Goal: Task Accomplishment & Management: Manage account settings

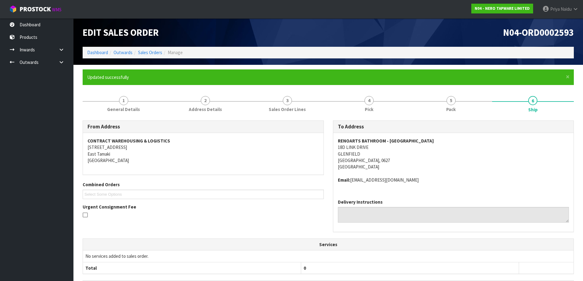
click at [100, 44] on div "Edit Sales Order" at bounding box center [203, 32] width 250 height 28
click at [95, 53] on link "Dashboard" at bounding box center [97, 53] width 21 height 6
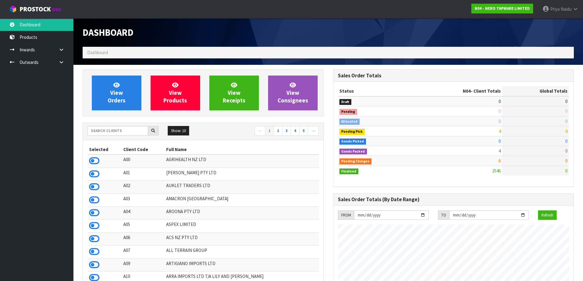
scroll to position [464, 250]
click at [124, 129] on input "text" at bounding box center [118, 130] width 61 height 9
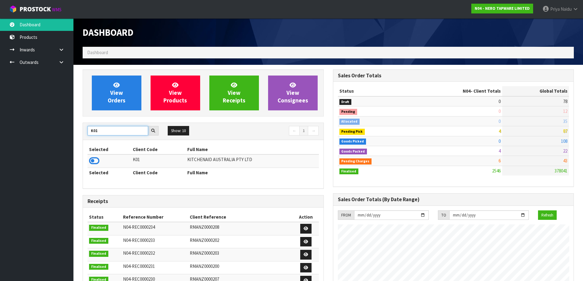
type input "K01"
click at [101, 159] on td at bounding box center [110, 161] width 44 height 13
click at [95, 159] on icon at bounding box center [94, 160] width 10 height 9
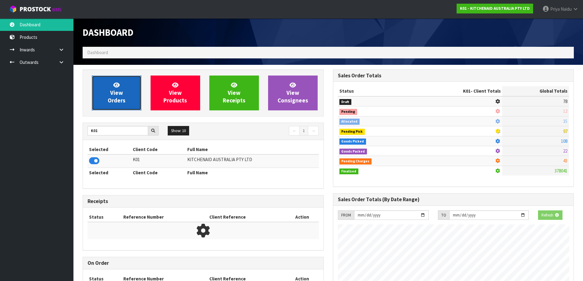
click at [120, 95] on span "View Orders" at bounding box center [117, 92] width 18 height 23
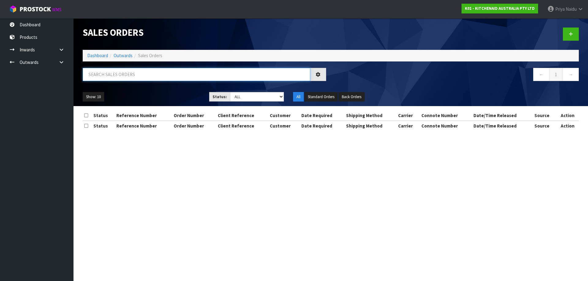
click at [131, 78] on input "text" at bounding box center [196, 74] width 227 height 13
type input "78171"
drag, startPoint x: 244, startPoint y: 96, endPoint x: 243, endPoint y: 100, distance: 4.5
click at [244, 96] on select "Draft Pending Allocated Pending Pick Goods Picked Goods Packed Pending Charges …" at bounding box center [257, 96] width 54 height 9
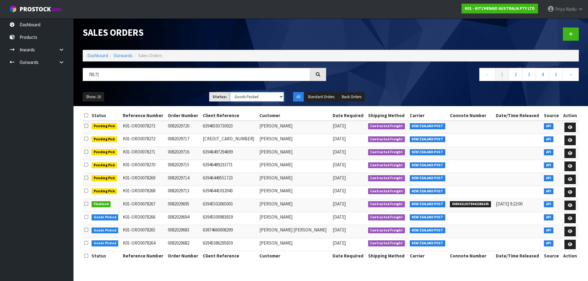
click at [230, 92] on select "Draft Pending Allocated Pending Pick Goods Picked Goods Packed Pending Charges …" at bounding box center [257, 96] width 54 height 9
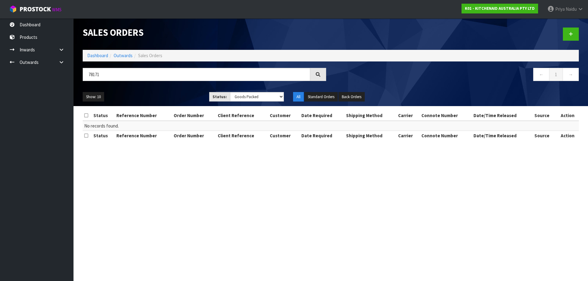
click at [162, 94] on ul "Show: 10 5 10 25 50" at bounding box center [141, 97] width 117 height 10
click at [162, 90] on div "Show: 10 5 10 25 50 Status: Draft Pending Allocated Pending Pick Goods Picked G…" at bounding box center [330, 97] width 505 height 19
click at [248, 95] on select "Draft Pending Allocated Pending Pick Goods Picked Goods Packed Pending Charges …" at bounding box center [257, 96] width 54 height 9
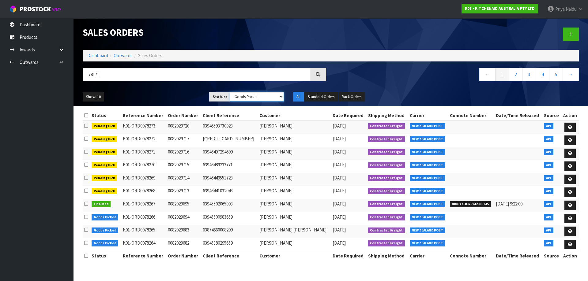
select select "string:ALL"
click at [230, 92] on select "Draft Pending Allocated Pending Pick Goods Picked Goods Packed Pending Charges …" at bounding box center [257, 96] width 54 height 9
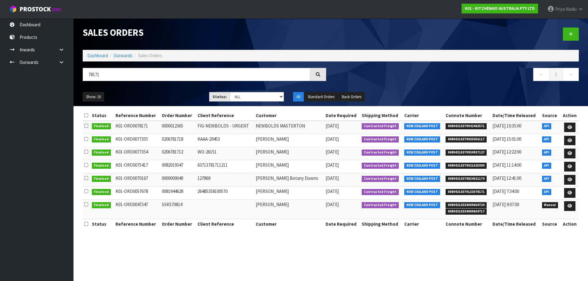
click at [170, 94] on ul "Show: 10 5 10 25 50" at bounding box center [141, 97] width 117 height 10
copy span "00894210379942463571"
drag, startPoint x: 444, startPoint y: 125, endPoint x: 486, endPoint y: 128, distance: 41.5
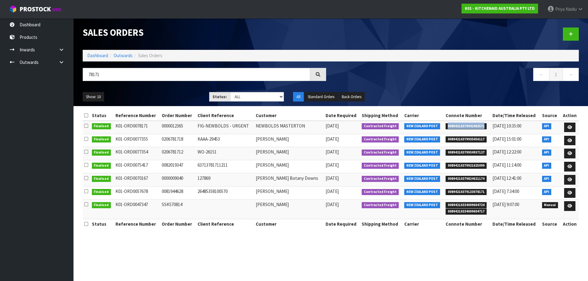
click at [486, 128] on li "00894210379942463571" at bounding box center [467, 126] width 44 height 6
click at [100, 55] on link "Dashboard" at bounding box center [97, 56] width 21 height 6
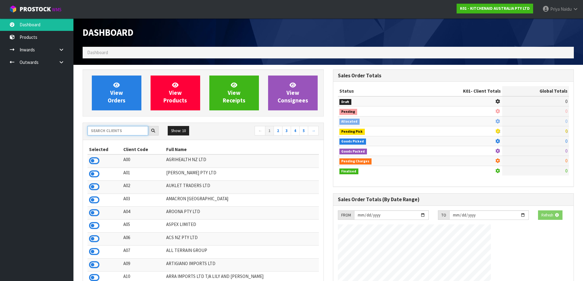
click at [105, 130] on input "text" at bounding box center [118, 130] width 61 height 9
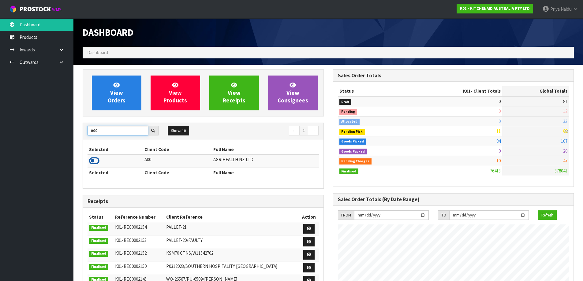
type input "A00"
click at [94, 161] on icon at bounding box center [94, 160] width 10 height 9
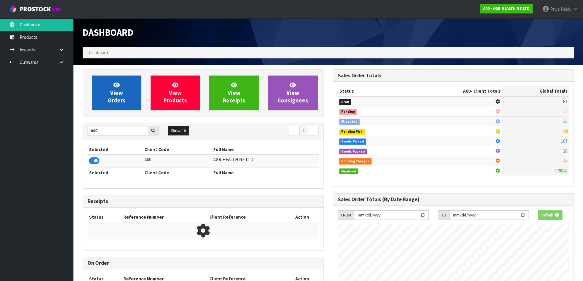
scroll to position [382, 250]
click at [123, 99] on span "View Orders" at bounding box center [117, 92] width 18 height 23
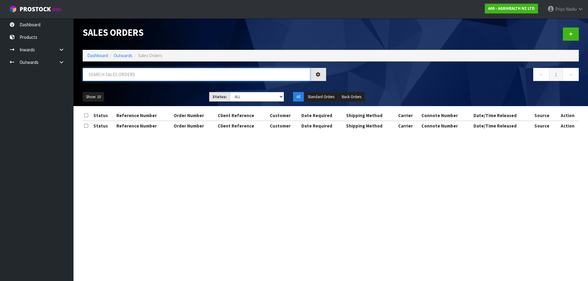
click at [130, 69] on input "text" at bounding box center [196, 74] width 227 height 13
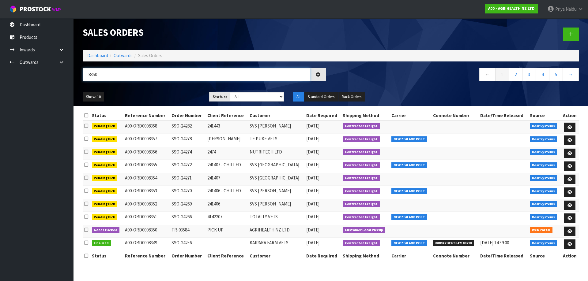
type input "8350"
click at [166, 89] on div "Show: 10 5 10 25 50 Status: Draft Pending Allocated Pending Pick Goods Picked G…" at bounding box center [330, 97] width 505 height 19
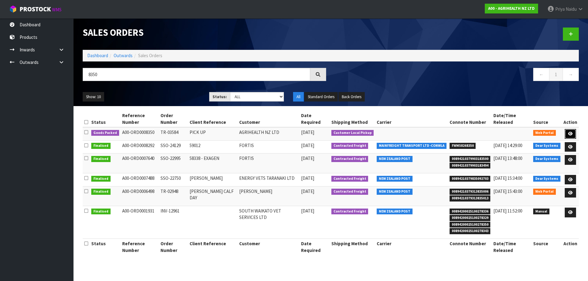
click at [567, 129] on link at bounding box center [569, 134] width 11 height 10
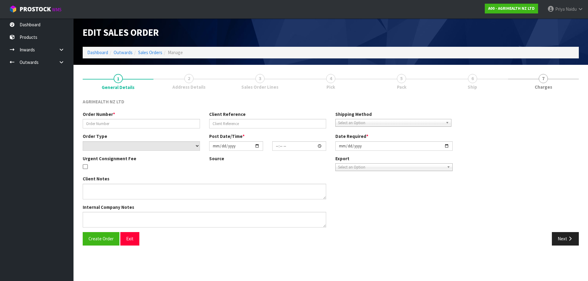
type input "TR-03584"
type input "PICK UP"
select select "number:0"
type input "[DATE]"
type input "15:02:00.000"
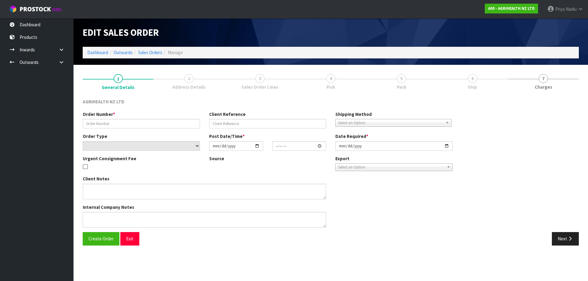
type input "[DATE]"
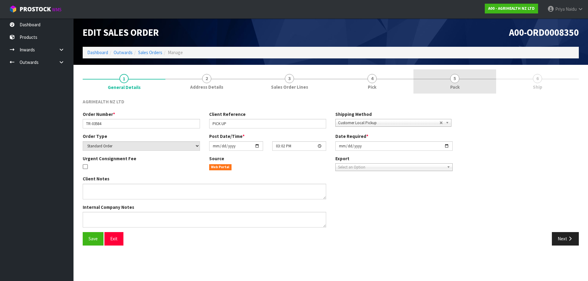
click at [471, 88] on link "5 Pack" at bounding box center [454, 81] width 83 height 24
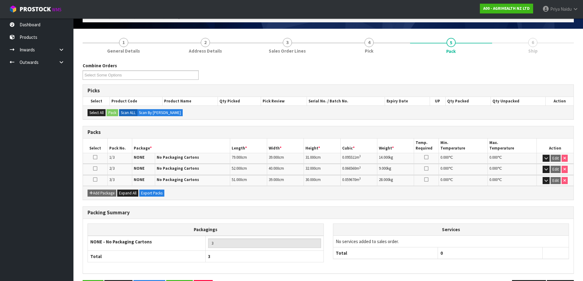
scroll to position [58, 0]
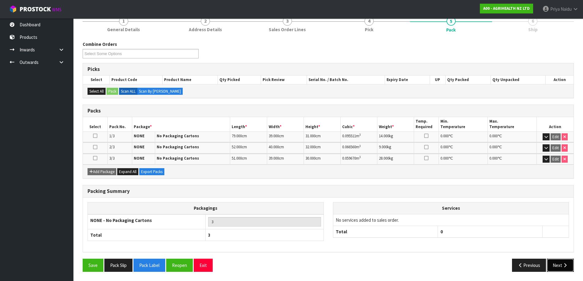
click at [559, 264] on button "Next" at bounding box center [560, 265] width 27 height 13
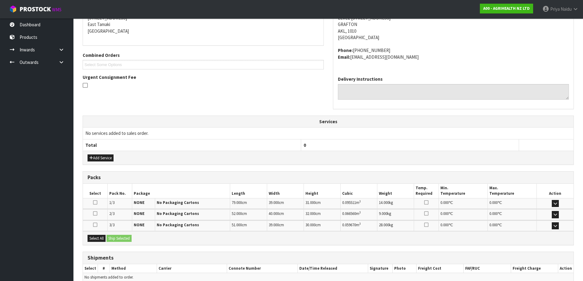
scroll to position [137, 0]
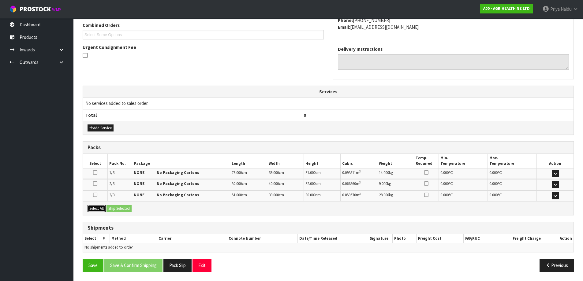
click at [97, 209] on button "Select All" at bounding box center [97, 208] width 18 height 7
drag, startPoint x: 125, startPoint y: 213, endPoint x: 127, endPoint y: 209, distance: 4.5
click at [125, 212] on div "Select All Ship Selected" at bounding box center [328, 208] width 491 height 14
click at [127, 209] on button "Ship Selected" at bounding box center [119, 208] width 25 height 7
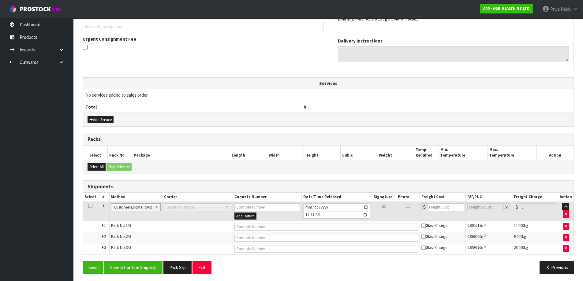
scroll to position [148, 0]
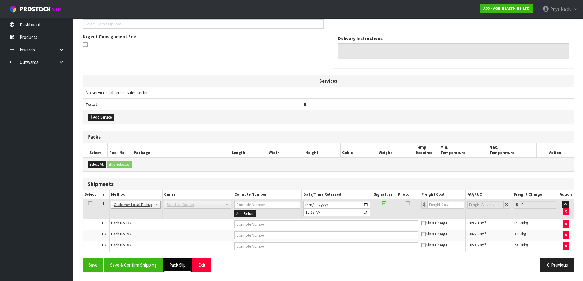
click at [177, 263] on button "Pack Slip" at bounding box center [177, 265] width 28 height 13
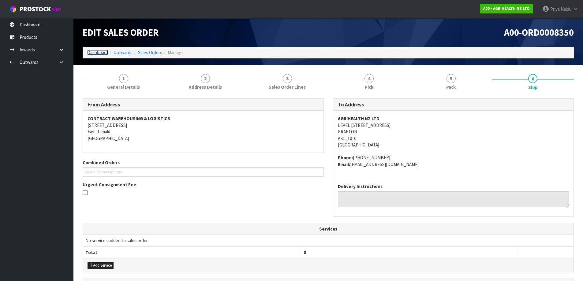
click at [91, 52] on link "Dashboard" at bounding box center [97, 53] width 21 height 6
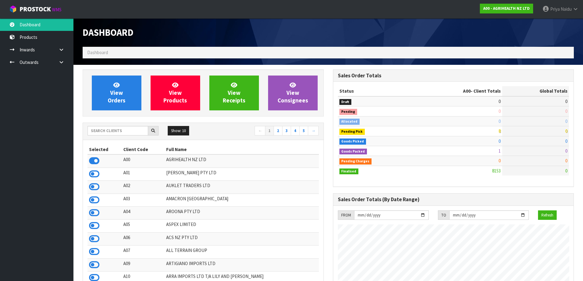
scroll to position [464, 250]
click at [122, 134] on input "text" at bounding box center [118, 130] width 61 height 9
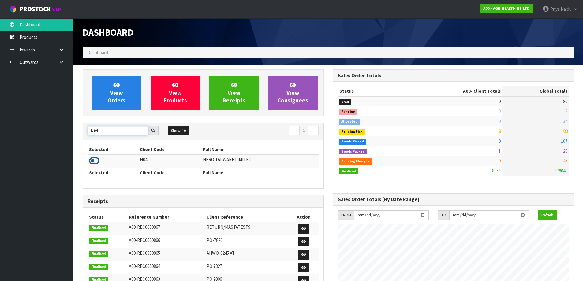
type input "N04"
click at [94, 157] on icon at bounding box center [94, 160] width 10 height 9
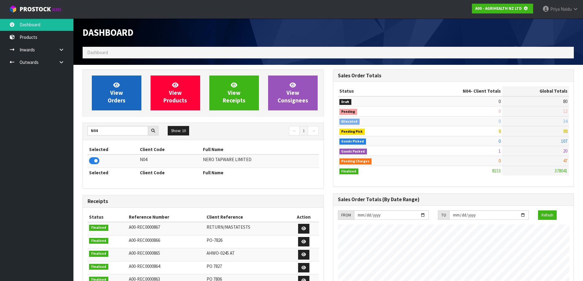
scroll to position [382, 250]
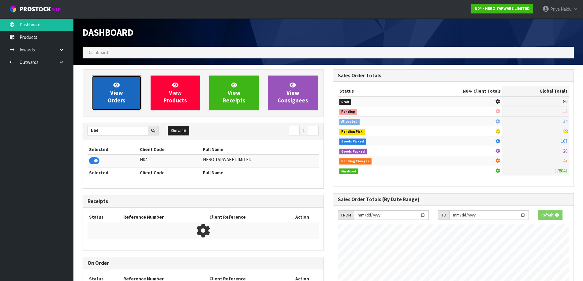
click at [119, 90] on span "View Orders" at bounding box center [117, 92] width 18 height 23
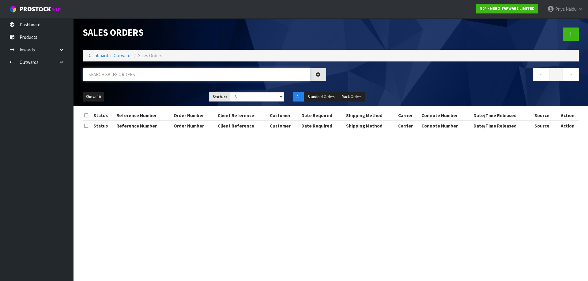
click at [128, 77] on input "text" at bounding box center [196, 74] width 227 height 13
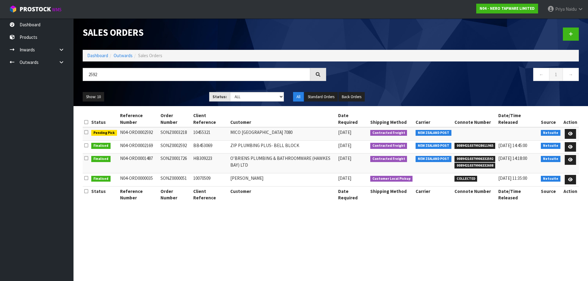
click at [154, 91] on div "Show: 10 5 10 25 50 Status: Draft Pending Allocated Pending Pick Goods Picked G…" at bounding box center [330, 97] width 505 height 19
click at [114, 76] on input "2592" at bounding box center [196, 74] width 227 height 13
type input "2"
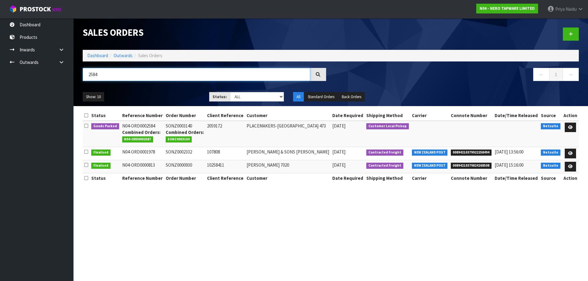
type input "2584"
click at [143, 94] on ul "Show: 10 5 10 25 50" at bounding box center [141, 97] width 117 height 10
click at [570, 127] on icon at bounding box center [570, 127] width 5 height 4
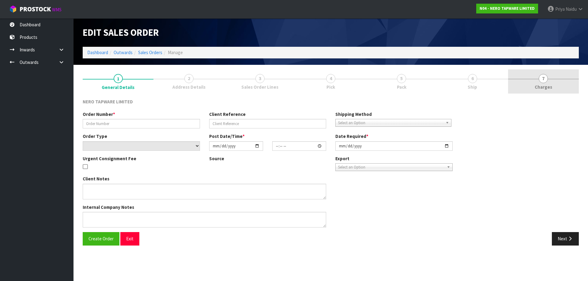
type input "SONZ0003140"
type input "2059172"
select select "number:0"
type input "[DATE]"
type input "10:00:05.000"
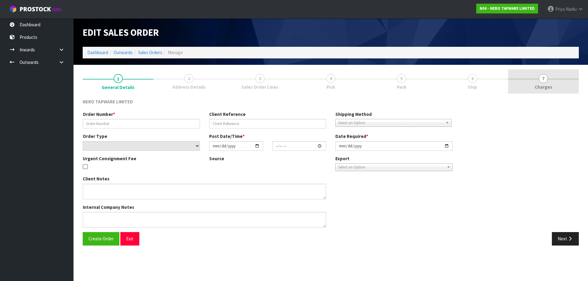
type input "[DATE]"
type textarea "Customer will collect together with SONZ0003104"
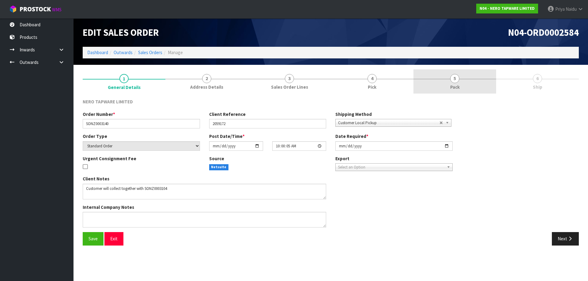
click at [452, 86] on span "Pack" at bounding box center [454, 87] width 9 height 6
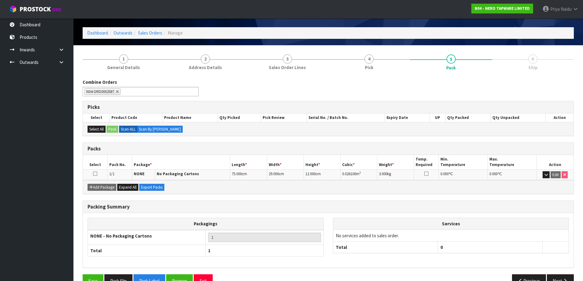
scroll to position [35, 0]
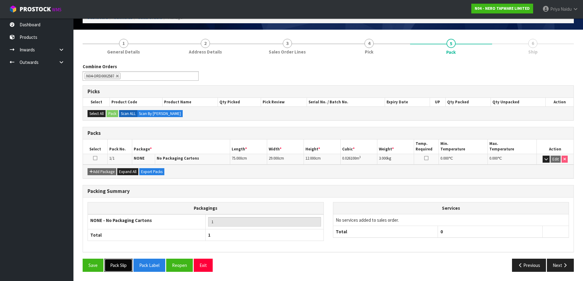
click at [118, 268] on button "Pack Slip" at bounding box center [118, 265] width 28 height 13
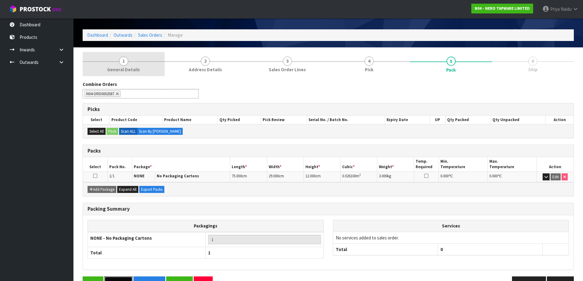
scroll to position [0, 0]
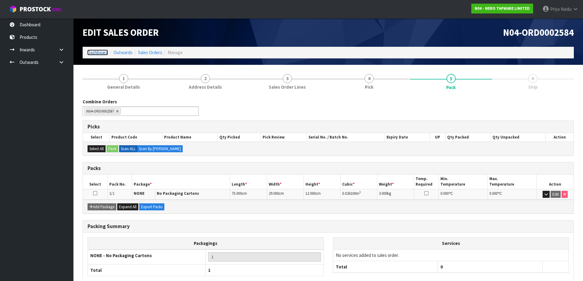
click at [103, 53] on link "Dashboard" at bounding box center [97, 53] width 21 height 6
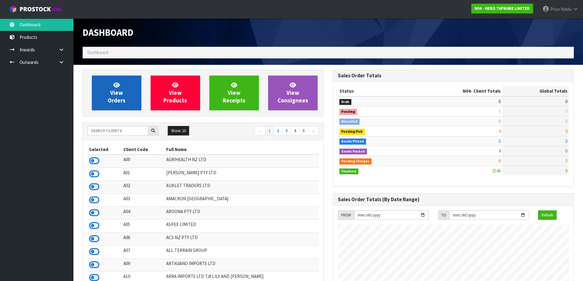
scroll to position [464, 250]
click at [125, 97] on link "View Orders" at bounding box center [117, 93] width 50 height 35
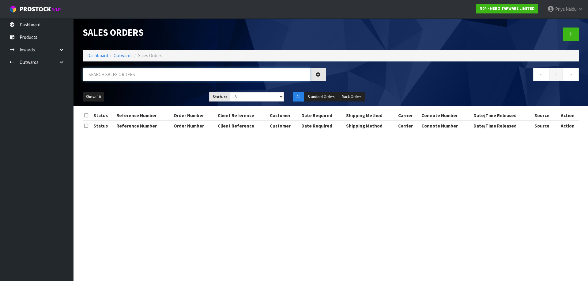
drag, startPoint x: 134, startPoint y: 70, endPoint x: 138, endPoint y: 77, distance: 7.9
click at [135, 70] on input "text" at bounding box center [196, 74] width 227 height 13
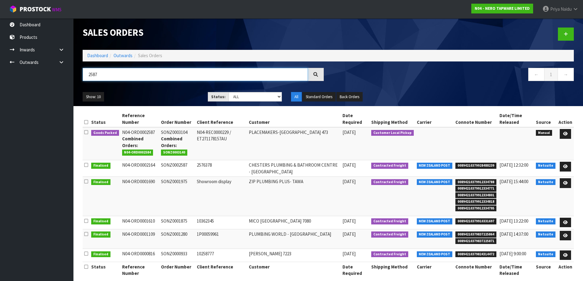
type input "2587"
click at [174, 84] on div "2587" at bounding box center [203, 77] width 250 height 18
click at [567, 135] on icon at bounding box center [565, 134] width 5 height 4
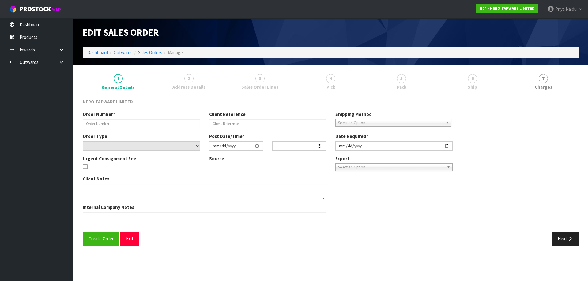
type input "SONZ0003104"
type input "N04-REC0000229 / ET271178157AU"
select select "number:0"
type input "[DATE]"
type input "11:25:00.000"
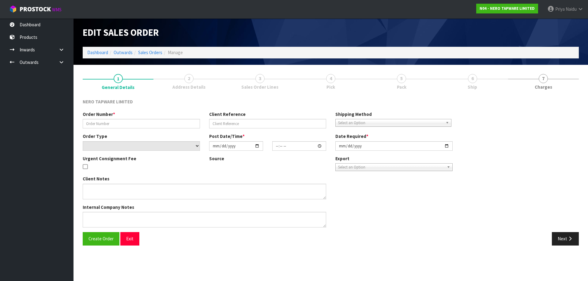
type input "[DATE]"
type textarea "SONZ0003104 IS THE ORDER THAT ARRIVED [DATE] FROM OUR AU WAREHOUSE. COULD YOU P…"
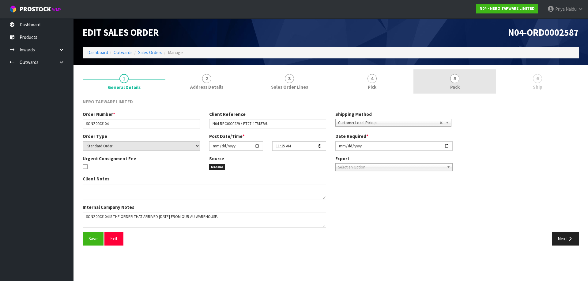
click at [447, 81] on link "5 Pack" at bounding box center [454, 81] width 83 height 24
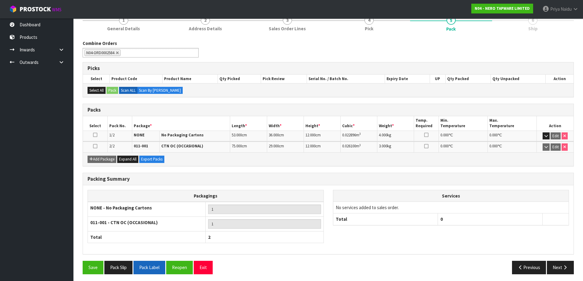
scroll to position [61, 0]
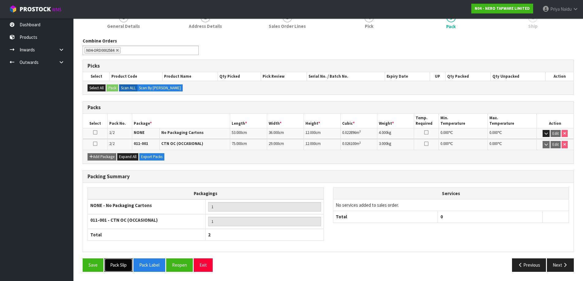
click at [122, 268] on button "Pack Slip" at bounding box center [118, 265] width 28 height 13
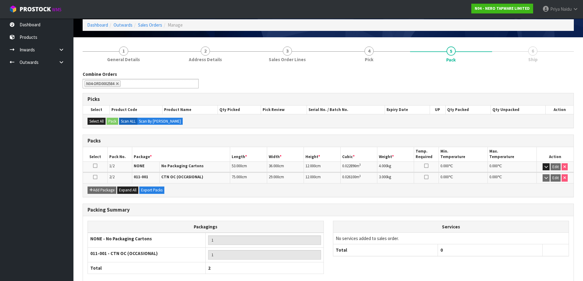
scroll to position [0, 0]
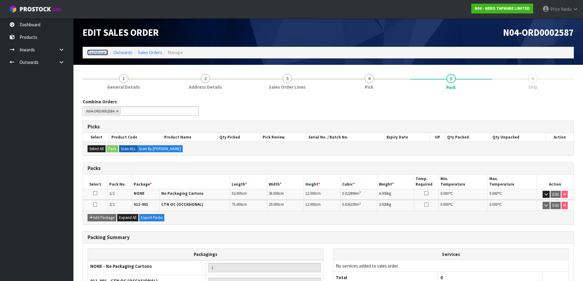
click at [99, 53] on link "Dashboard" at bounding box center [97, 53] width 21 height 6
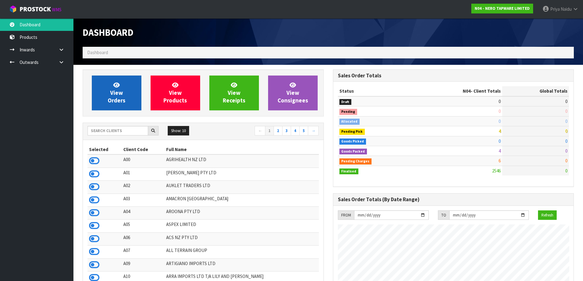
scroll to position [464, 250]
click at [118, 95] on span "View Orders" at bounding box center [117, 92] width 18 height 23
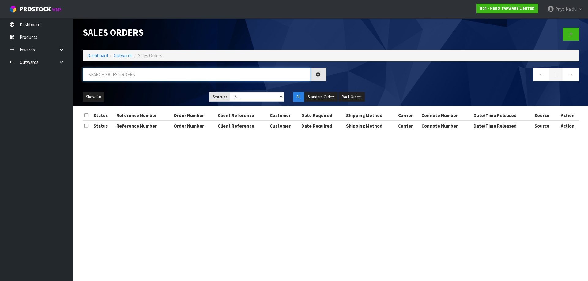
click at [143, 81] on input "text" at bounding box center [196, 74] width 227 height 13
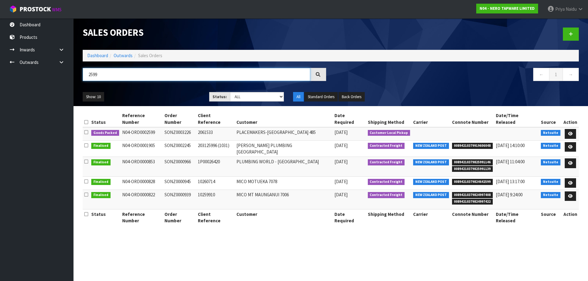
type input "2599"
click at [169, 94] on ul "Show: 10 5 10 25 50" at bounding box center [141, 97] width 117 height 10
click at [169, 95] on ul "Show: 10 5 10 25 50" at bounding box center [141, 97] width 117 height 10
click at [252, 92] on select "Draft Pending Allocated Pending Pick Goods Picked Goods Packed Pending Charges …" at bounding box center [257, 96] width 54 height 9
select select "string:3"
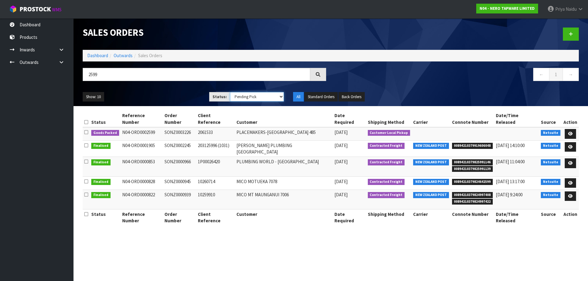
click at [230, 92] on select "Draft Pending Allocated Pending Pick Goods Picked Goods Packed Pending Charges …" at bounding box center [257, 96] width 54 height 9
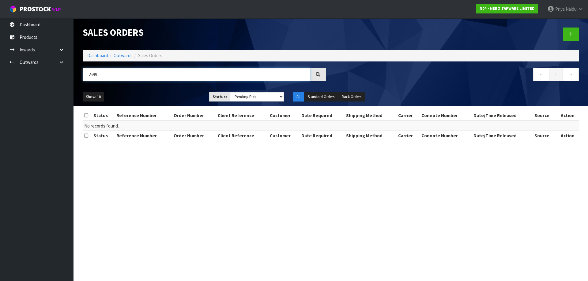
click at [138, 73] on input "2599" at bounding box center [196, 74] width 227 height 13
type input "2"
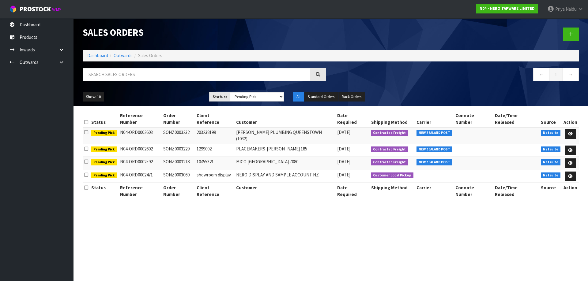
drag, startPoint x: 155, startPoint y: 153, endPoint x: 158, endPoint y: 191, distance: 38.6
click at [158, 191] on section "Status Reference Number Order Number Client Reference Customer Date Required Sh…" at bounding box center [330, 158] width 514 height 104
click at [131, 76] on input "text" at bounding box center [196, 74] width 227 height 13
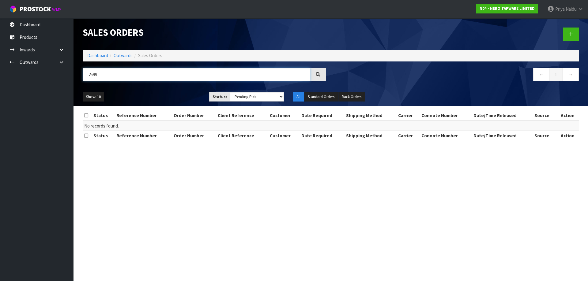
type input "2599"
click at [240, 97] on select "Draft Pending Allocated Pending Pick Goods Picked Goods Packed Pending Charges …" at bounding box center [257, 96] width 54 height 9
select select "string:ALL"
click at [230, 92] on select "Draft Pending Allocated Pending Pick Goods Picked Goods Packed Pending Charges …" at bounding box center [257, 96] width 54 height 9
click at [173, 94] on ul "Show: 10 5 10 25 50" at bounding box center [141, 97] width 117 height 10
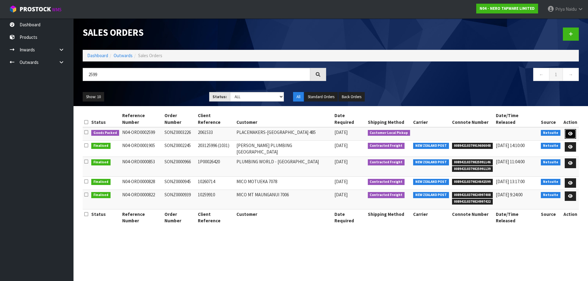
click at [570, 132] on icon at bounding box center [570, 134] width 5 height 4
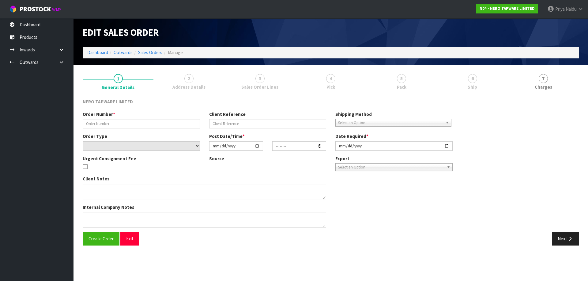
type input "SONZ0003226"
type input "2061533"
select select "number:0"
type input "[DATE]"
type input "09:15:05.000"
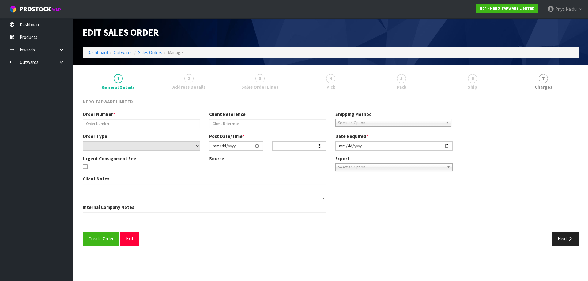
type input "[DATE]"
type textarea "[PERSON_NAME] pick up 25/08"
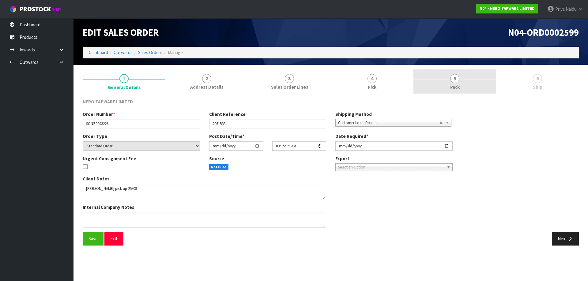
click at [465, 78] on link "5 Pack" at bounding box center [454, 81] width 83 height 24
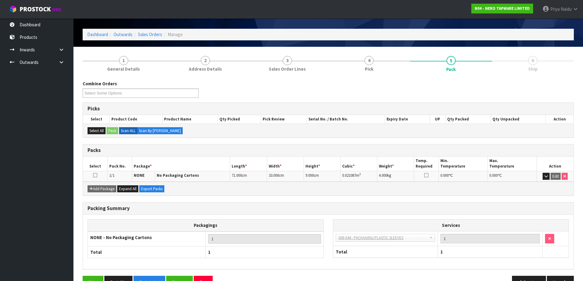
scroll to position [35, 0]
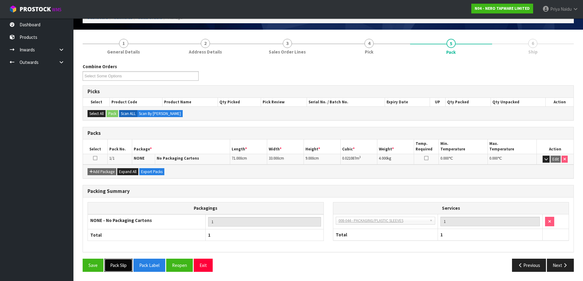
click at [121, 261] on button "Pack Slip" at bounding box center [118, 265] width 28 height 13
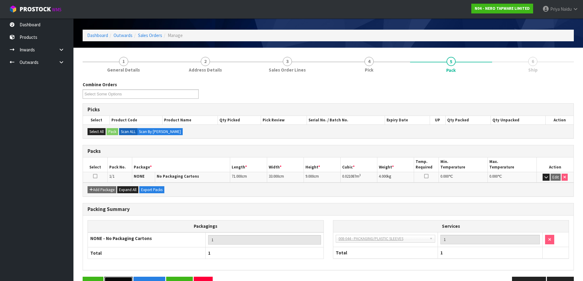
scroll to position [0, 0]
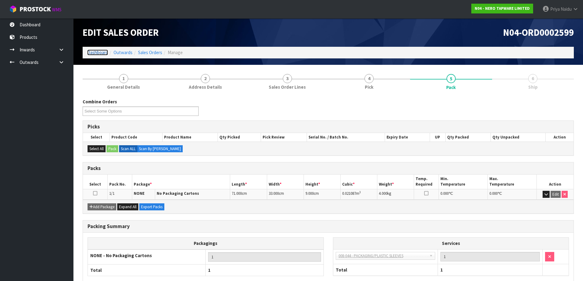
click at [100, 53] on link "Dashboard" at bounding box center [97, 53] width 21 height 6
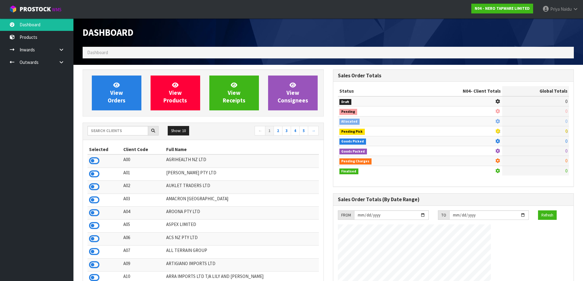
scroll to position [464, 250]
click at [114, 137] on div "Show: 10 5 10 25 50 ← 1 2 3 4 5 →" at bounding box center [203, 131] width 241 height 11
click at [114, 129] on input "text" at bounding box center [118, 130] width 61 height 9
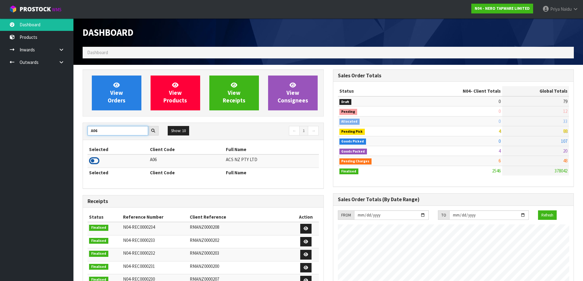
type input "A06"
click at [93, 162] on icon at bounding box center [94, 160] width 10 height 9
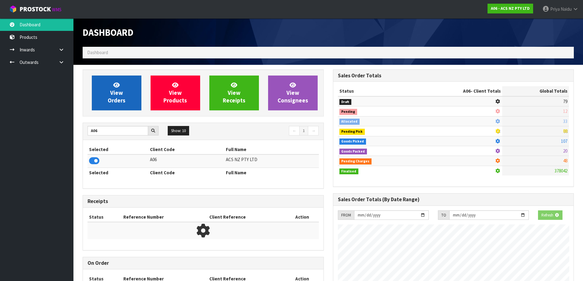
scroll to position [382, 250]
click at [124, 96] on link "View Orders" at bounding box center [117, 93] width 50 height 35
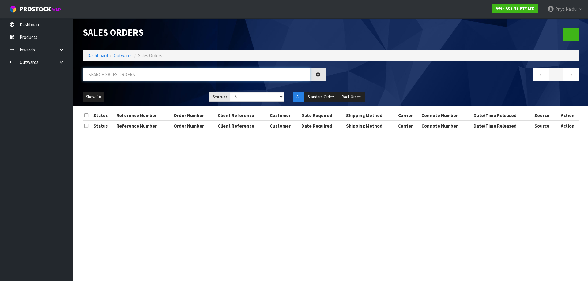
click at [137, 72] on input "text" at bounding box center [196, 74] width 227 height 13
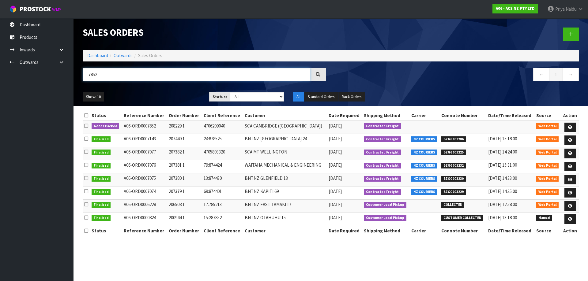
type input "7852"
click at [168, 98] on ul "Show: 10 5 10 25 50" at bounding box center [141, 97] width 117 height 10
click at [569, 126] on icon at bounding box center [569, 127] width 5 height 4
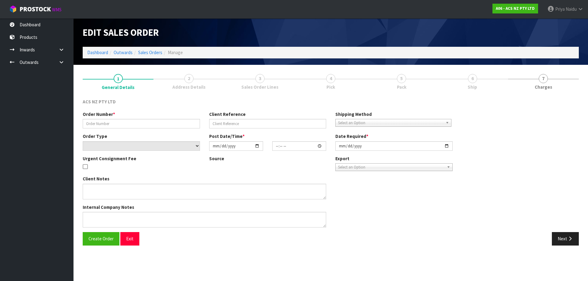
type input "208229.1"
type input "4706209040"
select select "number:0"
type input "[DATE]"
type input "16:11:00.000"
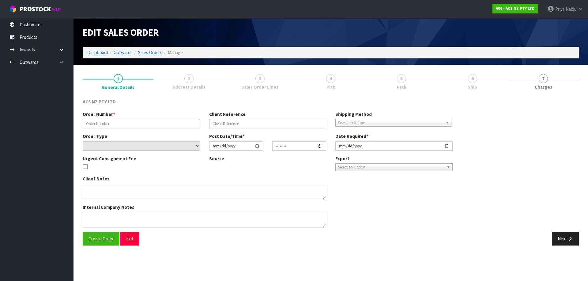
type input "[DATE]"
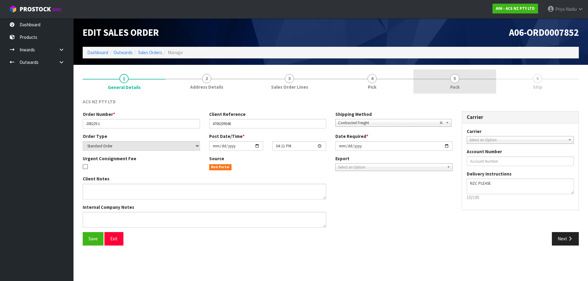
click at [443, 80] on link "5 Pack" at bounding box center [454, 81] width 83 height 24
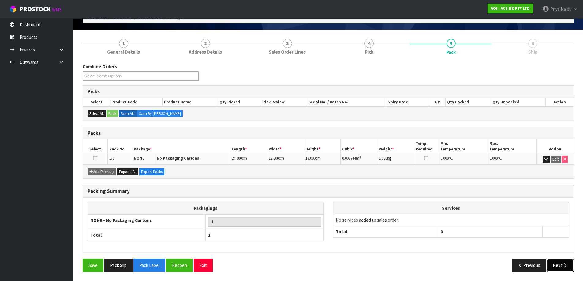
click at [559, 261] on button "Next" at bounding box center [560, 265] width 27 height 13
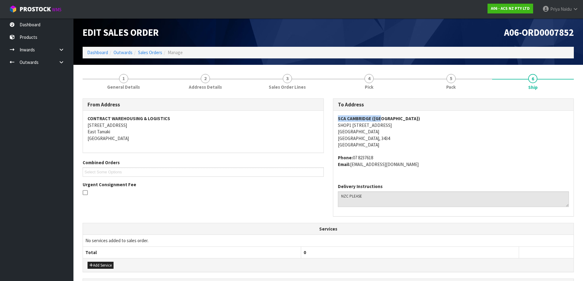
copy strong "SCA CAMBRIDGE ([GEOGRAPHIC_DATA])"
drag, startPoint x: 334, startPoint y: 121, endPoint x: 398, endPoint y: 114, distance: 65.0
click at [398, 114] on div "SCA [GEOGRAPHIC_DATA] ([GEOGRAPHIC_DATA]) SHOP1 [STREET_ADDRESS] Phone: [PHONE_…" at bounding box center [453, 145] width 241 height 68
copy address "SHOP1 [STREET_ADDRESS]"
drag, startPoint x: 335, startPoint y: 125, endPoint x: 408, endPoint y: 125, distance: 72.5
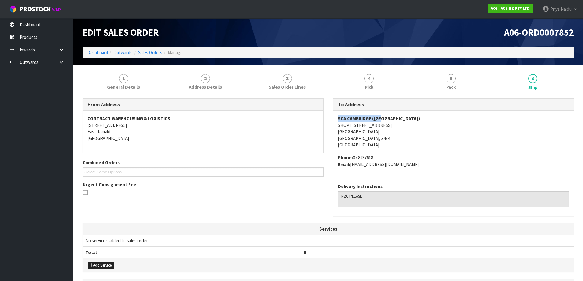
click at [408, 125] on div "SCA [GEOGRAPHIC_DATA] ([GEOGRAPHIC_DATA]) SHOP1 [STREET_ADDRESS] Phone: [PHONE_…" at bounding box center [453, 145] width 241 height 68
click at [333, 129] on div "SCA [GEOGRAPHIC_DATA] ([GEOGRAPHIC_DATA]) SHOP1 [STREET_ADDRESS] Phone: [PHONE_…" at bounding box center [453, 145] width 241 height 68
drag, startPoint x: 334, startPoint y: 129, endPoint x: 354, endPoint y: 131, distance: 20.0
click at [354, 131] on div "SCA [GEOGRAPHIC_DATA] ([GEOGRAPHIC_DATA]) SHOP1 [STREET_ADDRESS] Phone: [PHONE_…" at bounding box center [453, 145] width 241 height 68
copy address "[GEOGRAPHIC_DATA]"
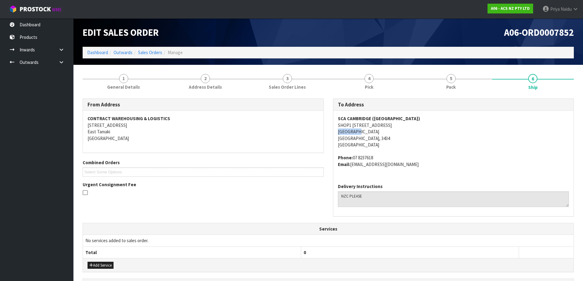
copy address "07 8237618"
drag, startPoint x: 353, startPoint y: 159, endPoint x: 379, endPoint y: 152, distance: 27.2
click at [379, 152] on span "SCA [GEOGRAPHIC_DATA] ([GEOGRAPHIC_DATA]) SHOP1 [STREET_ADDRESS] Phone: [PHONE_…" at bounding box center [453, 141] width 231 height 52
click at [350, 164] on strong "Email:" at bounding box center [344, 165] width 12 height 6
copy address "[EMAIL_ADDRESS][DOMAIN_NAME]"
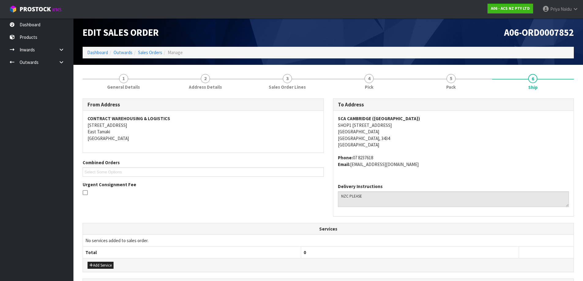
drag, startPoint x: 351, startPoint y: 165, endPoint x: 409, endPoint y: 176, distance: 58.9
click at [430, 169] on div "SCA [GEOGRAPHIC_DATA] ([GEOGRAPHIC_DATA]) SHOP1 [STREET_ADDRESS] Phone: [PHONE_…" at bounding box center [453, 145] width 241 height 68
click at [117, 81] on link "1 General Details" at bounding box center [124, 81] width 82 height 24
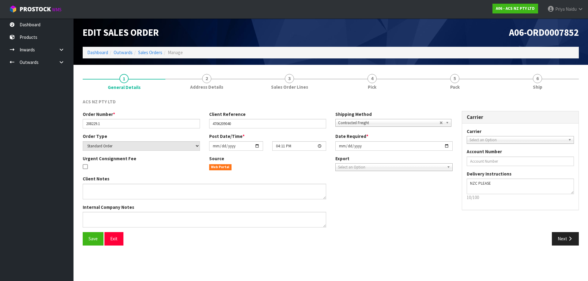
drag, startPoint x: 82, startPoint y: 122, endPoint x: 110, endPoint y: 122, distance: 27.5
click at [110, 122] on div "Order Number * 208229.1" at bounding box center [141, 119] width 126 height 17
drag, startPoint x: 85, startPoint y: 123, endPoint x: 9, endPoint y: 125, distance: 75.3
click at [110, 125] on input "208229.1" at bounding box center [141, 123] width 117 height 9
click at [466, 92] on link "5 Pack" at bounding box center [454, 81] width 83 height 24
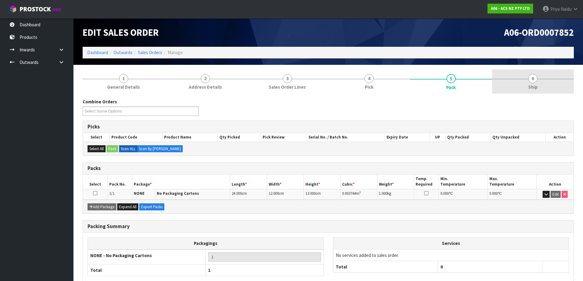
drag, startPoint x: 528, startPoint y: 92, endPoint x: 526, endPoint y: 90, distance: 3.2
click at [528, 92] on link "6 Ship" at bounding box center [533, 81] width 82 height 24
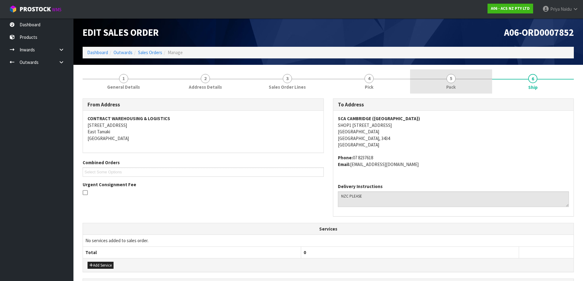
click at [432, 90] on link "5 Pack" at bounding box center [451, 81] width 82 height 24
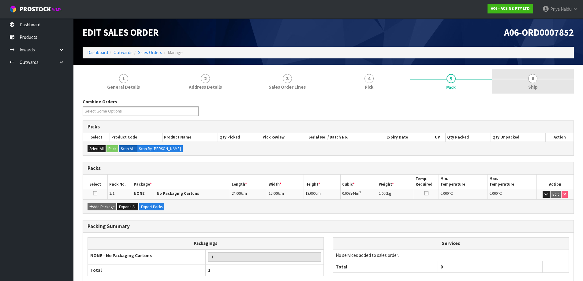
click at [533, 90] on span "Ship" at bounding box center [532, 87] width 9 height 6
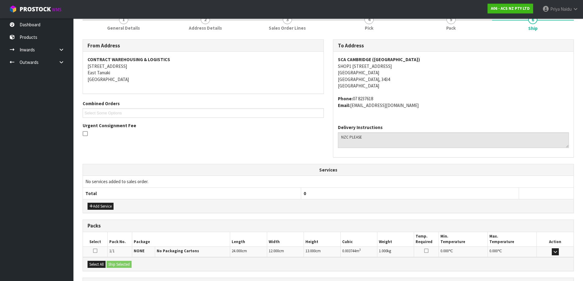
scroll to position [115, 0]
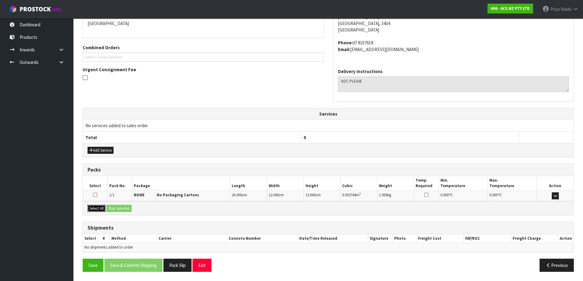
click at [103, 210] on button "Select All" at bounding box center [97, 208] width 18 height 7
click at [121, 211] on button "Ship Selected" at bounding box center [119, 208] width 25 height 7
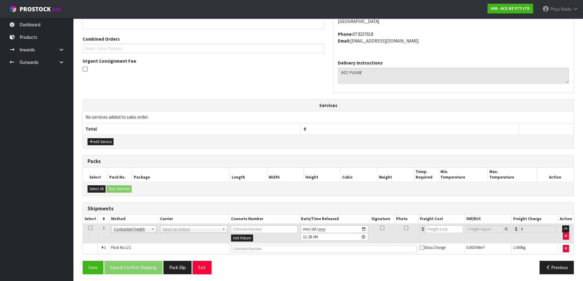
scroll to position [126, 0]
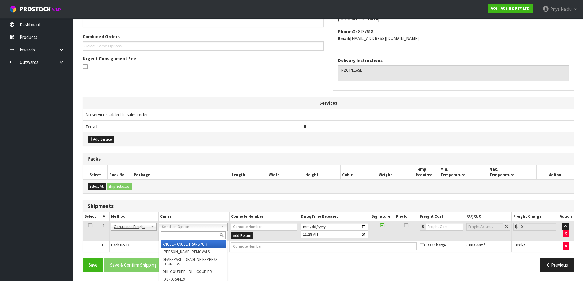
click at [173, 233] on input "text" at bounding box center [193, 236] width 65 height 8
type input "NZC"
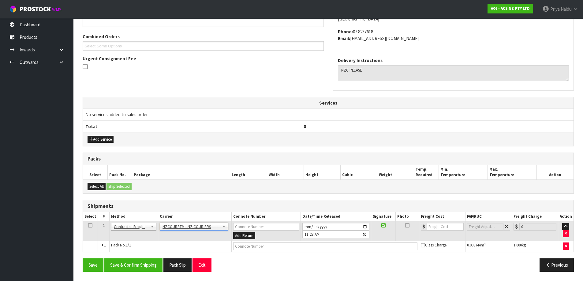
click at [266, 255] on div "From Address CONTRACT WAREHOUSING & LOGISTICS [STREET_ADDRESS] Combined Orders …" at bounding box center [328, 124] width 491 height 304
click at [266, 248] on input "text" at bounding box center [325, 247] width 184 height 8
paste input "BZGG003900"
type input "BZGG003900"
drag, startPoint x: 443, startPoint y: 227, endPoint x: 426, endPoint y: 216, distance: 20.1
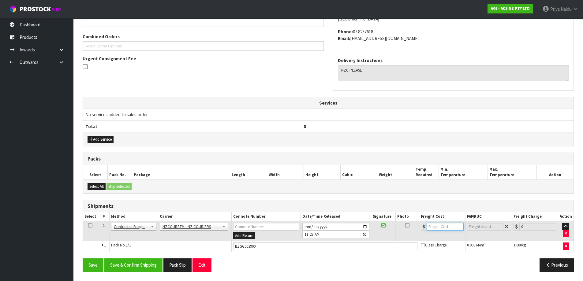
click at [443, 226] on input "number" at bounding box center [445, 227] width 37 height 8
type input "6.59"
click at [137, 262] on button "Save & Confirm Shipping" at bounding box center [133, 265] width 58 height 13
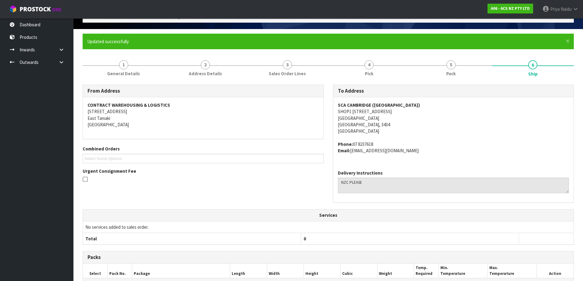
scroll to position [0, 0]
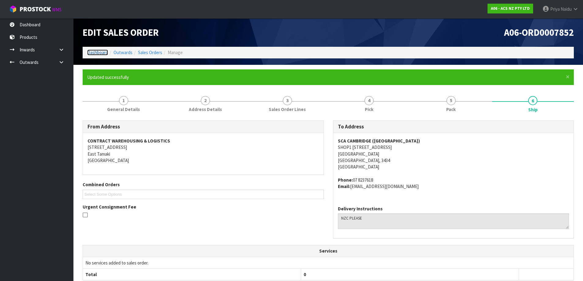
click at [93, 53] on link "Dashboard" at bounding box center [97, 53] width 21 height 6
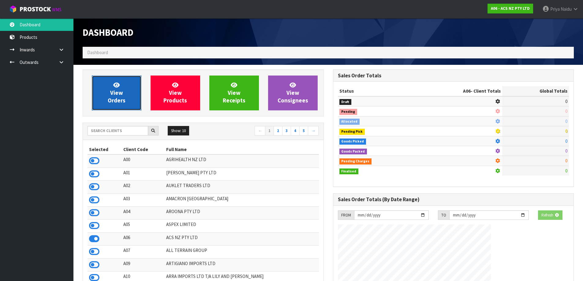
click at [119, 103] on span "View Orders" at bounding box center [117, 92] width 18 height 23
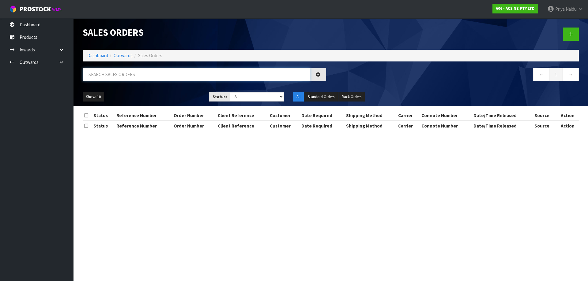
click at [133, 76] on input "text" at bounding box center [196, 74] width 227 height 13
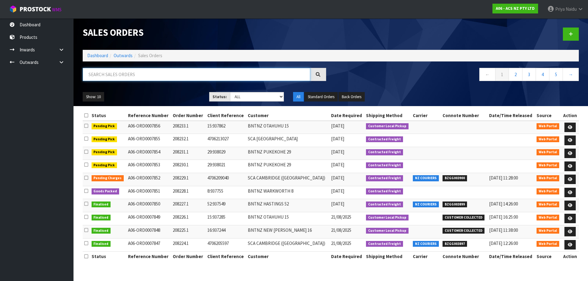
click at [138, 77] on input "text" at bounding box center [196, 74] width 227 height 13
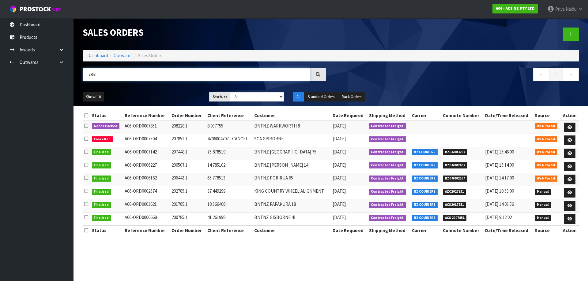
type input "7851"
click at [161, 89] on div "Show: 10 5 10 25 50 Status: Draft Pending Allocated Pending Pick Goods Picked G…" at bounding box center [330, 97] width 505 height 19
click at [166, 89] on div "Show: 10 5 10 25 50 Status: Draft Pending Allocated Pending Pick Goods Picked G…" at bounding box center [330, 97] width 505 height 19
click at [570, 126] on icon at bounding box center [569, 127] width 5 height 4
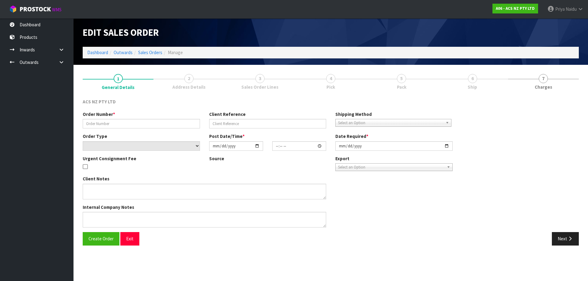
type input "208228.1"
type input "8:937755"
select select "number:0"
type input "[DATE]"
type input "15:09:00.000"
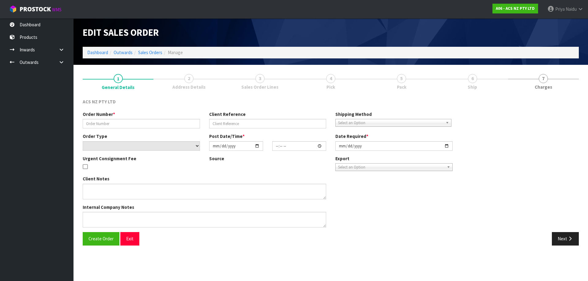
type input "[DATE]"
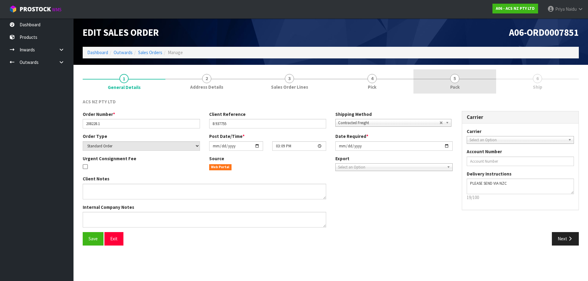
click at [439, 81] on link "5 Pack" at bounding box center [454, 81] width 83 height 24
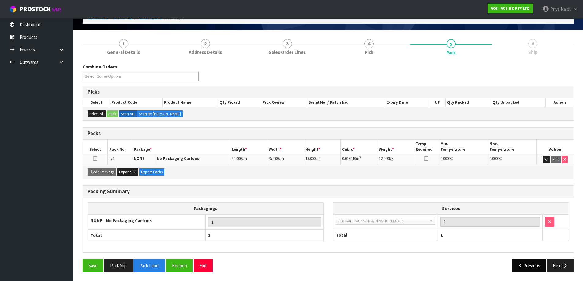
scroll to position [35, 0]
click at [557, 269] on button "Next" at bounding box center [560, 265] width 27 height 13
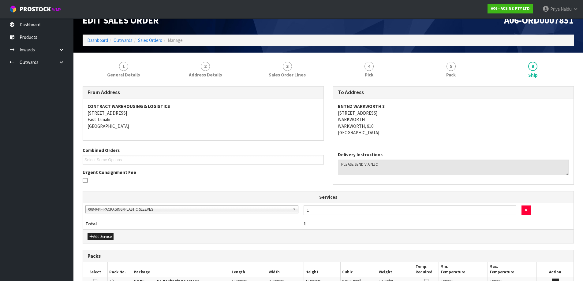
scroll to position [0, 0]
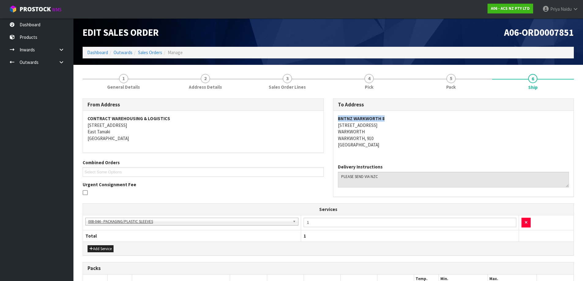
copy strong "BNTNZ WARKWORTH 8"
drag, startPoint x: 335, startPoint y: 118, endPoint x: 400, endPoint y: 118, distance: 65.2
click at [400, 118] on div "BNTNZ WARKWORTH [STREET_ADDRESS]" at bounding box center [453, 135] width 241 height 48
copy address "[STREET_ADDRESS]"
drag, startPoint x: 331, startPoint y: 126, endPoint x: 384, endPoint y: 127, distance: 52.3
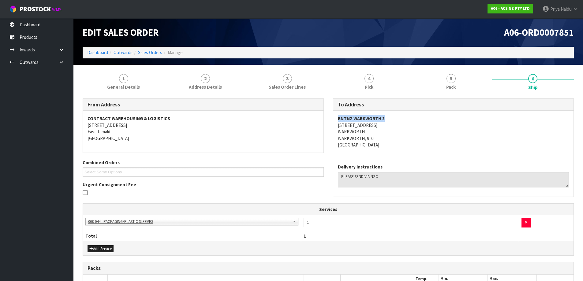
click at [384, 127] on div "To Address BNTNZ WARKWORTH [STREET_ADDRESS] Delivery Instructions" at bounding box center [453, 151] width 250 height 105
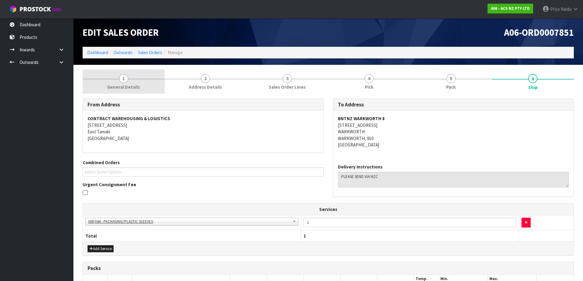
drag, startPoint x: 117, startPoint y: 82, endPoint x: 114, endPoint y: 87, distance: 6.0
click at [117, 82] on link "1 General Details" at bounding box center [124, 81] width 82 height 24
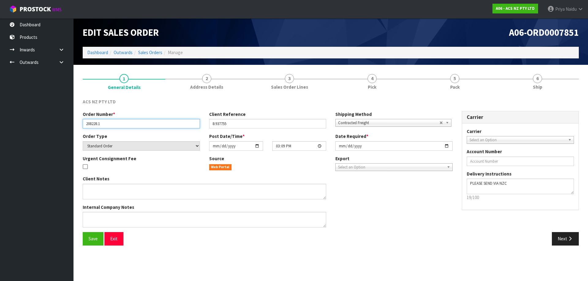
drag, startPoint x: 85, startPoint y: 123, endPoint x: 104, endPoint y: 124, distance: 19.0
click at [104, 124] on input "208228.1" at bounding box center [141, 123] width 117 height 9
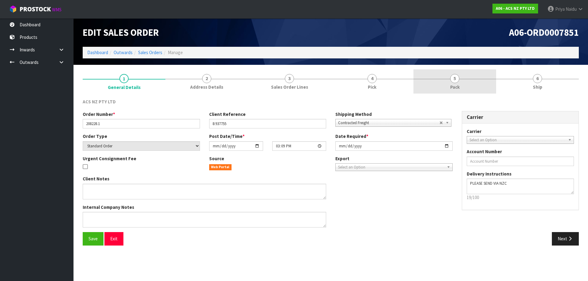
click at [459, 87] on span "Pack" at bounding box center [454, 87] width 9 height 6
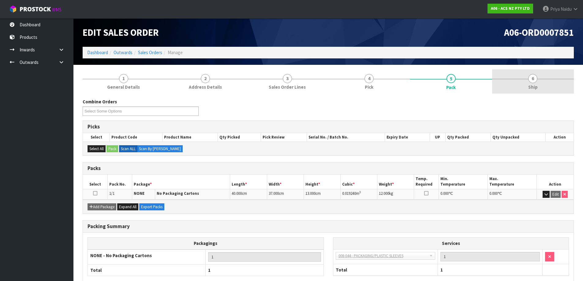
click at [516, 81] on link "6 Ship" at bounding box center [533, 81] width 82 height 24
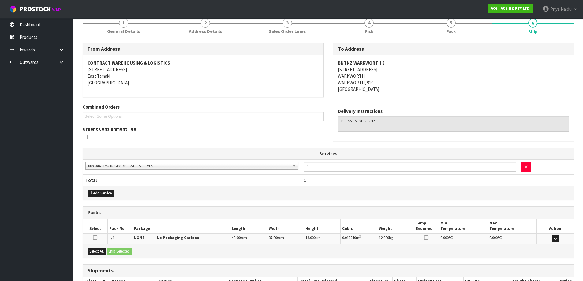
scroll to position [99, 0]
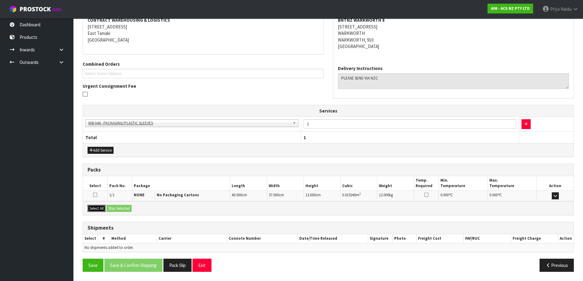
drag, startPoint x: 97, startPoint y: 209, endPoint x: 109, endPoint y: 208, distance: 11.4
click at [97, 209] on button "Select All" at bounding box center [97, 208] width 18 height 7
click at [122, 206] on button "Ship Selected" at bounding box center [119, 208] width 25 height 7
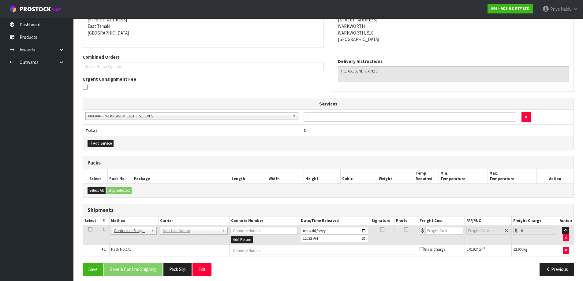
scroll to position [110, 0]
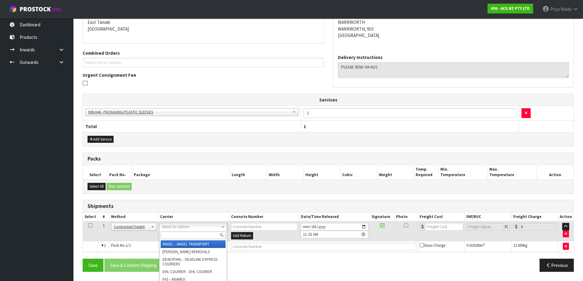
click at [178, 234] on input "text" at bounding box center [193, 236] width 65 height 8
type input "NZC"
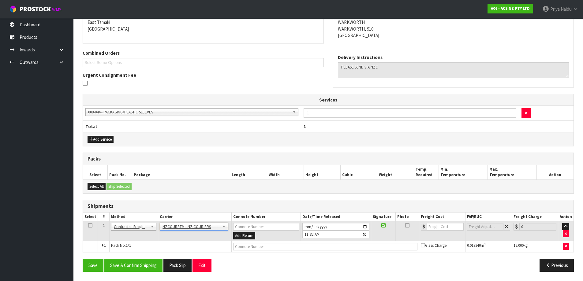
click at [243, 252] on td at bounding box center [326, 246] width 188 height 11
drag, startPoint x: 243, startPoint y: 252, endPoint x: 244, endPoint y: 247, distance: 4.8
click at [243, 251] on td at bounding box center [326, 246] width 188 height 11
click at [244, 247] on input "text" at bounding box center [325, 247] width 184 height 8
paste input "BZGG003901"
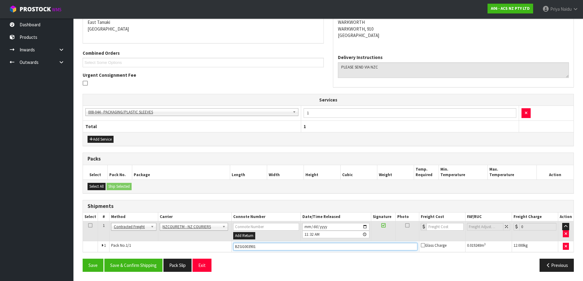
type input "BZGG003901"
click at [439, 226] on input "number" at bounding box center [445, 227] width 37 height 8
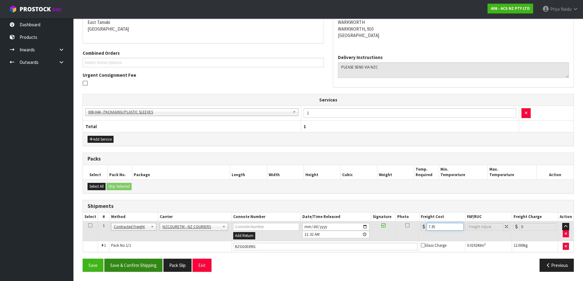
type input "7.35"
click at [138, 267] on button "Save & Confirm Shipping" at bounding box center [133, 265] width 58 height 13
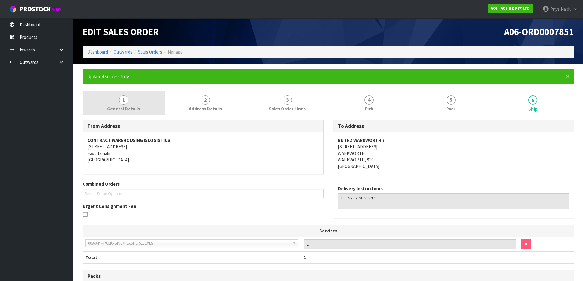
scroll to position [0, 0]
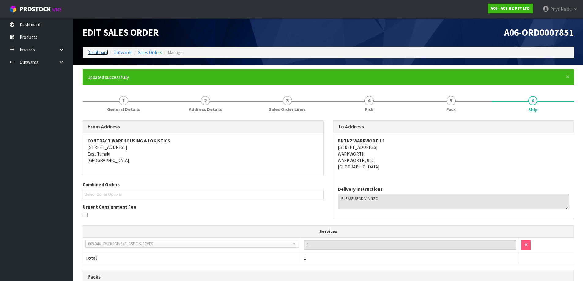
click at [95, 53] on link "Dashboard" at bounding box center [97, 53] width 21 height 6
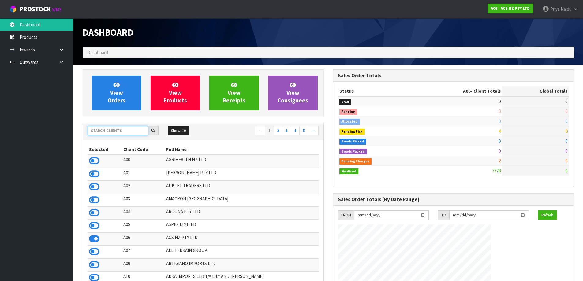
click at [108, 131] on input "text" at bounding box center [118, 130] width 61 height 9
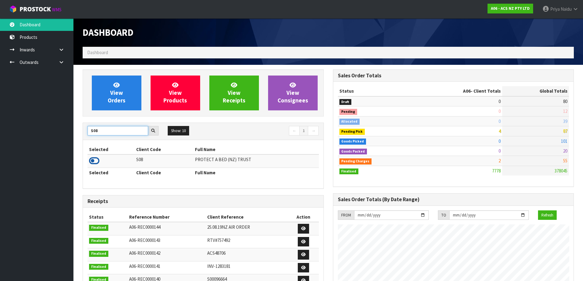
type input "S08"
click at [95, 161] on icon at bounding box center [94, 160] width 10 height 9
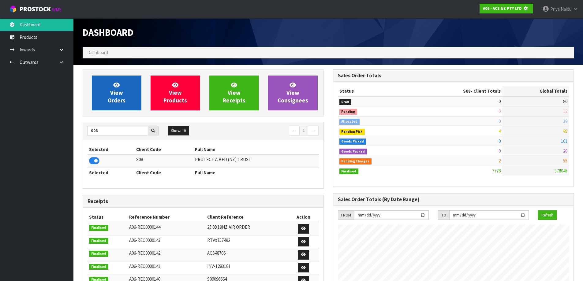
scroll to position [305681, 305812]
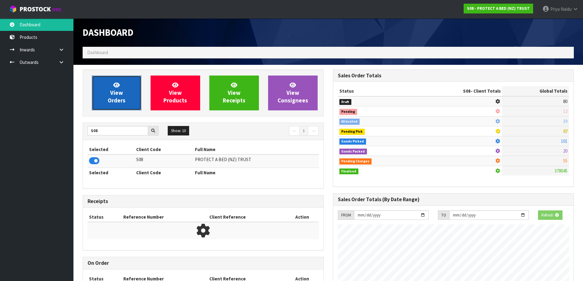
click at [119, 89] on link "View Orders" at bounding box center [117, 93] width 50 height 35
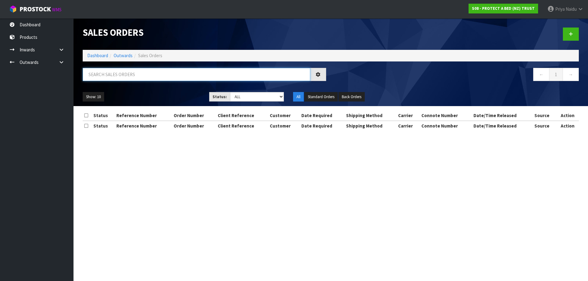
click at [131, 74] on input "text" at bounding box center [196, 74] width 227 height 13
type input "32986"
click at [155, 92] on ul "Show: 10 5 10 25 50" at bounding box center [141, 97] width 117 height 10
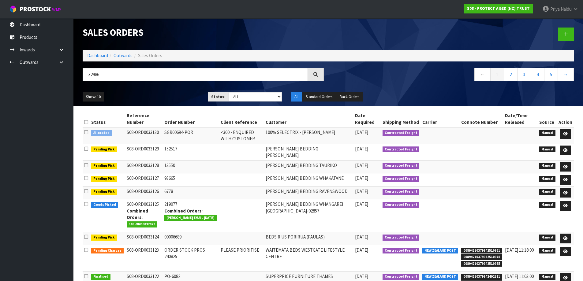
click at [155, 92] on ul "Show: 10 5 10 25 50" at bounding box center [141, 97] width 116 height 10
click at [174, 88] on div "Show: 10 5 10 25 50 Status: Draft Pending Allocated Pending Pick Goods Picked G…" at bounding box center [328, 97] width 500 height 19
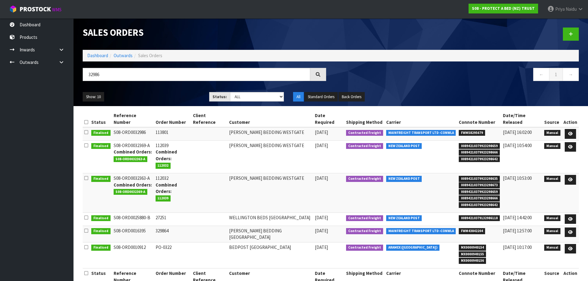
click at [164, 96] on ul "Show: 10 5 10 25 50" at bounding box center [141, 97] width 117 height 10
click at [570, 132] on icon at bounding box center [570, 134] width 5 height 4
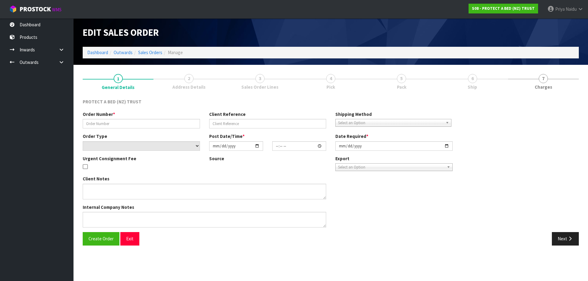
type input "113801"
select select "number:0"
type input "[DATE]"
type input "09:16:00.000"
type input "[DATE]"
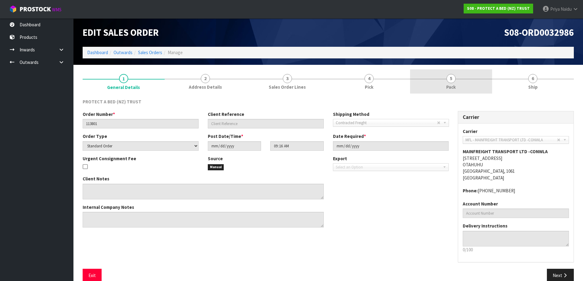
click at [457, 83] on link "5 Pack" at bounding box center [451, 81] width 82 height 24
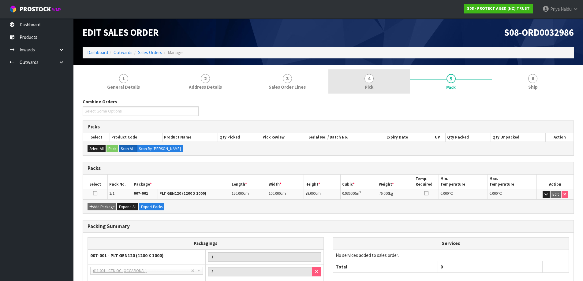
click at [396, 76] on link "4 Pick" at bounding box center [369, 81] width 82 height 24
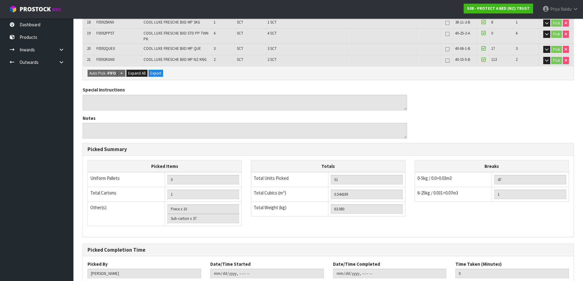
scroll to position [356, 0]
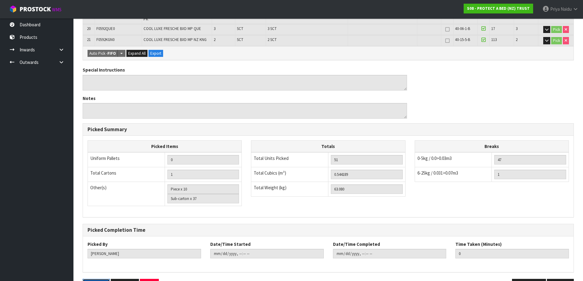
click at [89, 279] on button "Pick Slip" at bounding box center [96, 285] width 27 height 13
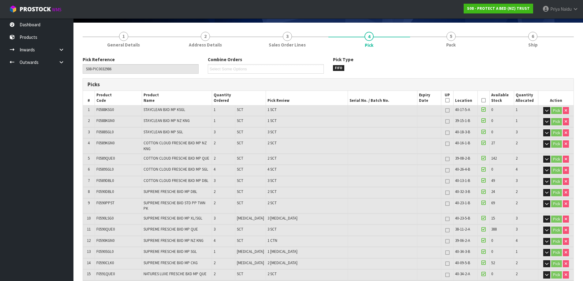
scroll to position [0, 0]
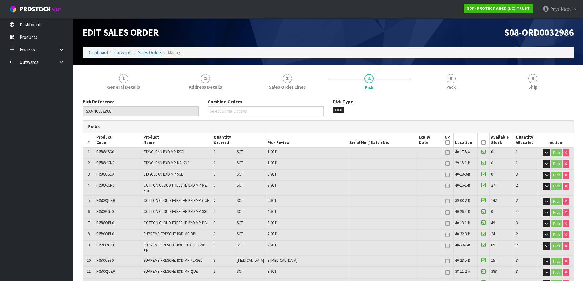
click at [101, 49] on li "Dashboard" at bounding box center [97, 52] width 21 height 6
click at [100, 52] on link "Dashboard" at bounding box center [97, 53] width 21 height 6
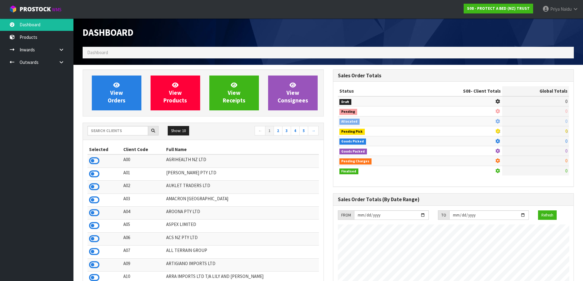
scroll to position [382, 250]
drag, startPoint x: 116, startPoint y: 134, endPoint x: 120, endPoint y: 129, distance: 6.5
click at [116, 134] on input "text" at bounding box center [118, 130] width 61 height 9
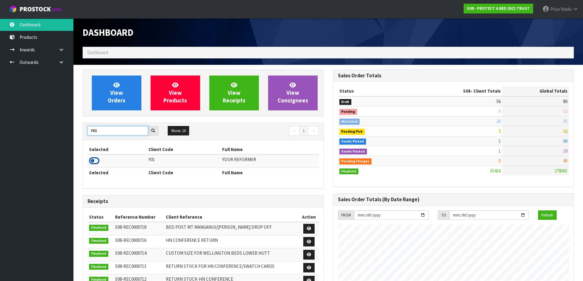
type input "Y01"
click at [94, 159] on icon at bounding box center [94, 160] width 10 height 9
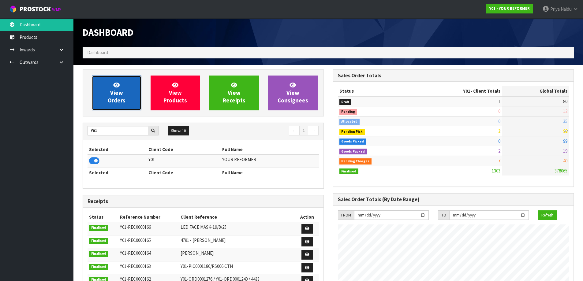
click at [112, 99] on span "View Orders" at bounding box center [117, 92] width 18 height 23
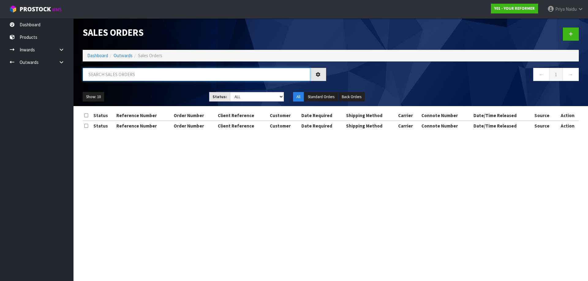
click at [117, 77] on input "text" at bounding box center [196, 74] width 227 height 13
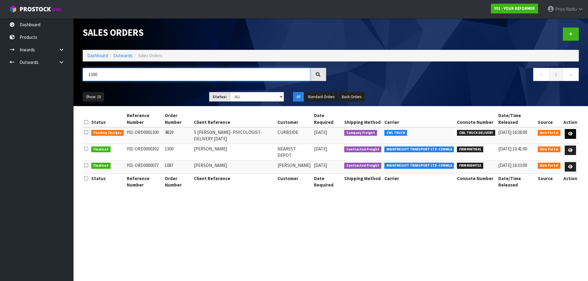
type input "1300"
click at [571, 129] on link at bounding box center [569, 134] width 11 height 10
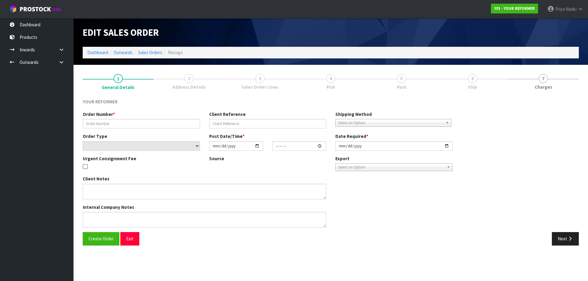
type input "4829"
type input "S [PERSON_NAME]- PSYCOLOGIST- DELIVERY [DATE]"
select select "number:0"
type input "[DATE]"
type input "11:02:00.000"
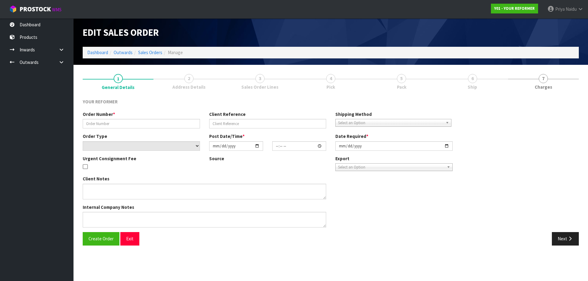
type input "[DATE]"
type textarea "[PERSON_NAME] [PERSON_NAME] CLINICAL [MEDICAL_DATA] [STREET_ADDRESS] [PHONE_NUM…"
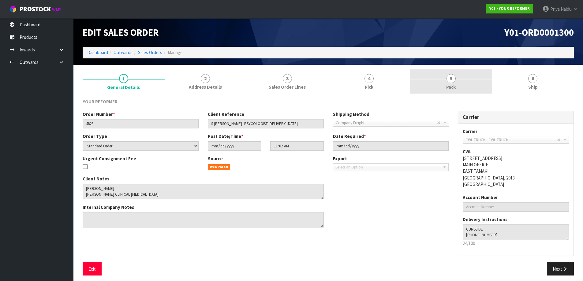
click at [476, 88] on link "5 Pack" at bounding box center [451, 81] width 82 height 24
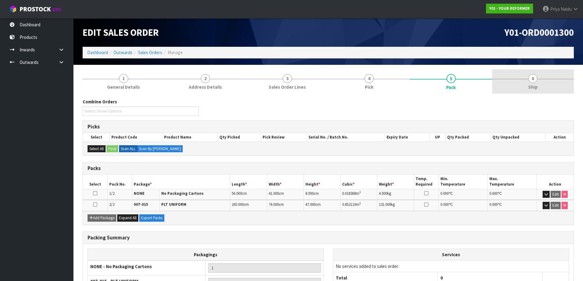
click at [524, 88] on link "6 Ship" at bounding box center [533, 81] width 82 height 24
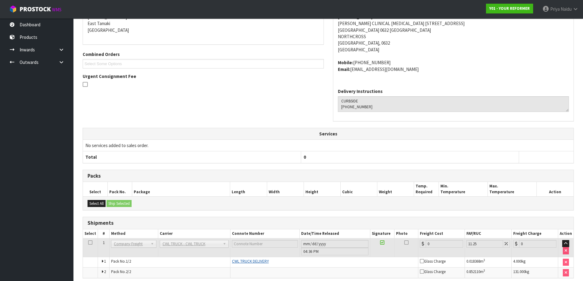
scroll to position [134, 0]
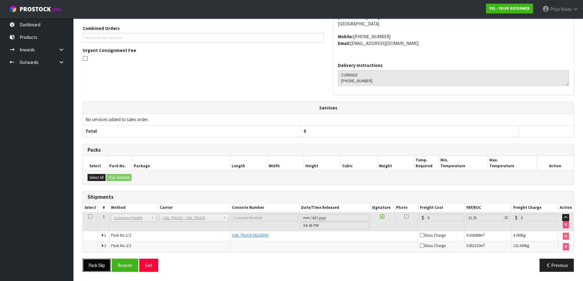
click at [93, 263] on button "Pack Slip" at bounding box center [97, 265] width 28 height 13
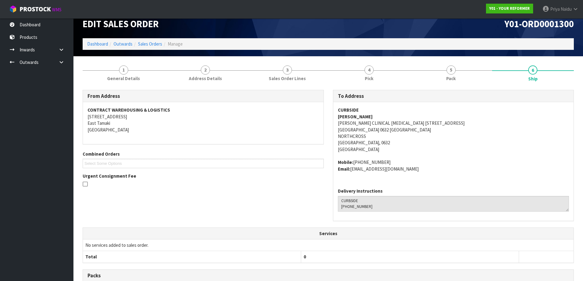
scroll to position [0, 0]
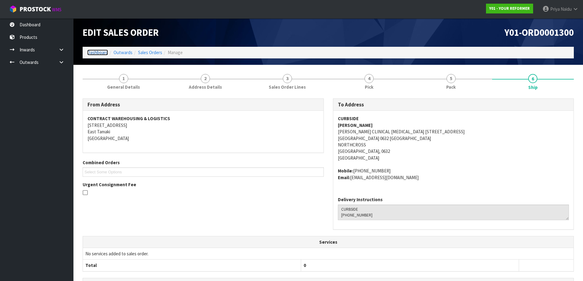
click at [106, 52] on link "Dashboard" at bounding box center [97, 53] width 21 height 6
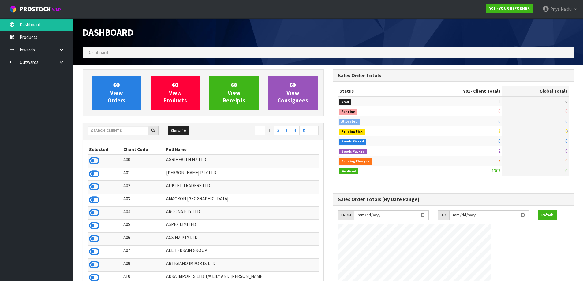
scroll to position [464, 250]
click at [121, 129] on input "text" at bounding box center [118, 130] width 61 height 9
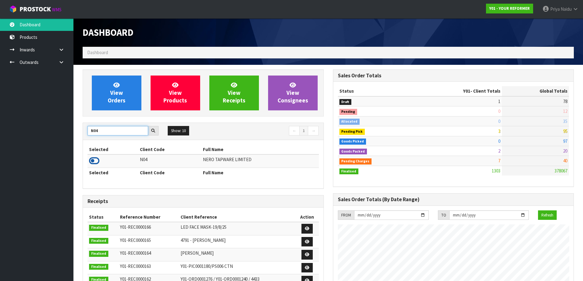
type input "N04"
click at [94, 162] on icon at bounding box center [94, 160] width 10 height 9
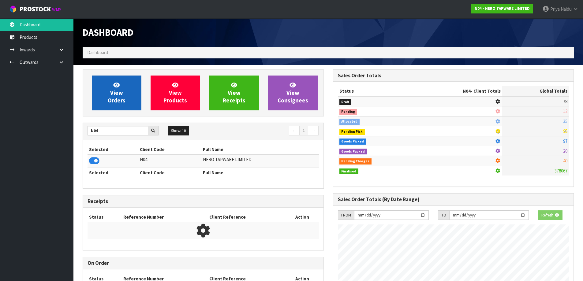
scroll to position [382, 250]
click at [130, 90] on link "View Orders" at bounding box center [117, 93] width 50 height 35
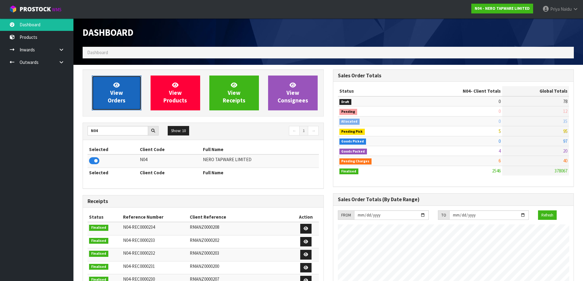
scroll to position [477, 250]
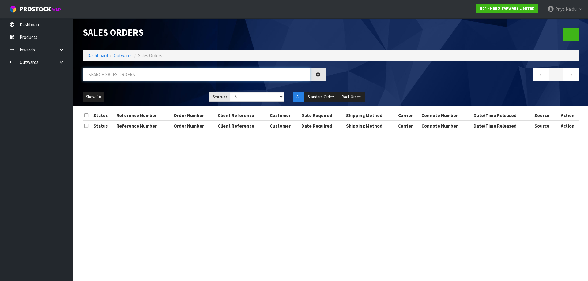
click at [130, 76] on input "text" at bounding box center [196, 74] width 227 height 13
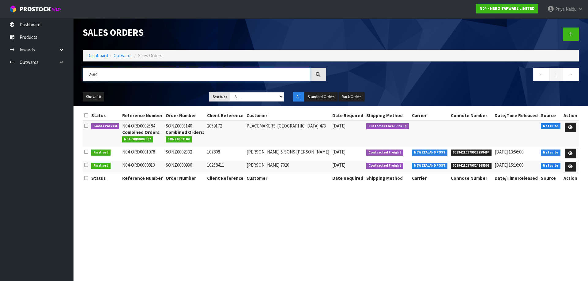
type input "2584"
click at [170, 90] on div "Show: 10 5 10 25 50 Status: Draft Pending Allocated Pending Pick Goods Picked G…" at bounding box center [330, 97] width 505 height 19
click at [568, 127] on icon at bounding box center [570, 127] width 5 height 4
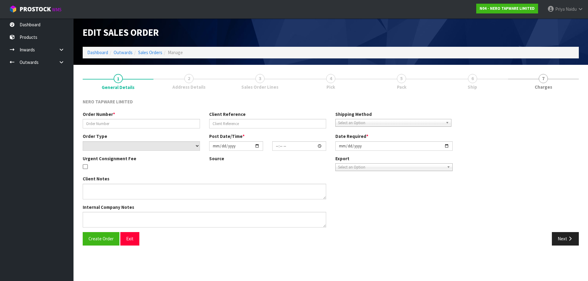
type input "SONZ0003140"
type input "2059172"
select select "number:0"
type input "[DATE]"
type input "10:00:05.000"
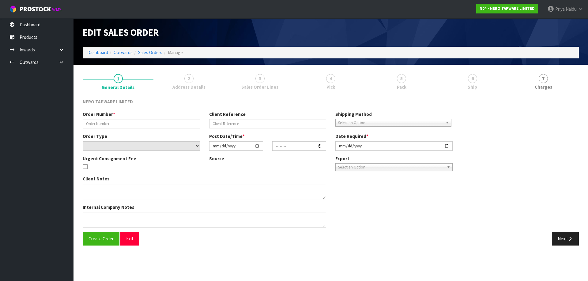
type input "[DATE]"
type textarea "Customer will collect together with SONZ0003104"
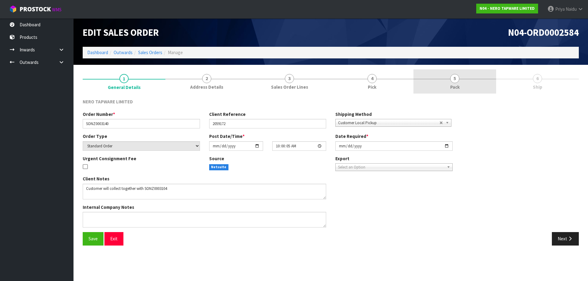
click at [452, 80] on span "5" at bounding box center [454, 78] width 9 height 9
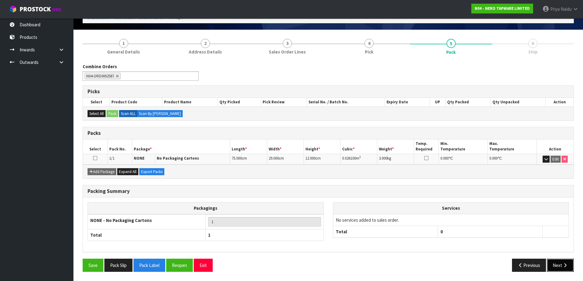
click at [557, 262] on button "Next" at bounding box center [560, 265] width 27 height 13
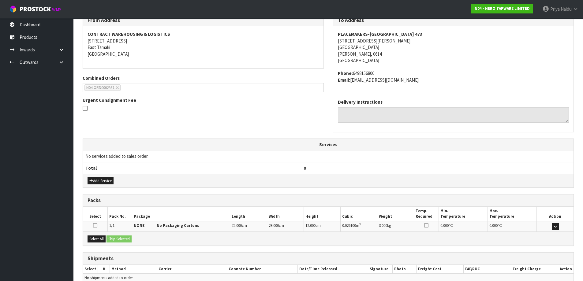
scroll to position [115, 0]
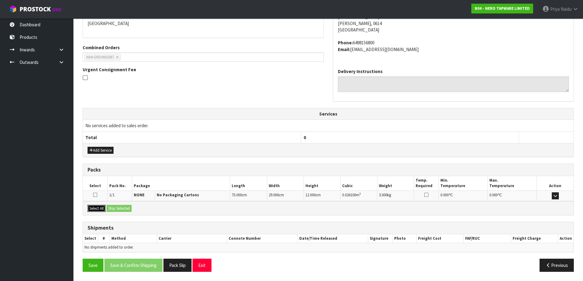
click at [98, 206] on button "Select All" at bounding box center [97, 208] width 18 height 7
click at [119, 208] on button "Ship Selected" at bounding box center [119, 208] width 25 height 7
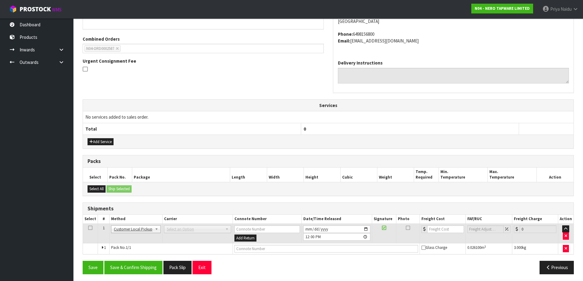
scroll to position [126, 0]
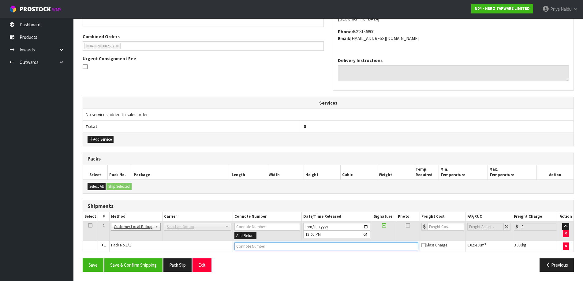
click at [264, 245] on input "text" at bounding box center [326, 247] width 184 height 8
type input "CUSTOMER COLLECTED"
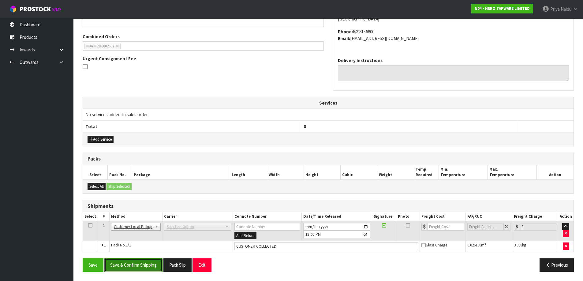
click at [131, 262] on button "Save & Confirm Shipping" at bounding box center [133, 265] width 58 height 13
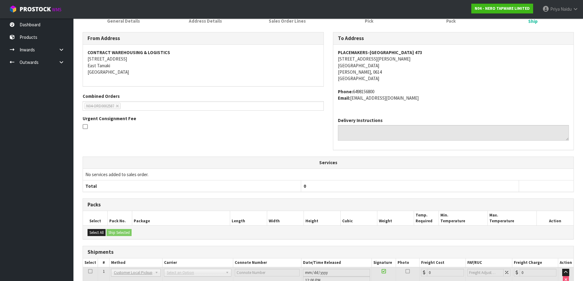
scroll to position [0, 0]
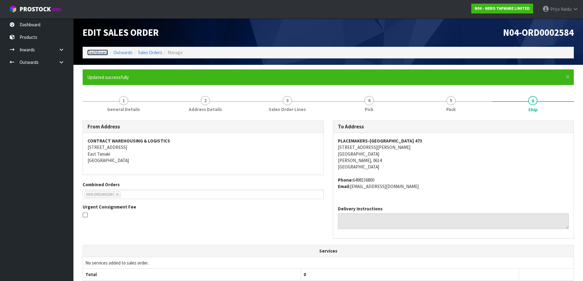
click at [102, 52] on link "Dashboard" at bounding box center [97, 53] width 21 height 6
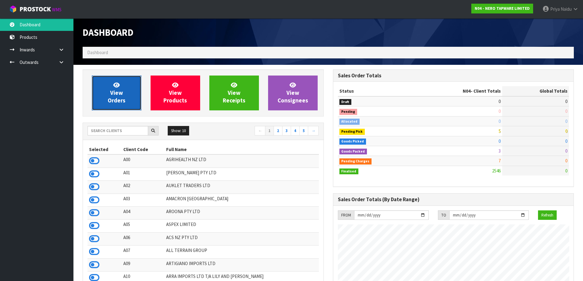
drag, startPoint x: 108, startPoint y: 90, endPoint x: 115, endPoint y: 86, distance: 7.7
click at [108, 90] on link "View Orders" at bounding box center [117, 93] width 50 height 35
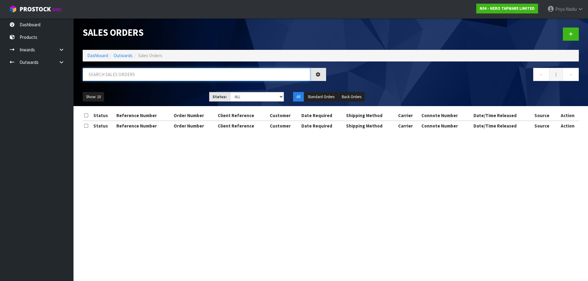
click at [129, 76] on input "text" at bounding box center [196, 74] width 227 height 13
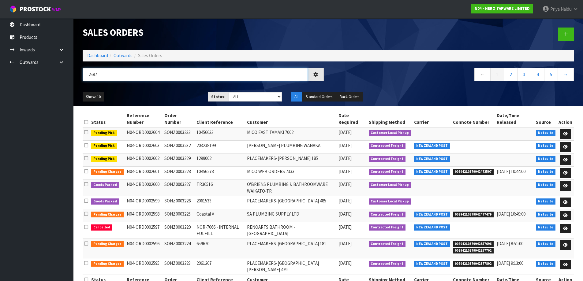
type input "2587"
click at [161, 92] on div "Show: 10 5 10 25 50 Status: Draft Pending Allocated Pending Pick Goods Picked G…" at bounding box center [328, 97] width 500 height 19
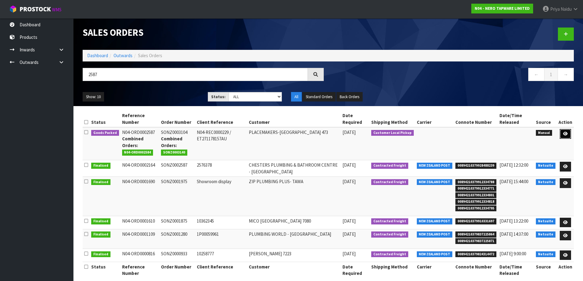
click at [565, 133] on icon at bounding box center [565, 134] width 5 height 4
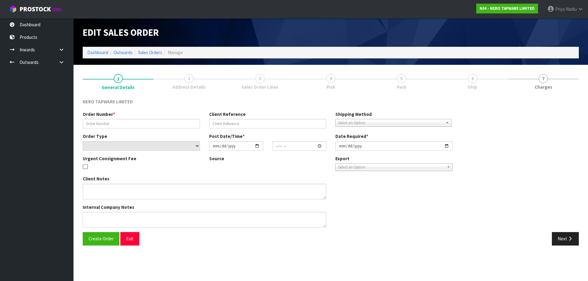
type input "SONZ0003104"
type input "N04-REC0000229 / ET271178157AU"
select select "number:0"
type input "[DATE]"
type input "11:25:00.000"
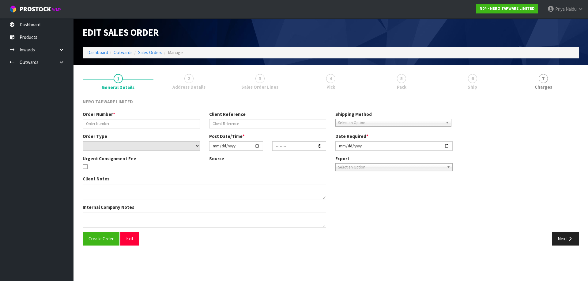
type input "[DATE]"
type textarea "SONZ0003104 IS THE ORDER THAT ARRIVED [DATE] FROM OUR AU WAREHOUSE. COULD YOU P…"
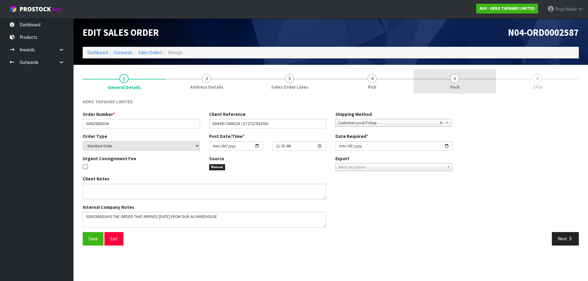
click at [441, 87] on link "5 Pack" at bounding box center [454, 81] width 83 height 24
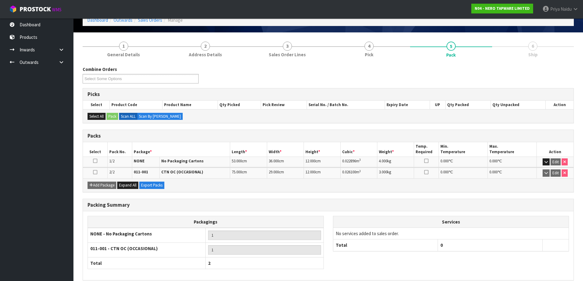
scroll to position [61, 0]
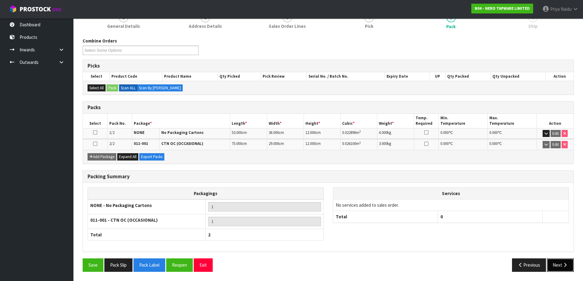
click at [562, 267] on icon "button" at bounding box center [565, 265] width 6 height 5
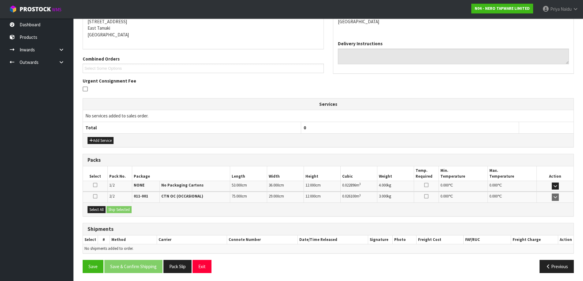
scroll to position [105, 0]
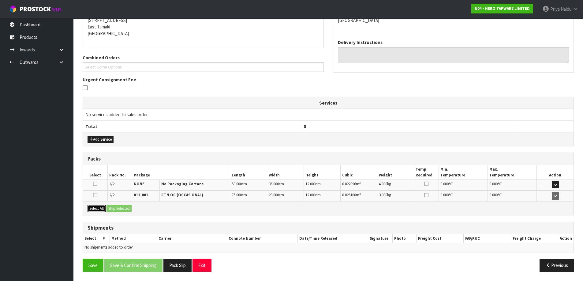
click at [103, 209] on button "Select All" at bounding box center [97, 208] width 18 height 7
drag, startPoint x: 111, startPoint y: 208, endPoint x: 145, endPoint y: 210, distance: 34.0
click at [114, 208] on button "Ship Selected" at bounding box center [119, 208] width 25 height 7
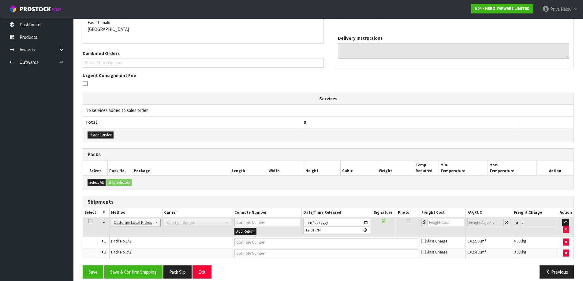
scroll to position [116, 0]
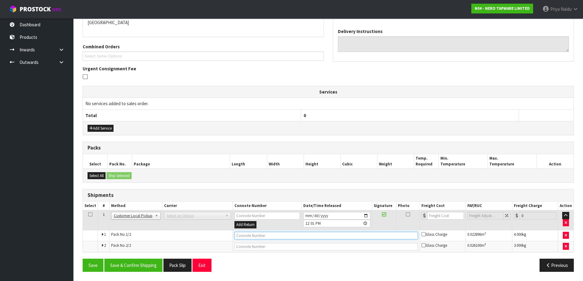
click at [257, 237] on input "text" at bounding box center [326, 236] width 184 height 8
type input "CUSTOMER COLLECTED"
click at [132, 263] on button "Save & Confirm Shipping" at bounding box center [133, 265] width 58 height 13
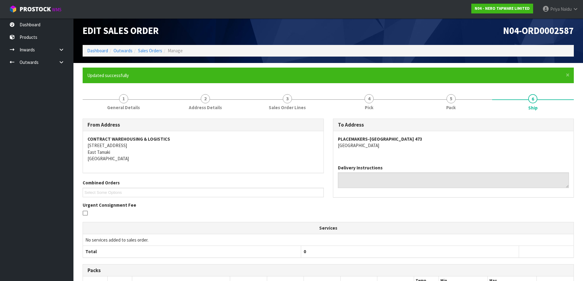
scroll to position [0, 0]
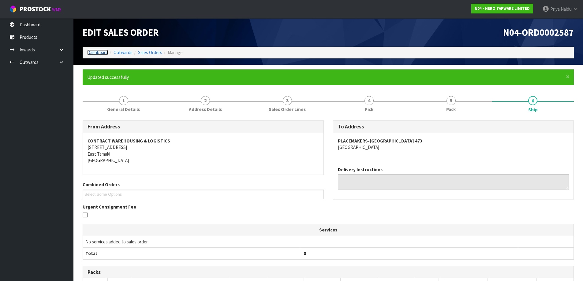
click at [99, 53] on link "Dashboard" at bounding box center [97, 53] width 21 height 6
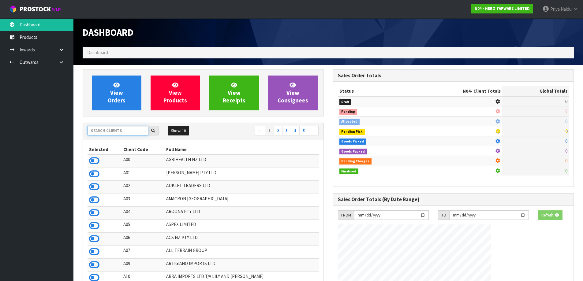
click at [119, 132] on input "text" at bounding box center [118, 130] width 61 height 9
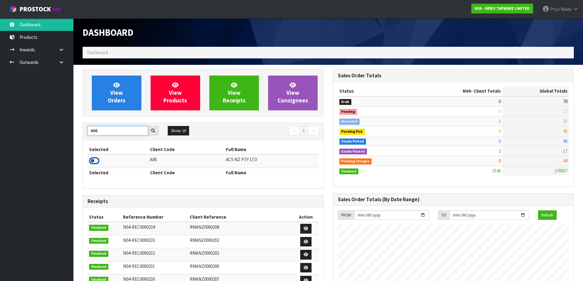
type input "A06"
click at [96, 159] on icon at bounding box center [94, 160] width 10 height 9
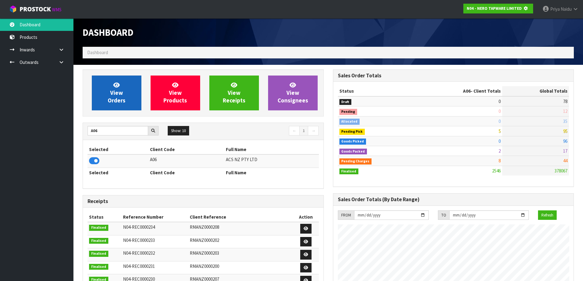
scroll to position [382, 250]
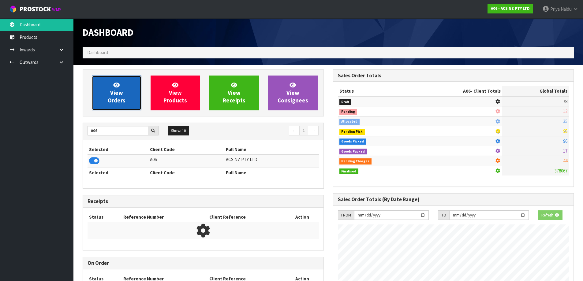
click at [130, 93] on link "View Orders" at bounding box center [117, 93] width 50 height 35
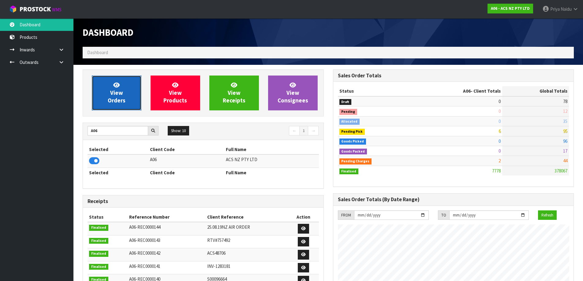
scroll to position [464, 250]
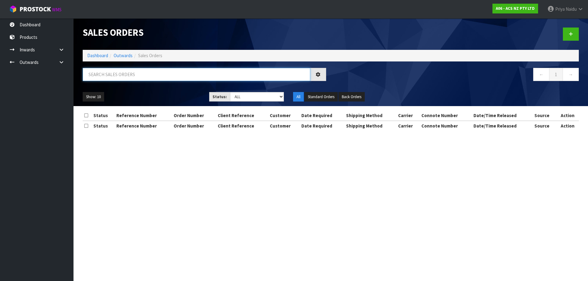
click at [135, 73] on input "text" at bounding box center [196, 74] width 227 height 13
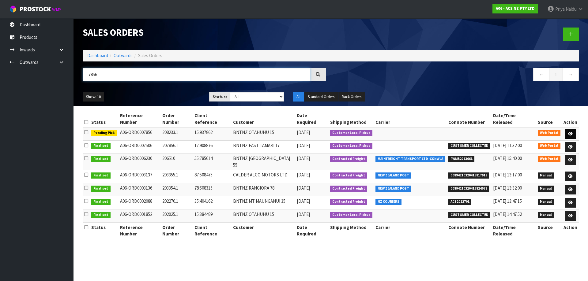
type input "7856"
click at [568, 132] on icon at bounding box center [570, 134] width 5 height 4
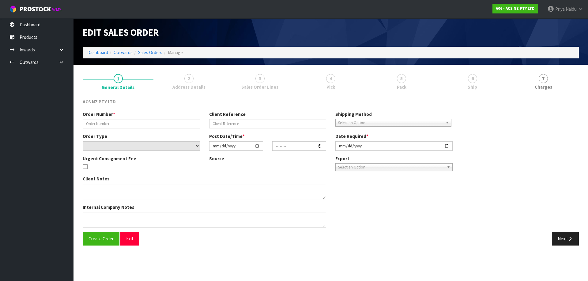
type input "208233.1"
type input "15:937862"
select select "number:0"
type input "[DATE]"
type input "10:58:00.000"
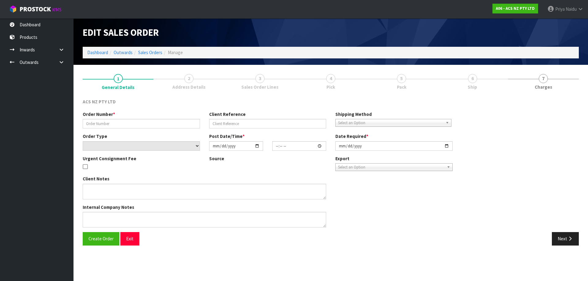
type input "[DATE]"
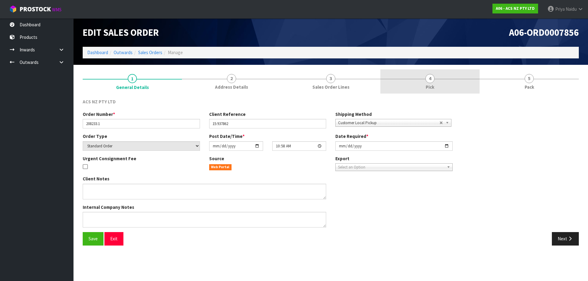
click at [448, 88] on link "4 Pick" at bounding box center [429, 81] width 99 height 24
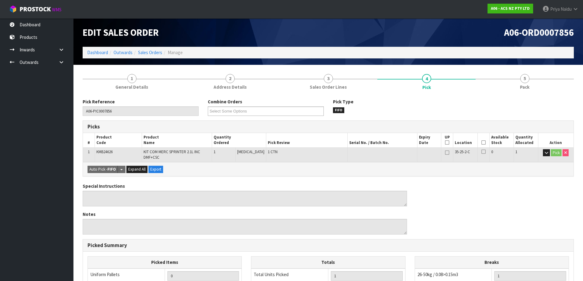
click at [481, 143] on icon at bounding box center [483, 143] width 4 height 0
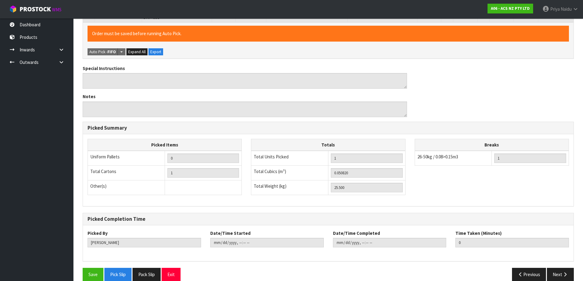
scroll to position [149, 0]
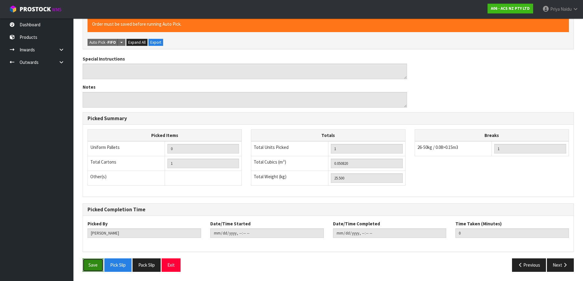
click at [85, 269] on button "Save" at bounding box center [93, 265] width 21 height 13
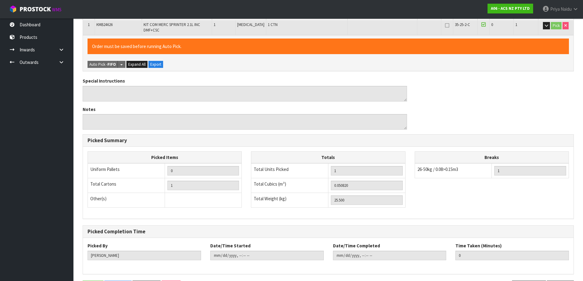
scroll to position [0, 0]
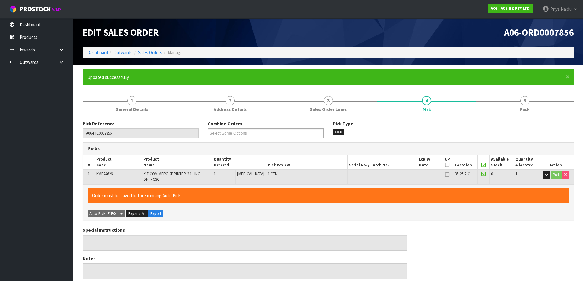
type input "[PERSON_NAME]"
type input "[DATE]T12:02:24"
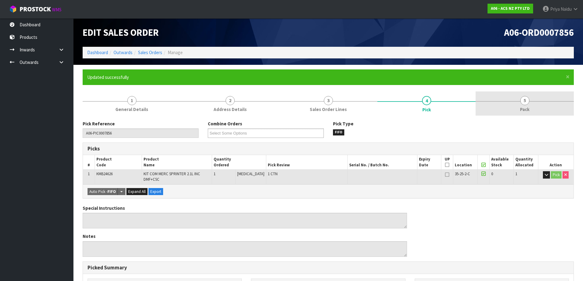
click at [501, 100] on link "5 Pack" at bounding box center [525, 104] width 98 height 24
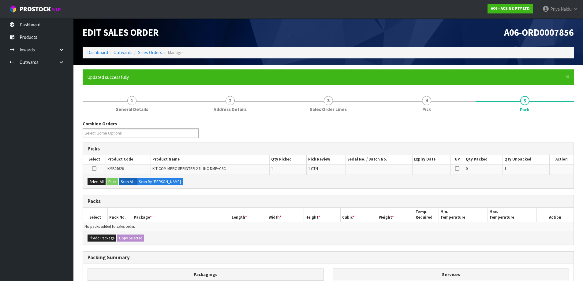
click at [424, 117] on div "Combine Orders A06-ORD0007853 A06-ORD0007854 A06-ORD0007855 A06-ORD0007856 A06-…" at bounding box center [328, 235] width 491 height 238
click at [421, 112] on link "4 Pick" at bounding box center [426, 104] width 98 height 24
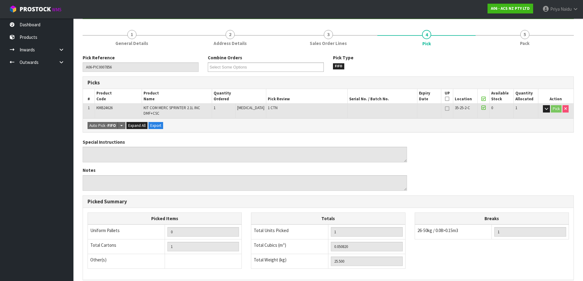
scroll to position [58, 0]
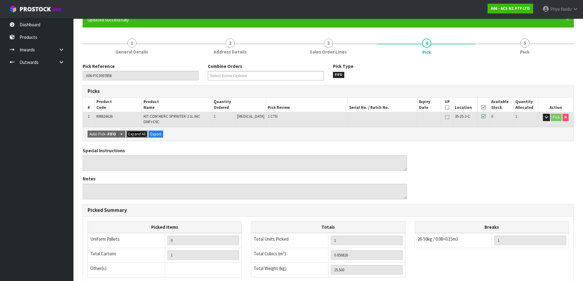
click at [140, 133] on span "Expand All" at bounding box center [136, 134] width 17 height 5
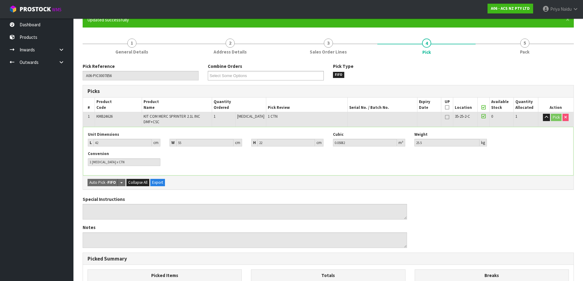
click at [560, 24] on div "× Close Updated successfully" at bounding box center [328, 20] width 491 height 16
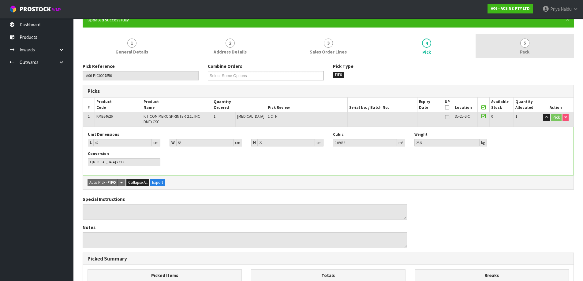
click at [542, 43] on link "5 Pack" at bounding box center [525, 46] width 98 height 24
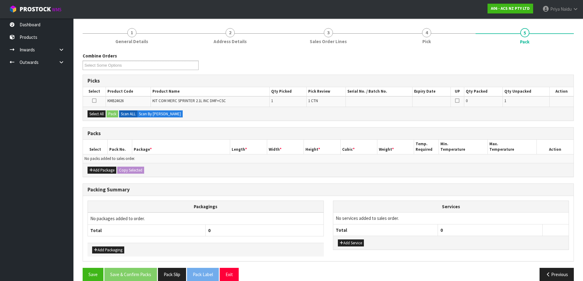
scroll to position [77, 0]
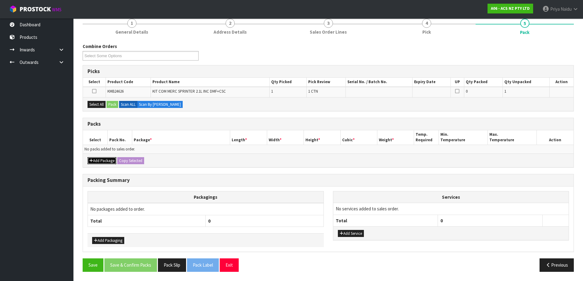
click at [98, 160] on button "Add Package" at bounding box center [102, 160] width 29 height 7
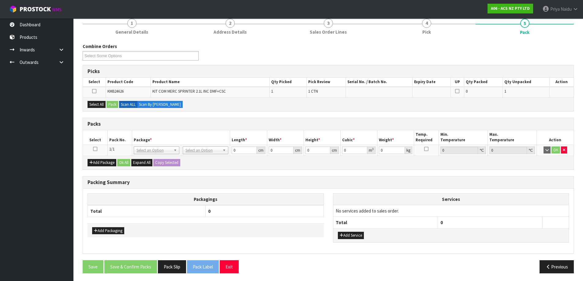
click at [97, 149] on icon at bounding box center [95, 149] width 4 height 0
click at [97, 97] on div "Select All Pack Scan ALL Scan By [PERSON_NAME]" at bounding box center [328, 104] width 491 height 14
click at [95, 104] on button "Select All" at bounding box center [97, 104] width 18 height 7
click at [111, 105] on button "Pack" at bounding box center [113, 104] width 12 height 7
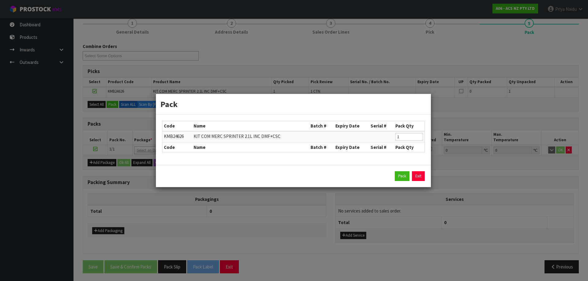
click at [405, 170] on div "Pack Exit" at bounding box center [293, 176] width 275 height 22
click at [404, 175] on button "Pack" at bounding box center [402, 176] width 15 height 10
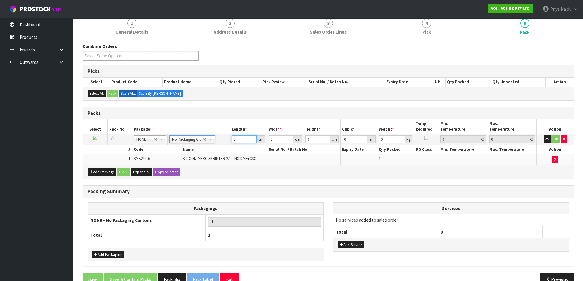
click at [242, 140] on input "0" at bounding box center [244, 140] width 25 height 8
type input "42"
type input "55"
type input "2"
type input "0.00462"
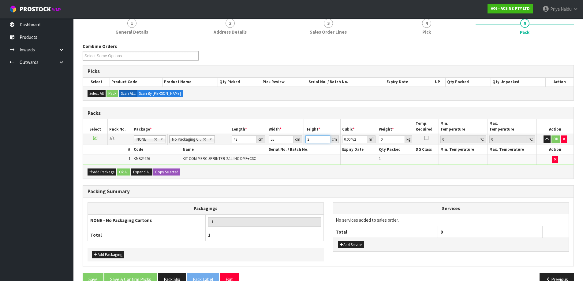
type input "22"
type input "0.05082"
type input "22"
type input "26"
click at [553, 140] on button "OK" at bounding box center [556, 139] width 9 height 7
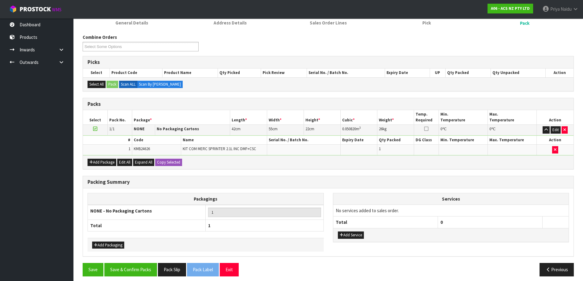
scroll to position [91, 0]
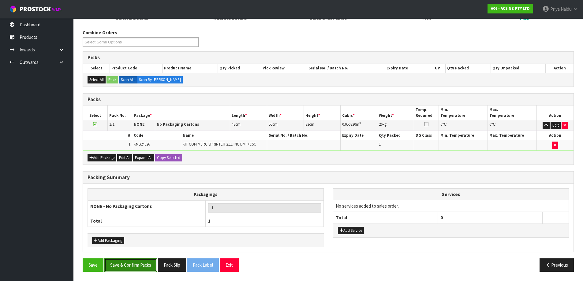
click at [113, 269] on button "Save & Confirm Packs" at bounding box center [130, 265] width 53 height 13
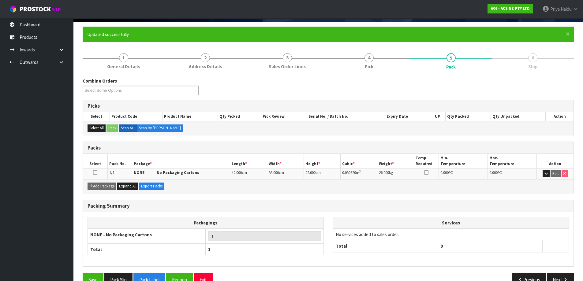
scroll to position [58, 0]
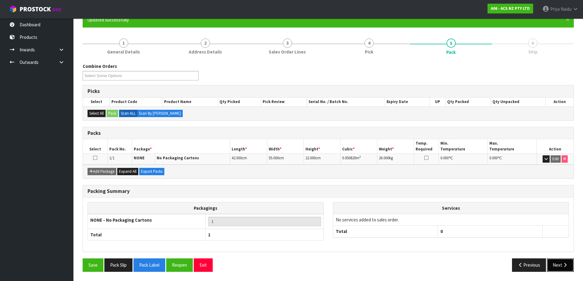
click at [566, 267] on button "Next" at bounding box center [560, 265] width 27 height 13
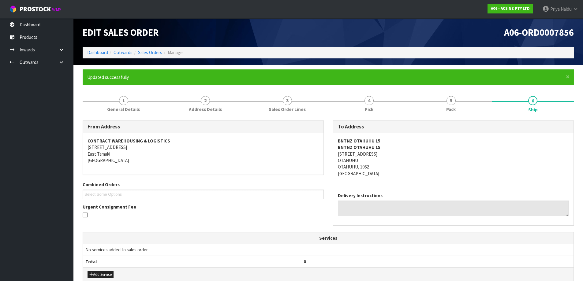
scroll to position [124, 0]
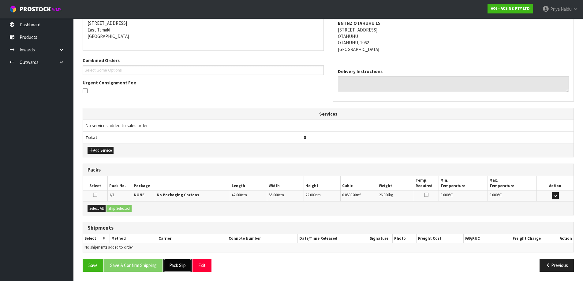
click at [175, 262] on button "Pack Slip" at bounding box center [177, 265] width 28 height 13
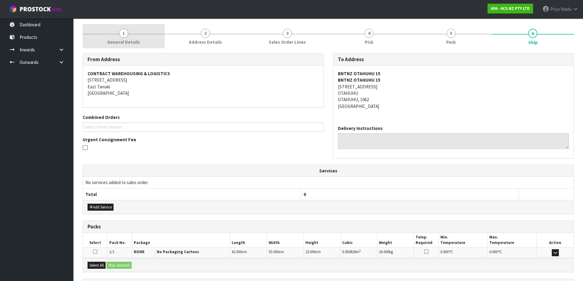
scroll to position [0, 0]
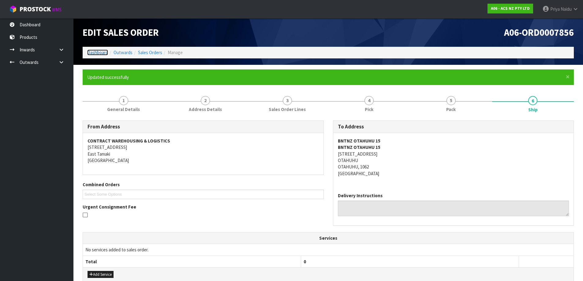
click at [94, 55] on link "Dashboard" at bounding box center [97, 53] width 21 height 6
click at [96, 53] on link "Dashboard" at bounding box center [97, 53] width 21 height 6
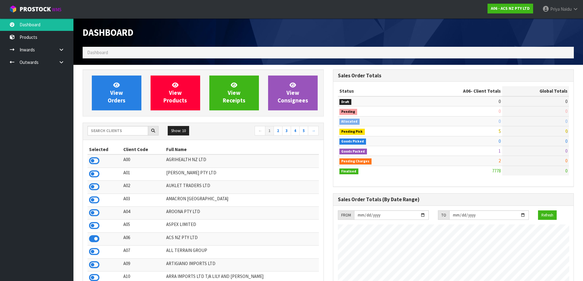
scroll to position [464, 250]
click at [119, 128] on input "text" at bounding box center [118, 130] width 61 height 9
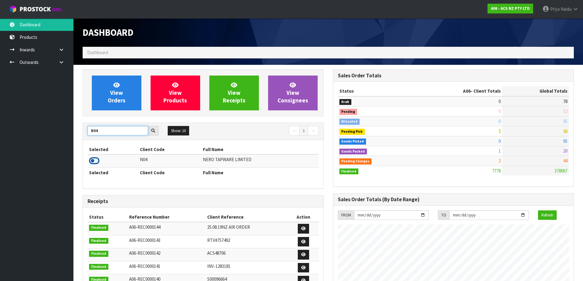
type input "N04"
drag, startPoint x: 95, startPoint y: 159, endPoint x: 108, endPoint y: 137, distance: 25.1
click at [95, 159] on icon at bounding box center [94, 160] width 10 height 9
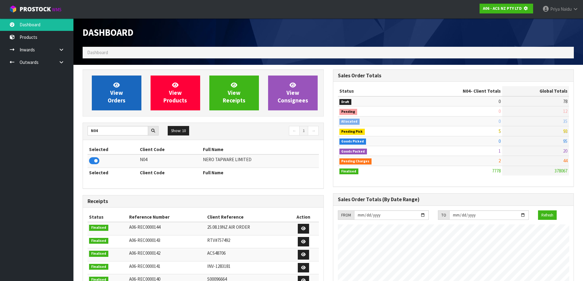
scroll to position [382, 250]
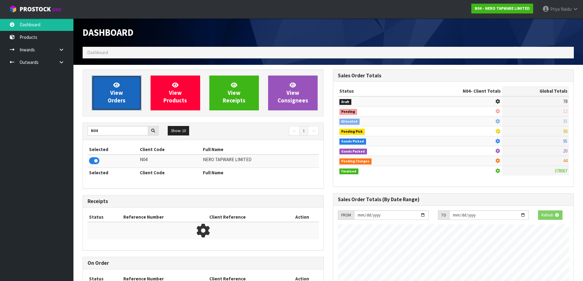
click at [123, 107] on link "View Orders" at bounding box center [117, 93] width 50 height 35
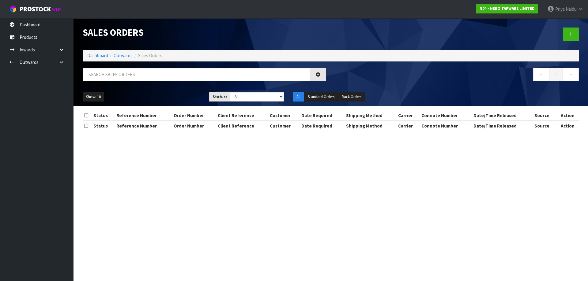
click at [131, 81] on div at bounding box center [204, 77] width 253 height 18
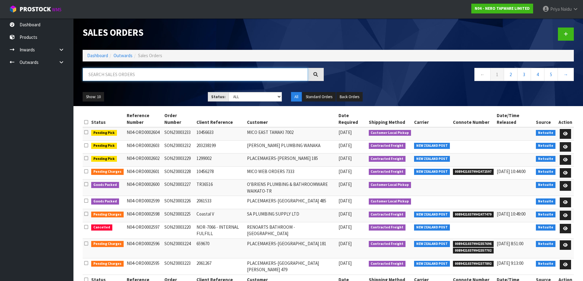
click at [132, 79] on input "text" at bounding box center [195, 74] width 225 height 13
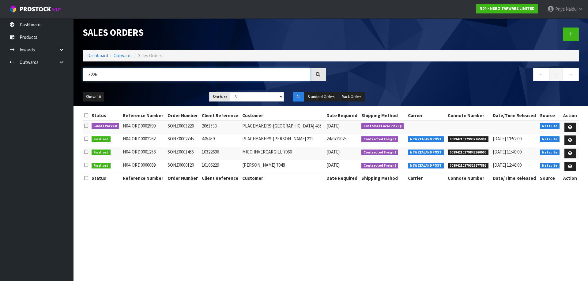
type input "3226"
click at [159, 98] on ul "Show: 10 5 10 25 50" at bounding box center [141, 97] width 117 height 10
click at [571, 126] on icon at bounding box center [569, 127] width 5 height 4
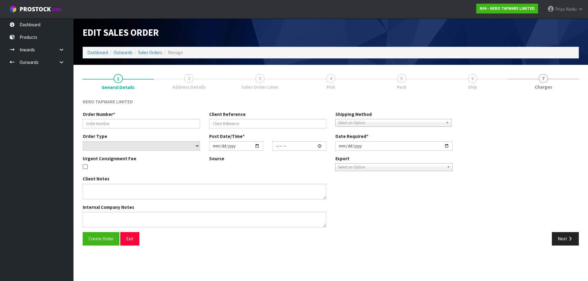
type input "SONZ0003226"
type input "2061533"
select select "number:0"
type input "[DATE]"
type input "09:15:05.000"
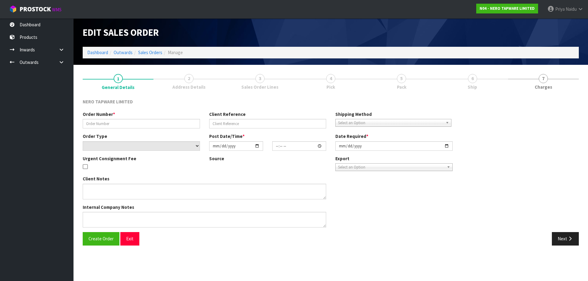
type input "[DATE]"
type textarea "[PERSON_NAME] pick up 25/08"
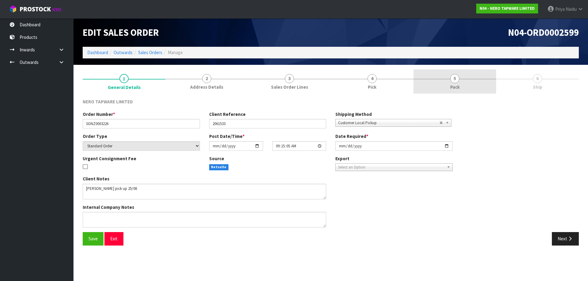
click at [447, 78] on link "5 Pack" at bounding box center [454, 81] width 83 height 24
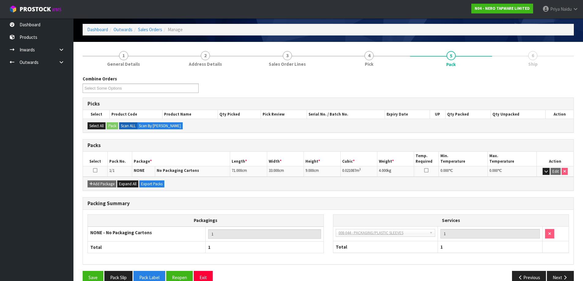
scroll to position [35, 0]
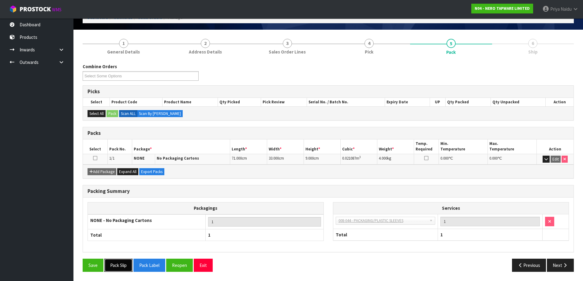
click at [125, 267] on button "Pack Slip" at bounding box center [118, 265] width 28 height 13
click at [562, 267] on button "Next" at bounding box center [560, 265] width 27 height 13
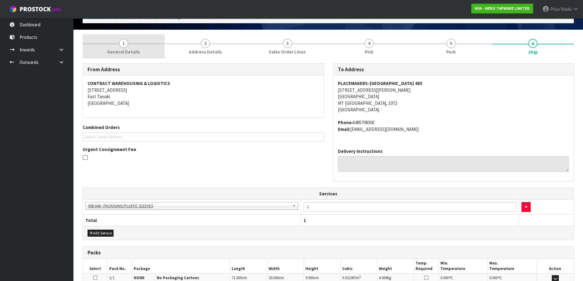
click at [125, 43] on span "1" at bounding box center [123, 43] width 9 height 9
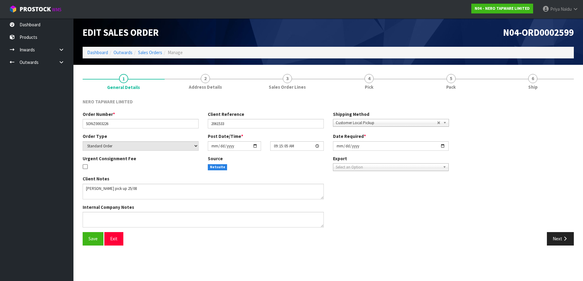
scroll to position [0, 0]
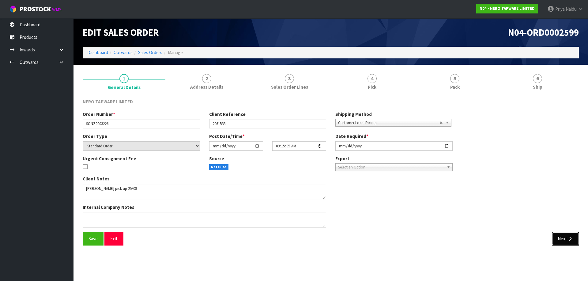
click at [559, 245] on button "Next" at bounding box center [565, 238] width 27 height 13
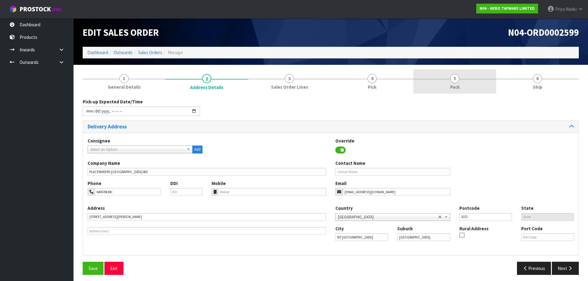
click at [459, 86] on link "5 Pack" at bounding box center [454, 81] width 83 height 24
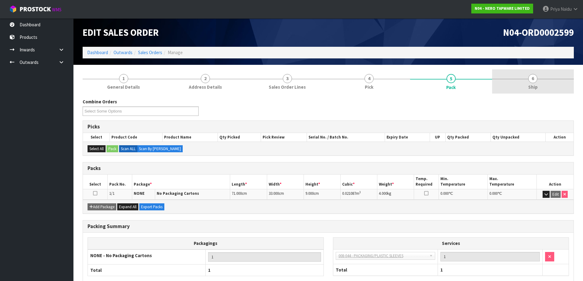
click at [524, 85] on link "6 Ship" at bounding box center [533, 81] width 82 height 24
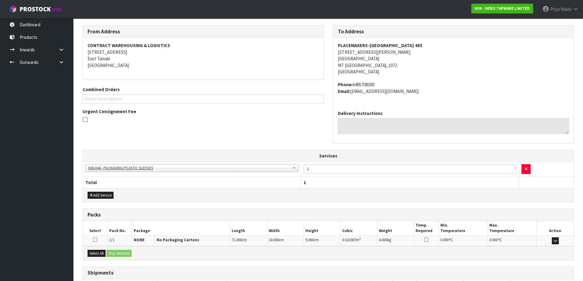
scroll to position [118, 0]
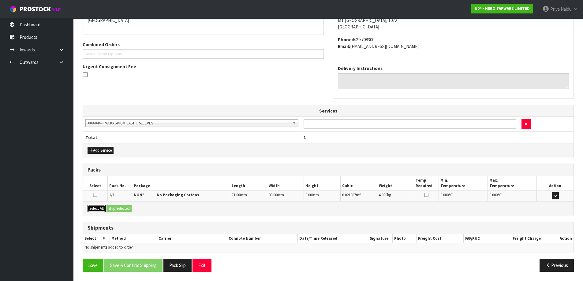
drag, startPoint x: 99, startPoint y: 206, endPoint x: 112, endPoint y: 210, distance: 14.0
click at [99, 206] on button "Select All" at bounding box center [97, 208] width 18 height 7
drag, startPoint x: 123, startPoint y: 212, endPoint x: 129, endPoint y: 208, distance: 7.2
click at [123, 212] on div "Select All Ship Selected" at bounding box center [328, 208] width 491 height 14
click at [129, 208] on button "Ship Selected" at bounding box center [119, 208] width 25 height 7
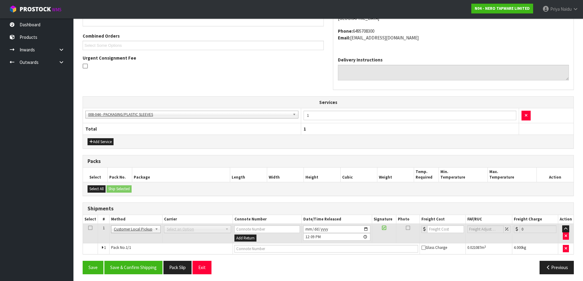
scroll to position [129, 0]
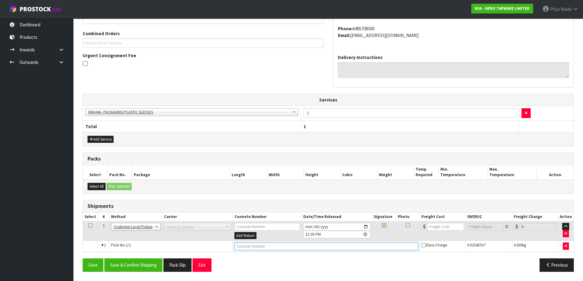
click at [245, 248] on input "text" at bounding box center [326, 247] width 184 height 8
type input "CUSTOMER COLLECTED"
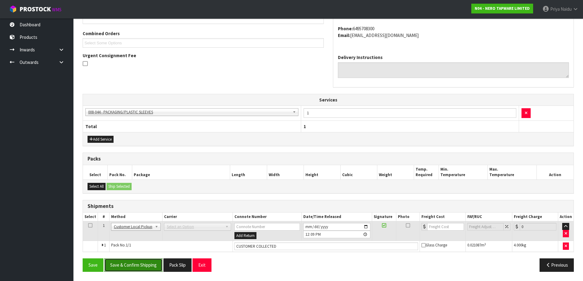
click at [144, 267] on button "Save & Confirm Shipping" at bounding box center [133, 265] width 58 height 13
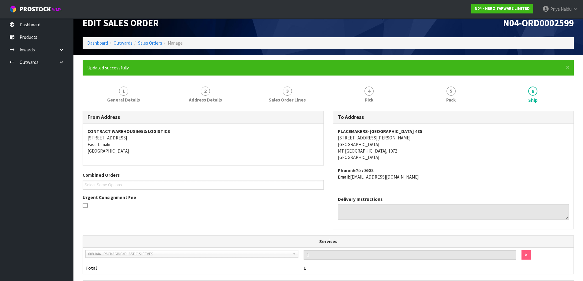
scroll to position [0, 0]
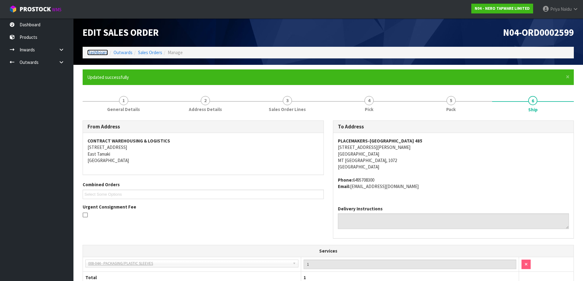
click at [88, 52] on link "Dashboard" at bounding box center [97, 53] width 21 height 6
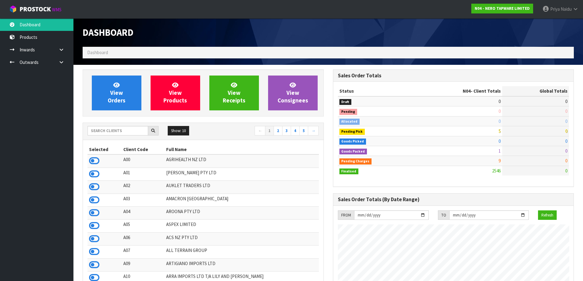
scroll to position [477, 250]
drag, startPoint x: 100, startPoint y: 131, endPoint x: 103, endPoint y: 128, distance: 4.3
click at [100, 131] on input "text" at bounding box center [118, 130] width 61 height 9
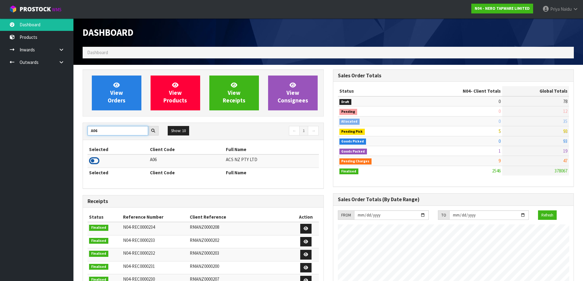
type input "A06"
drag, startPoint x: 95, startPoint y: 159, endPoint x: 112, endPoint y: 129, distance: 34.8
click at [94, 159] on icon at bounding box center [94, 160] width 10 height 9
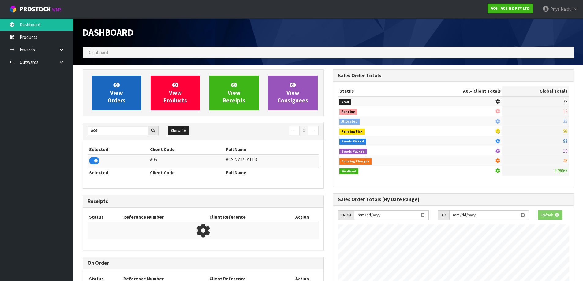
scroll to position [305681, 305812]
click at [122, 95] on span "View Orders" at bounding box center [117, 92] width 18 height 23
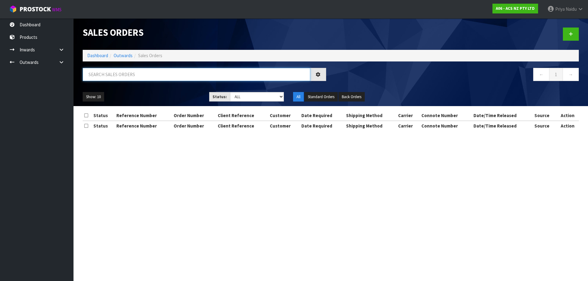
click at [132, 77] on input "text" at bounding box center [196, 74] width 227 height 13
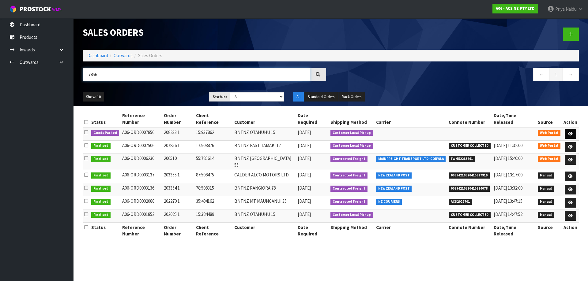
type input "7856"
click at [569, 132] on icon at bounding box center [570, 134] width 5 height 4
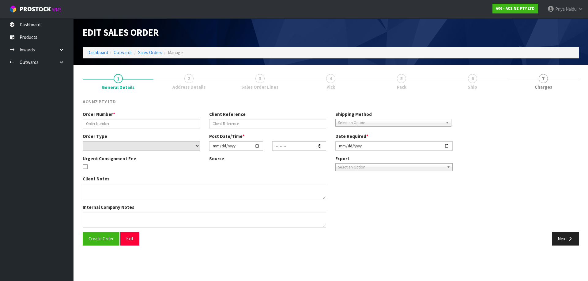
type input "208233.1"
type input "15:937862"
select select "number:0"
type input "[DATE]"
type input "10:58:00.000"
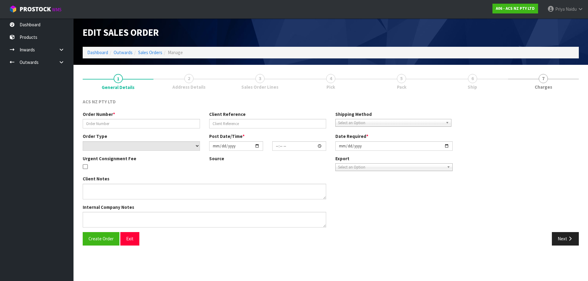
type input "[DATE]"
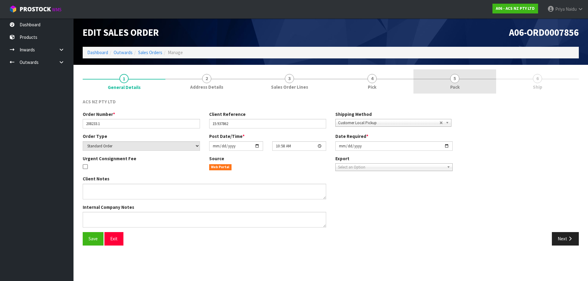
click at [448, 79] on link "5 Pack" at bounding box center [454, 81] width 83 height 24
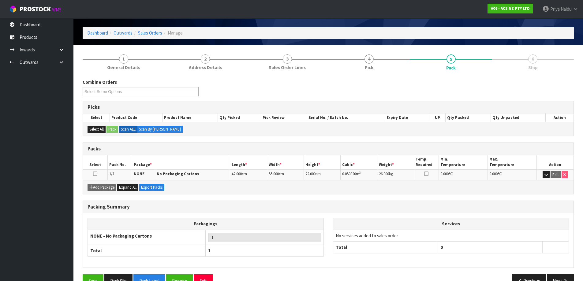
scroll to position [35, 0]
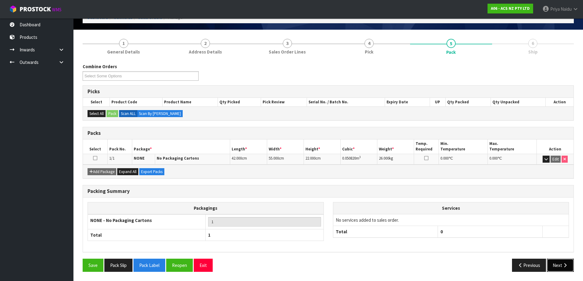
click at [564, 266] on icon "button" at bounding box center [565, 265] width 6 height 5
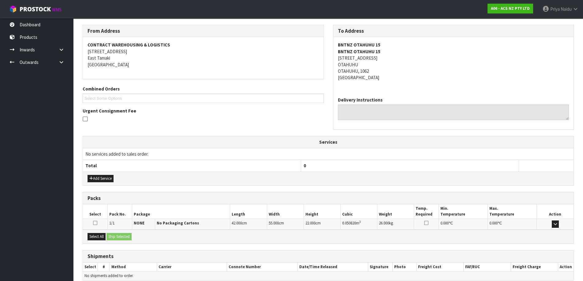
scroll to position [102, 0]
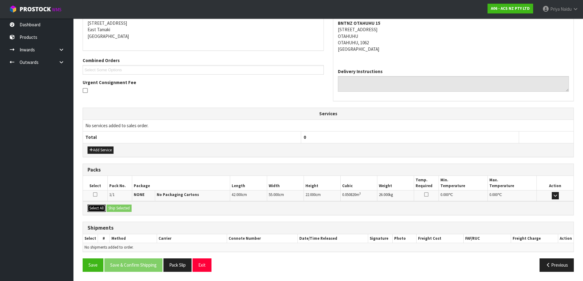
click at [98, 206] on button "Select All" at bounding box center [97, 208] width 18 height 7
click at [112, 208] on button "Ship Selected" at bounding box center [119, 208] width 25 height 7
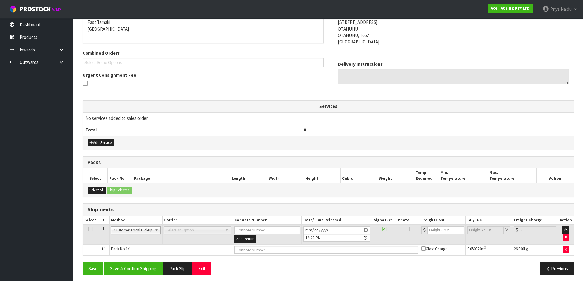
scroll to position [113, 0]
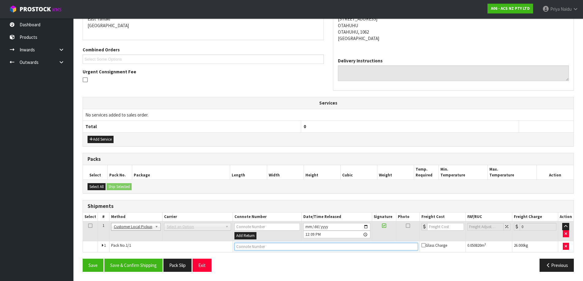
click at [247, 244] on input "text" at bounding box center [326, 247] width 184 height 8
type input "CUSTOMER COLLECTED"
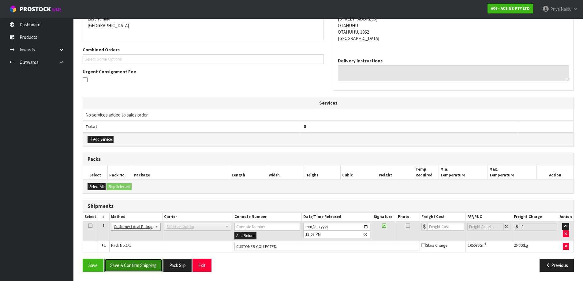
click at [148, 261] on button "Save & Confirm Shipping" at bounding box center [133, 265] width 58 height 13
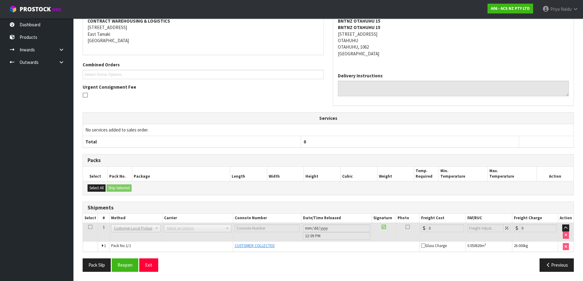
scroll to position [0, 0]
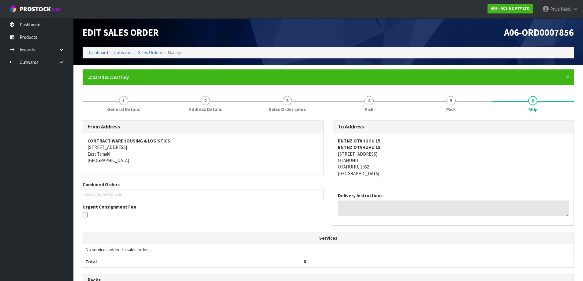
click at [92, 49] on ol "Dashboard Outwards Sales Orders Manage" at bounding box center [328, 52] width 491 height 11
click at [103, 61] on div "Edit Sales Order A06-ORD0007856 Dashboard Outwards Sales Orders Manage" at bounding box center [328, 41] width 500 height 47
click at [96, 52] on link "Dashboard" at bounding box center [97, 53] width 21 height 6
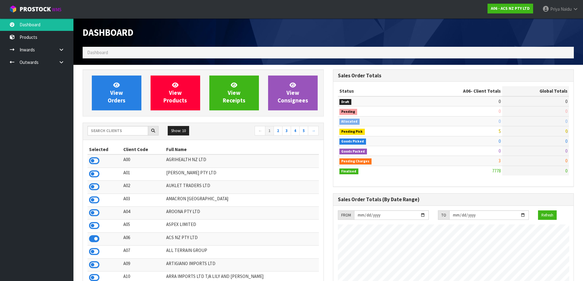
scroll to position [464, 250]
click at [101, 133] on input "text" at bounding box center [118, 130] width 61 height 9
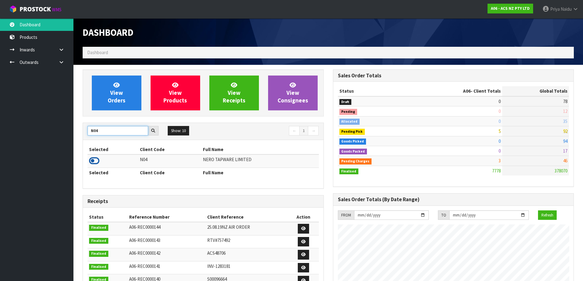
type input "N04"
drag, startPoint x: 89, startPoint y: 158, endPoint x: 93, endPoint y: 162, distance: 5.4
click at [91, 161] on icon at bounding box center [94, 160] width 10 height 9
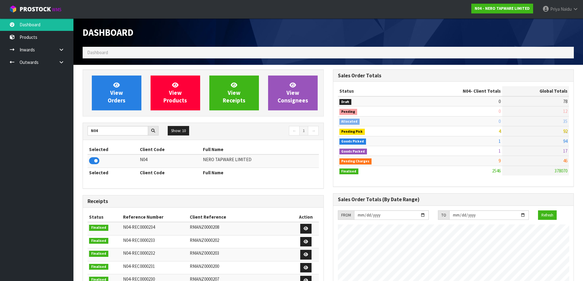
scroll to position [477, 250]
click at [130, 92] on link "View Orders" at bounding box center [117, 93] width 50 height 35
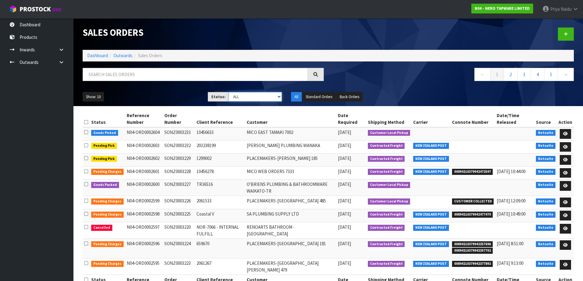
click at [266, 94] on select "Draft Pending Allocated Pending Pick Goods Picked Goods Packed Pending Charges …" at bounding box center [255, 96] width 53 height 9
select select "string:3"
click at [229, 92] on select "Draft Pending Allocated Pending Pick Goods Picked Goods Packed Pending Charges …" at bounding box center [255, 96] width 53 height 9
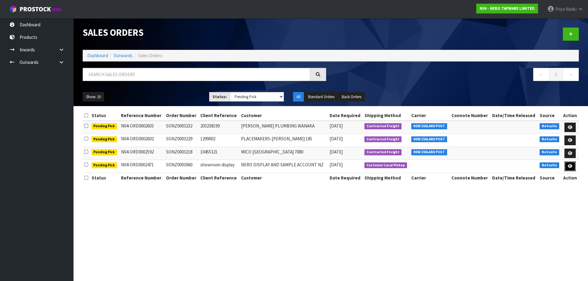
click at [567, 167] on link at bounding box center [569, 167] width 11 height 10
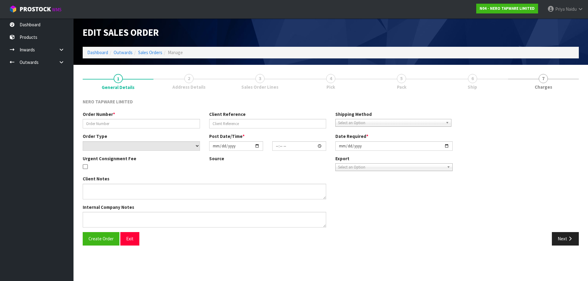
type input "SONZ0003060"
type input "showroom display"
select select "number:0"
type input "[DATE]"
type input "18:00:07.000"
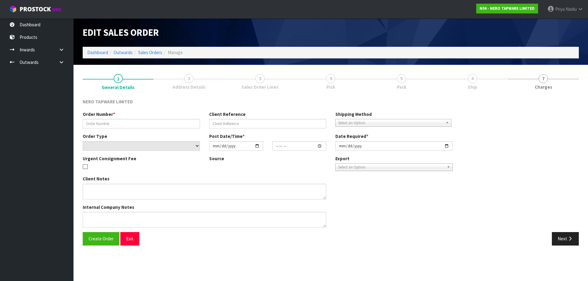
type input "[DATE]"
type textarea "WE RECEIVED ATTACHED 4 CRATES, - I HAVE CREATED A SALES ORDER SONZ0003060 FOR R…"
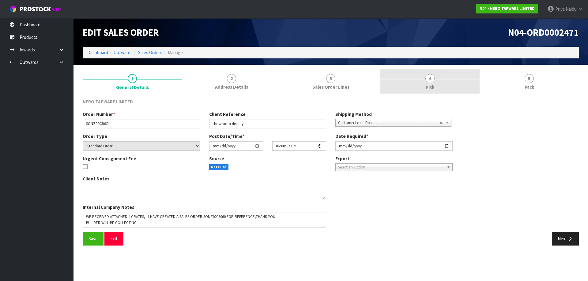
click at [426, 85] on span "Pick" at bounding box center [429, 87] width 9 height 6
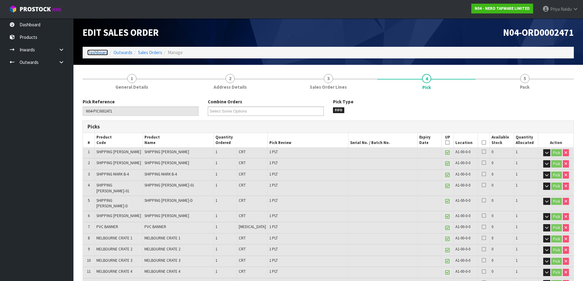
click at [88, 54] on link "Dashboard" at bounding box center [97, 53] width 21 height 6
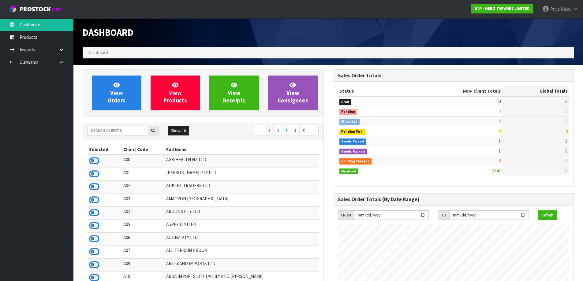
scroll to position [477, 250]
click at [124, 133] on input "text" at bounding box center [118, 130] width 61 height 9
type input "N04"
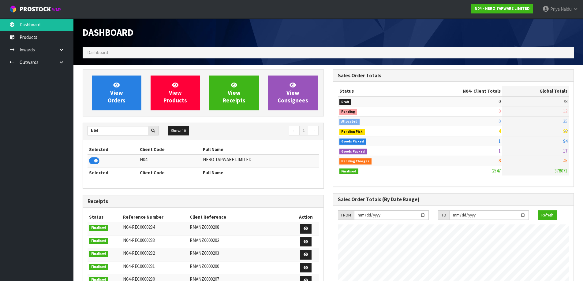
click at [94, 160] on icon at bounding box center [94, 160] width 10 height 9
click at [119, 105] on link "View Orders" at bounding box center [117, 93] width 50 height 35
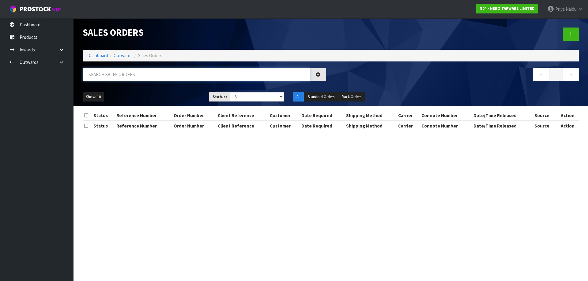
click at [137, 75] on input "text" at bounding box center [196, 74] width 227 height 13
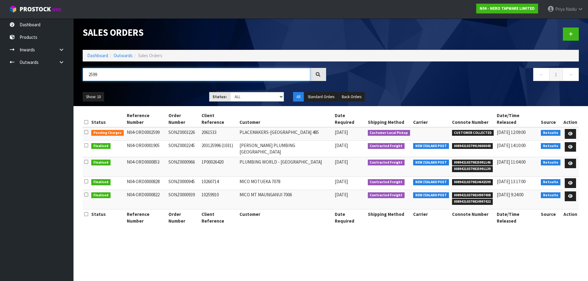
type input "2599"
click at [178, 92] on ul "Show: 10 5 10 25 50" at bounding box center [141, 97] width 117 height 10
click at [570, 129] on link at bounding box center [569, 134] width 11 height 10
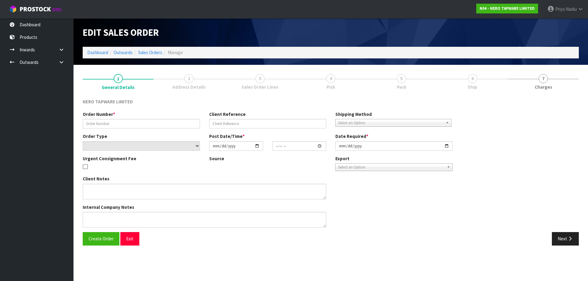
type input "SONZ0003226"
type input "2061533"
select select "number:0"
type input "[DATE]"
type input "09:15:05.000"
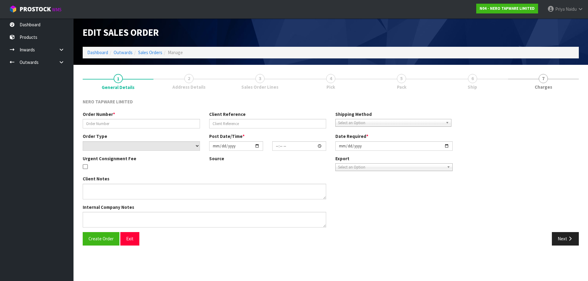
type input "[DATE]"
type textarea "[PERSON_NAME] pick up 25/08"
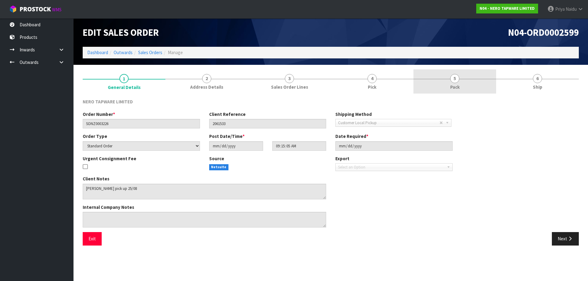
click at [463, 83] on link "5 Pack" at bounding box center [454, 81] width 83 height 24
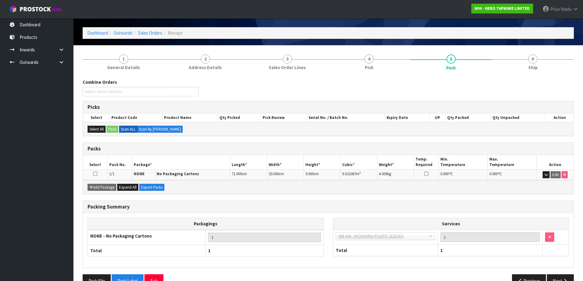
scroll to position [35, 0]
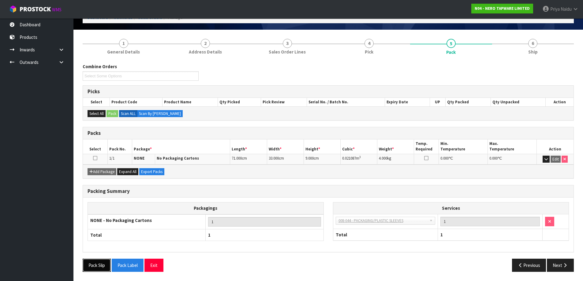
click at [93, 264] on button "Pack Slip" at bounding box center [97, 265] width 28 height 13
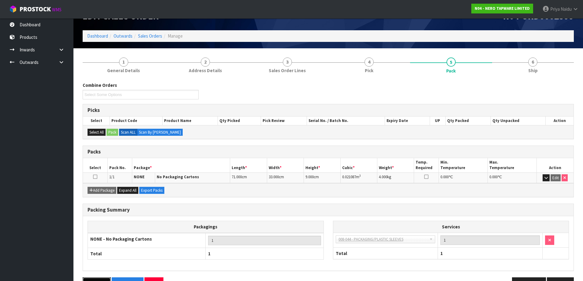
scroll to position [0, 0]
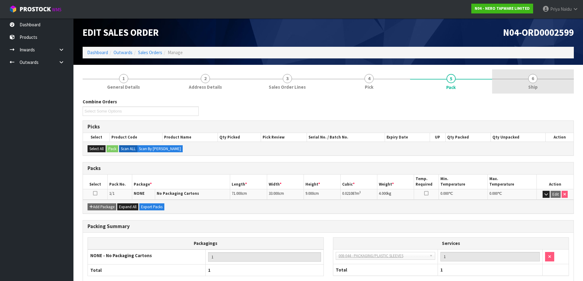
drag, startPoint x: 516, startPoint y: 84, endPoint x: 506, endPoint y: 93, distance: 13.5
click at [515, 84] on link "6 Ship" at bounding box center [533, 81] width 82 height 24
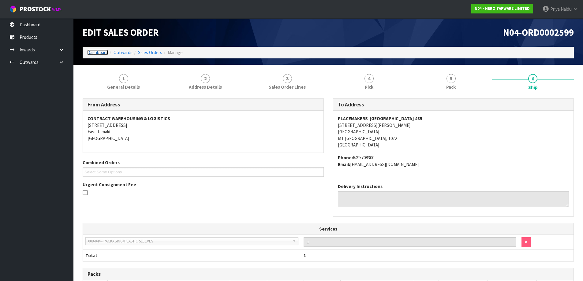
click at [100, 54] on link "Dashboard" at bounding box center [97, 53] width 21 height 6
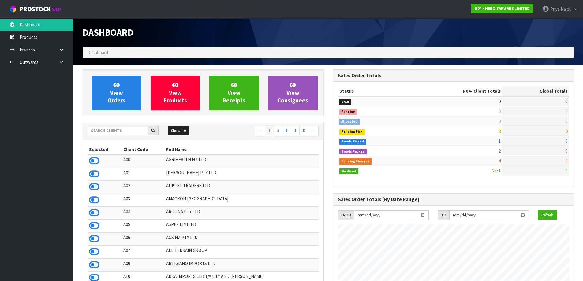
scroll to position [477, 250]
click at [120, 105] on link "View Orders" at bounding box center [117, 93] width 50 height 35
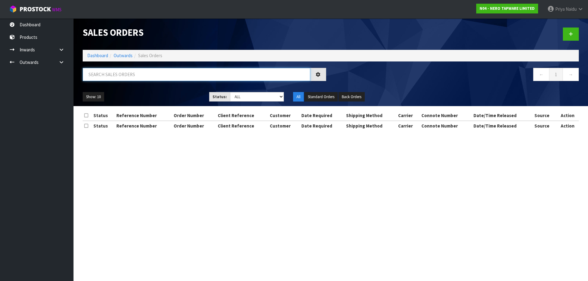
click at [141, 77] on input "text" at bounding box center [196, 74] width 227 height 13
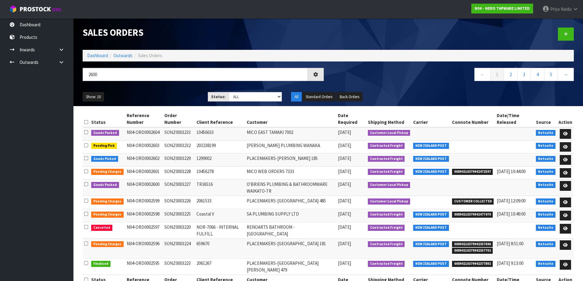
click at [162, 98] on ul "Show: 10 5 10 25 50" at bounding box center [141, 97] width 116 height 10
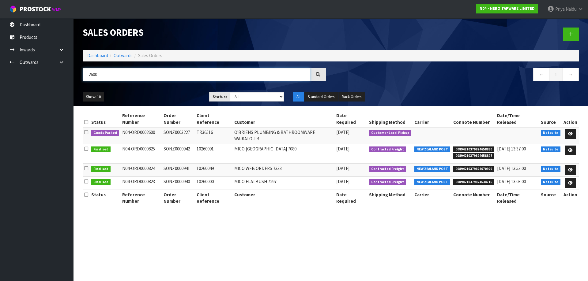
click at [155, 74] on input "2600" at bounding box center [196, 74] width 227 height 13
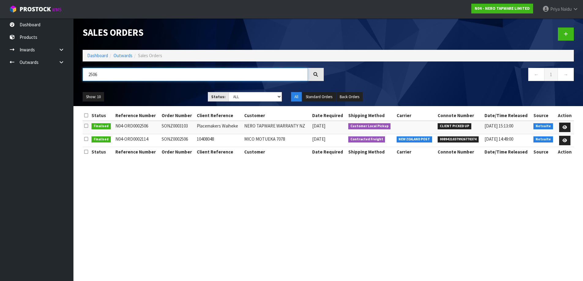
type input "2506"
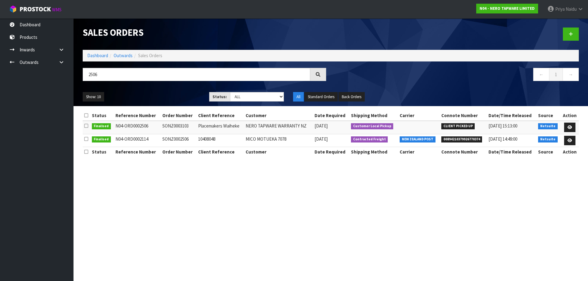
click at [159, 101] on ul "Show: 10 5 10 25 50" at bounding box center [141, 97] width 117 height 10
drag, startPoint x: 96, startPoint y: 58, endPoint x: 100, endPoint y: 58, distance: 4.3
click at [96, 58] on link "Dashboard" at bounding box center [97, 56] width 21 height 6
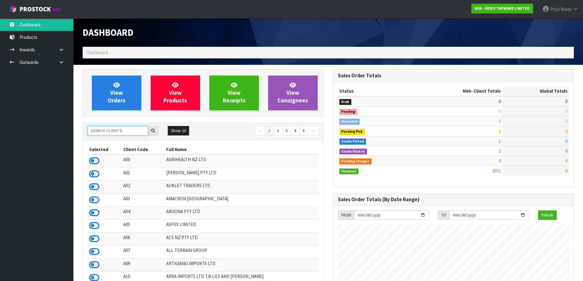
click at [126, 131] on input "text" at bounding box center [118, 130] width 61 height 9
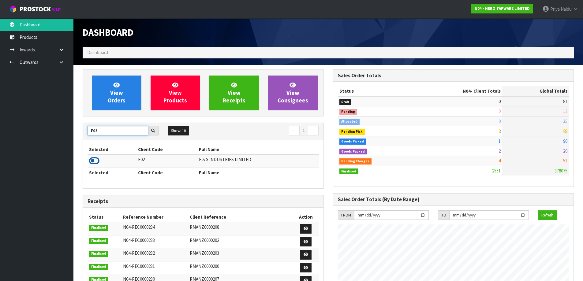
type input "F02"
click at [94, 158] on icon at bounding box center [94, 160] width 10 height 9
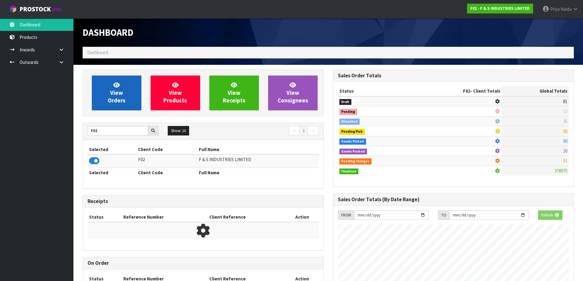
scroll to position [305681, 305812]
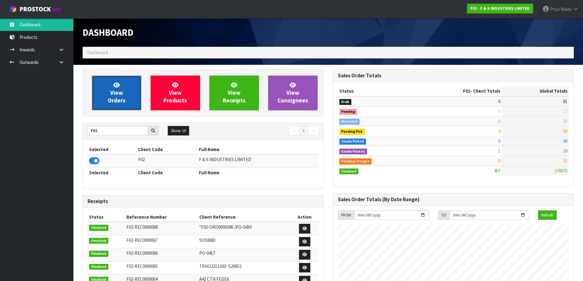
click at [110, 97] on span "View Orders" at bounding box center [117, 92] width 18 height 23
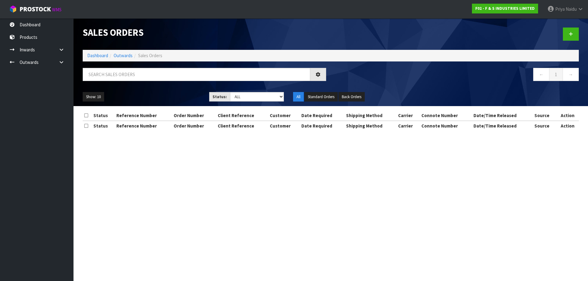
click at [129, 65] on div "Sales Orders Dashboard Outwards Sales Orders ← 1 → Show: 10 5 10 25 50 Status: …" at bounding box center [330, 62] width 505 height 88
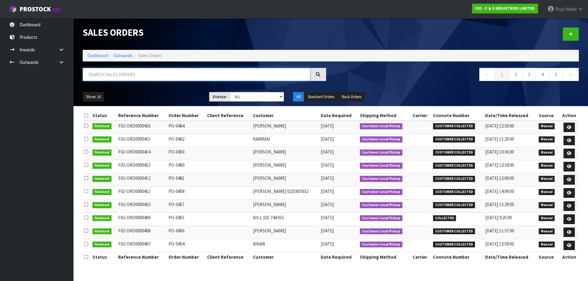
click at [123, 73] on input "text" at bounding box center [196, 74] width 227 height 13
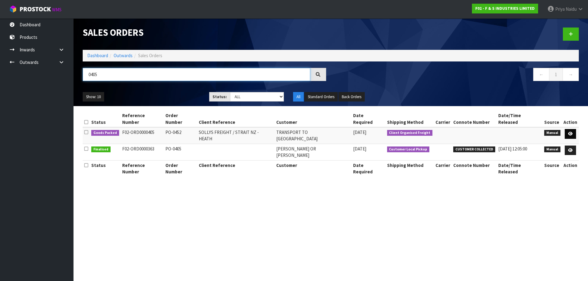
type input "0405"
click at [571, 132] on icon at bounding box center [570, 134] width 5 height 4
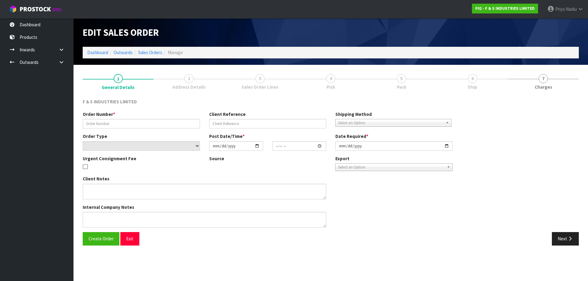
type input "PO-0452"
type input "SOLLYS FREIGHT / STRAIT NZ - HEATH"
select select "number:0"
type input "[DATE]"
type input "08:26:00.000"
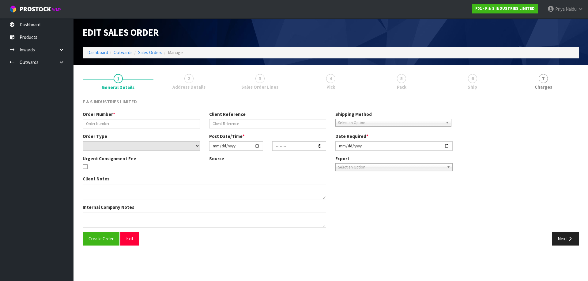
type input "[DATE]"
type textarea "PLEASE PICK PACK THIS ORDER AND ADVISE OFFICE SO WE CAN PROVIDE CHARGES TO CLIE…"
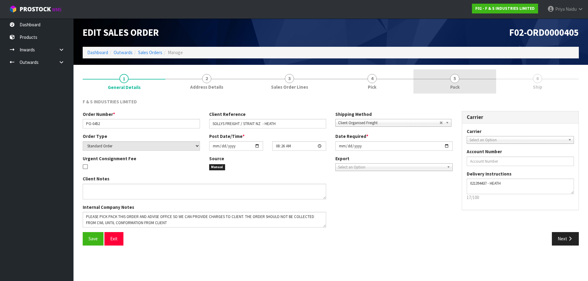
click at [467, 82] on link "5 Pack" at bounding box center [454, 81] width 83 height 24
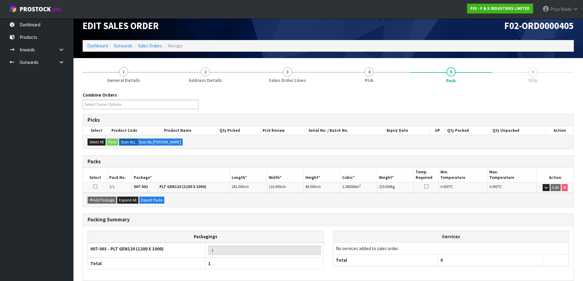
scroll to position [35, 0]
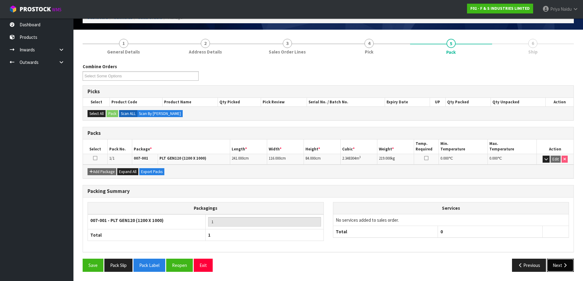
click at [564, 263] on button "Next" at bounding box center [560, 265] width 27 height 13
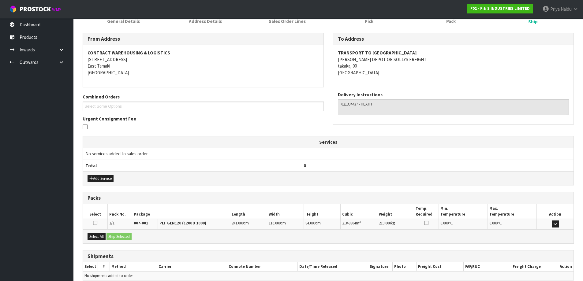
scroll to position [94, 0]
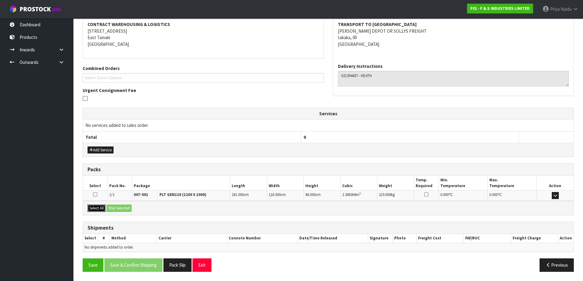
click at [100, 207] on button "Select All" at bounding box center [97, 208] width 18 height 7
click at [118, 204] on div "Select All Ship Selected" at bounding box center [328, 208] width 491 height 14
click at [127, 210] on button "Ship Selected" at bounding box center [119, 208] width 25 height 7
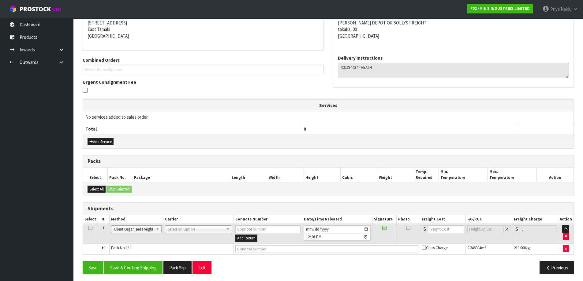
scroll to position [105, 0]
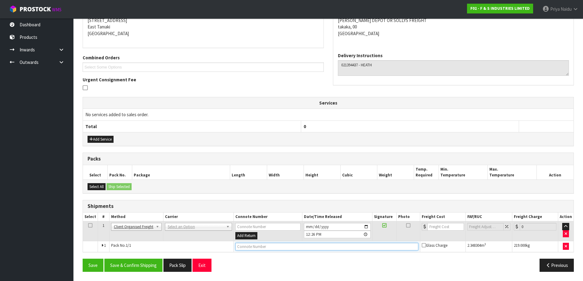
click at [249, 248] on input "text" at bounding box center [326, 247] width 183 height 8
type input "C"
type input "CLIENT COLLECTED"
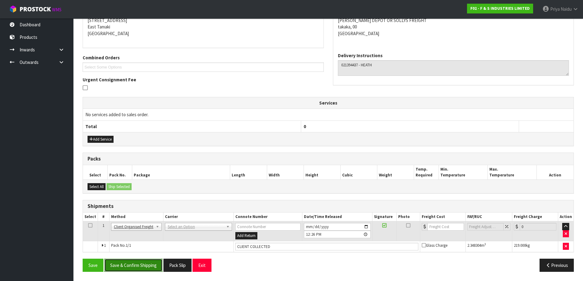
click at [143, 266] on button "Save & Confirm Shipping" at bounding box center [133, 265] width 58 height 13
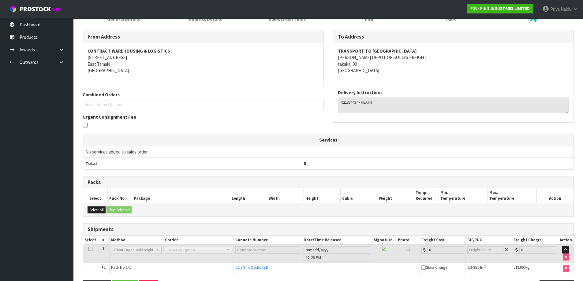
scroll to position [112, 0]
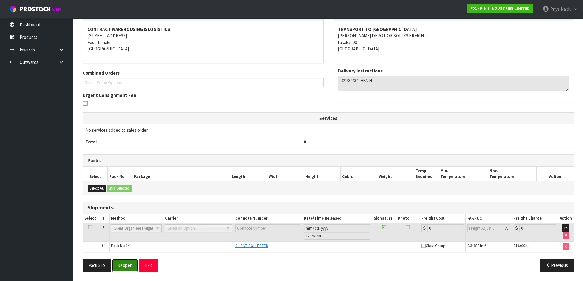
click at [122, 264] on button "Reopen" at bounding box center [125, 265] width 27 height 13
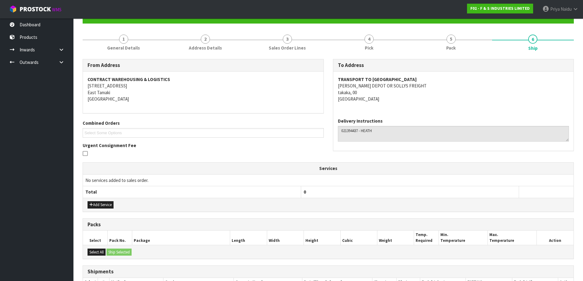
scroll to position [127, 0]
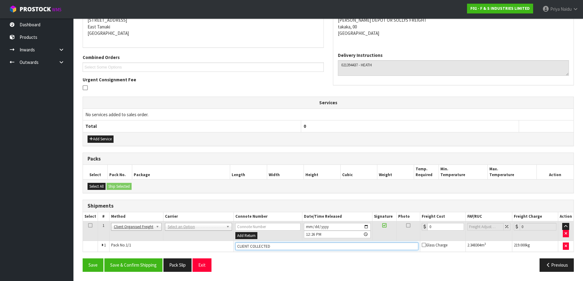
click at [248, 247] on input "CLIENT COLLECTED" at bounding box center [326, 247] width 183 height 8
type input "CUSTOMER COLLECTED"
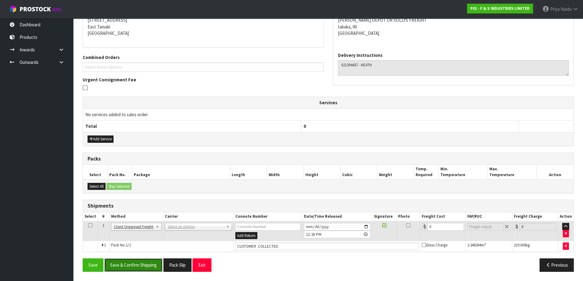
click at [151, 265] on button "Save & Confirm Shipping" at bounding box center [133, 265] width 58 height 13
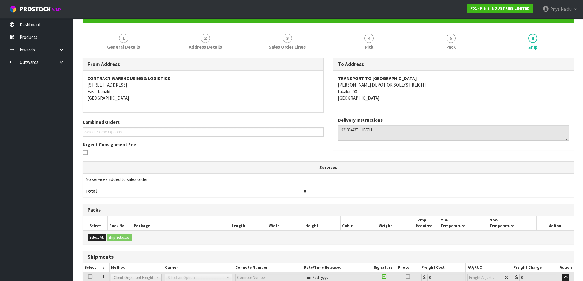
scroll to position [0, 0]
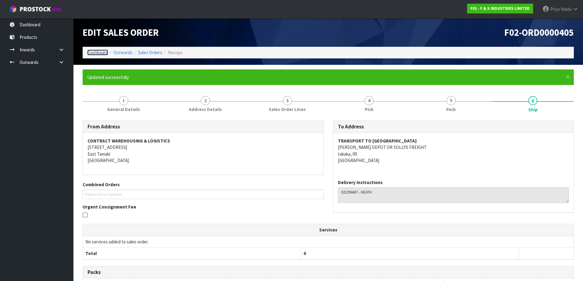
drag, startPoint x: 97, startPoint y: 50, endPoint x: 99, endPoint y: 58, distance: 8.9
click at [97, 50] on link "Dashboard" at bounding box center [97, 53] width 21 height 6
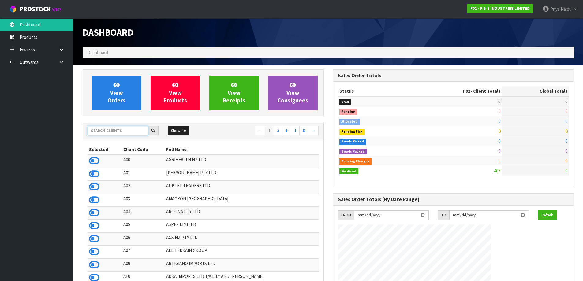
click at [117, 133] on input "text" at bounding box center [118, 130] width 61 height 9
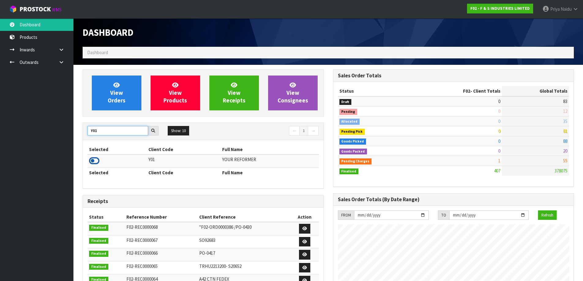
type input "Y01"
click at [96, 162] on icon at bounding box center [94, 160] width 10 height 9
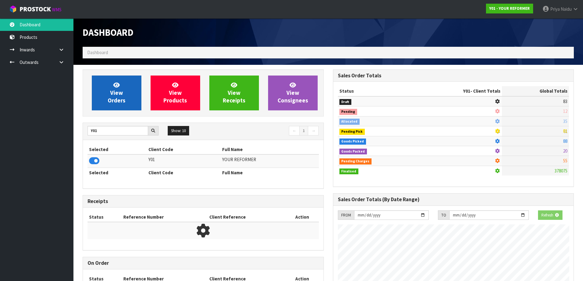
scroll to position [382, 250]
click at [115, 97] on span "View Orders" at bounding box center [117, 92] width 18 height 23
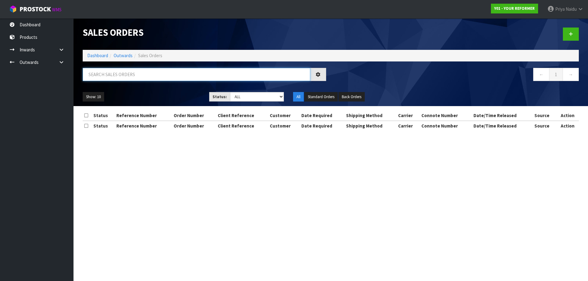
click at [128, 77] on input "text" at bounding box center [196, 74] width 227 height 13
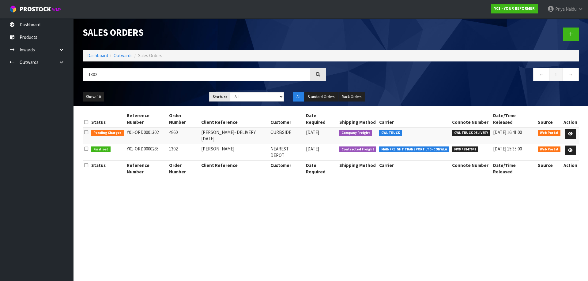
click at [139, 85] on div "1302" at bounding box center [204, 77] width 253 height 18
click at [152, 73] on input "1302" at bounding box center [196, 74] width 227 height 13
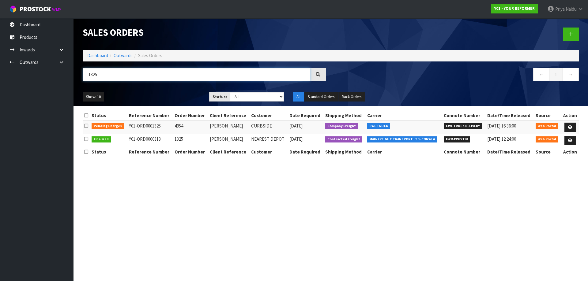
click at [128, 75] on input "1325" at bounding box center [196, 74] width 227 height 13
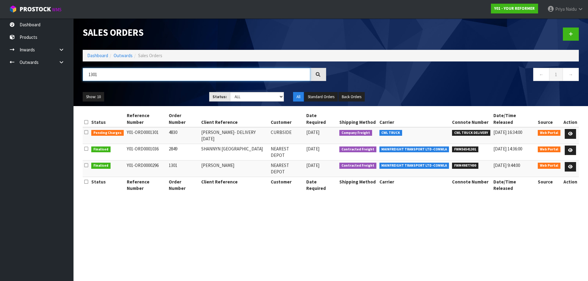
type input "1301"
click at [149, 94] on ul "Show: 10 5 10 25 50" at bounding box center [141, 97] width 117 height 10
click at [223, 91] on div "Show: 10 5 10 25 50 Status: Draft Pending Allocated Pending Pick Goods Picked G…" at bounding box center [330, 97] width 505 height 19
click at [222, 92] on div "Status:" at bounding box center [219, 97] width 21 height 10
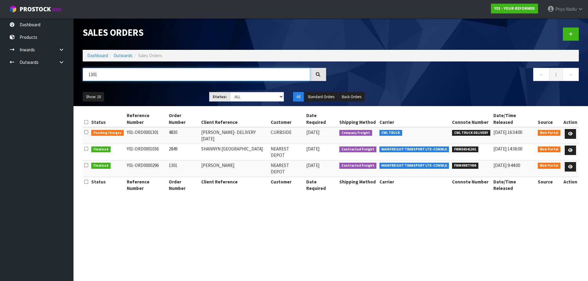
click at [121, 74] on input "1301" at bounding box center [196, 74] width 227 height 13
click at [102, 56] on link "Dashboard" at bounding box center [97, 56] width 21 height 6
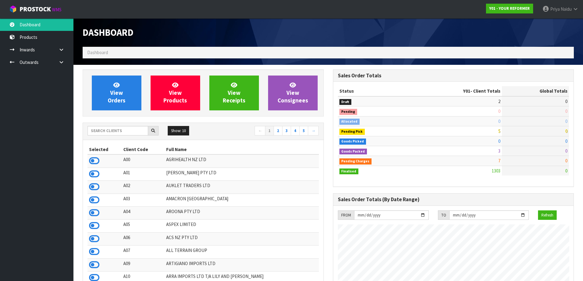
scroll to position [464, 250]
click at [130, 131] on input "text" at bounding box center [118, 130] width 61 height 9
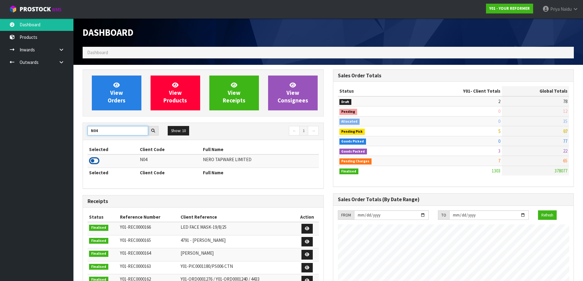
type input "N04"
click at [93, 163] on icon at bounding box center [94, 160] width 10 height 9
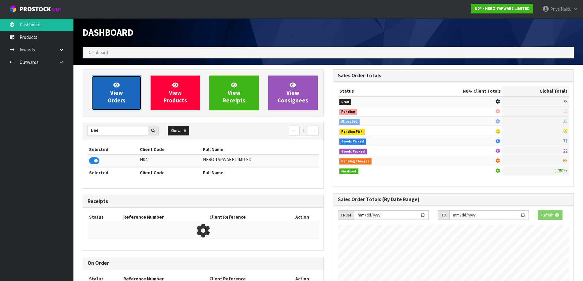
click at [118, 105] on link "View Orders" at bounding box center [117, 93] width 50 height 35
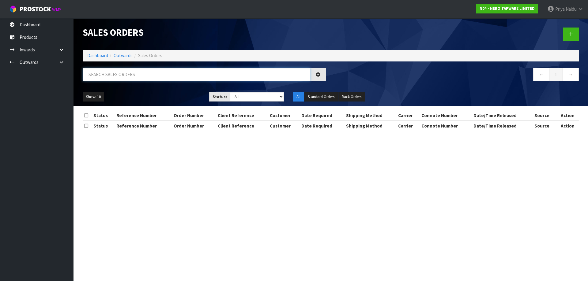
click at [138, 78] on input "text" at bounding box center [196, 74] width 227 height 13
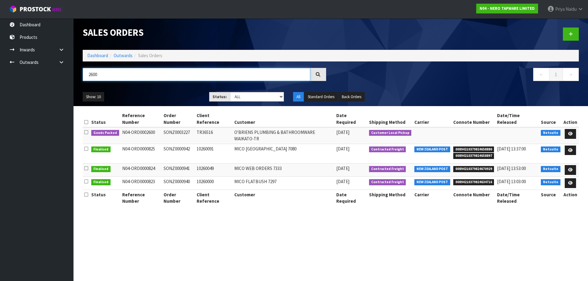
type input "2600"
click at [178, 96] on ul "Show: 10 5 10 25 50" at bounding box center [141, 97] width 117 height 10
click at [569, 132] on icon at bounding box center [570, 134] width 5 height 4
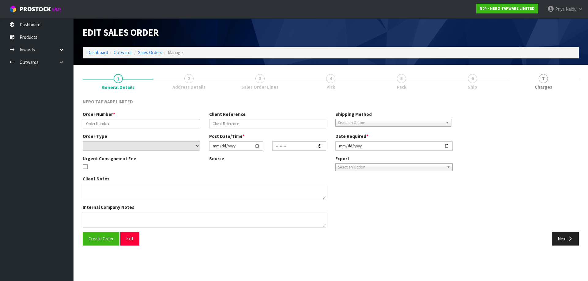
type input "SONZ0003227"
type input "TR36516"
select select "number:0"
type input "[DATE]"
type input "09:15:06.000"
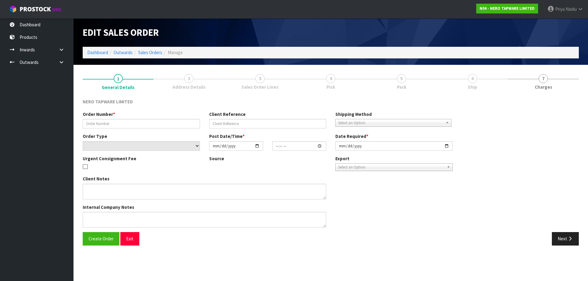
type input "[DATE]"
type textarea "customer pick up 25/08"
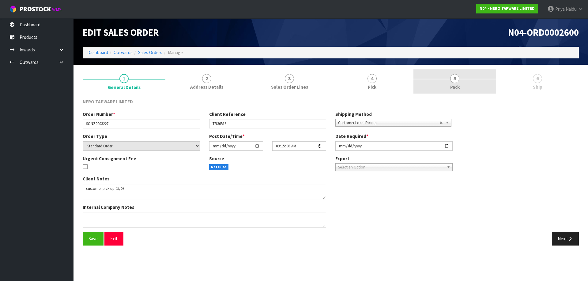
click at [453, 84] on span "Pack" at bounding box center [454, 87] width 9 height 6
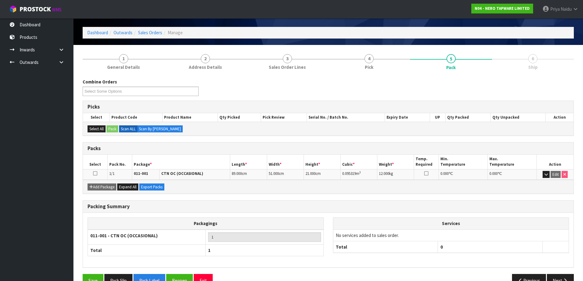
scroll to position [35, 0]
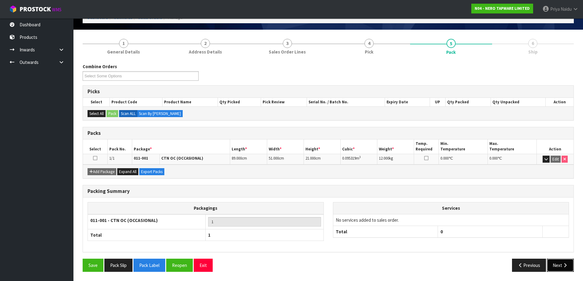
click at [562, 267] on button "Next" at bounding box center [560, 265] width 27 height 13
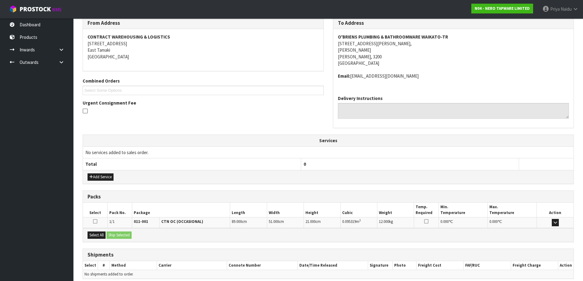
scroll to position [109, 0]
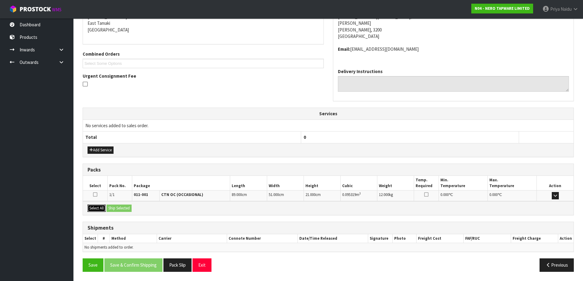
click at [98, 208] on button "Select All" at bounding box center [97, 208] width 18 height 7
click at [118, 211] on button "Ship Selected" at bounding box center [119, 208] width 25 height 7
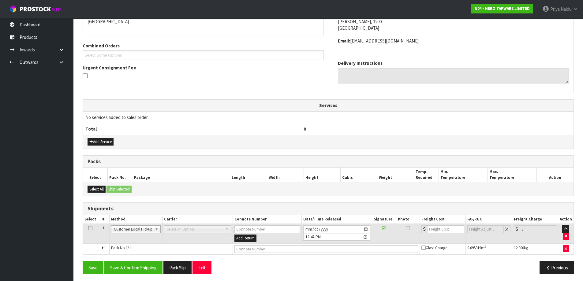
scroll to position [119, 0]
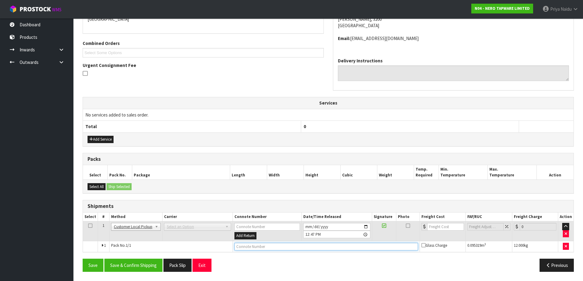
click at [257, 245] on input "text" at bounding box center [326, 247] width 184 height 8
type input "CUSTOMER COLLECTED"
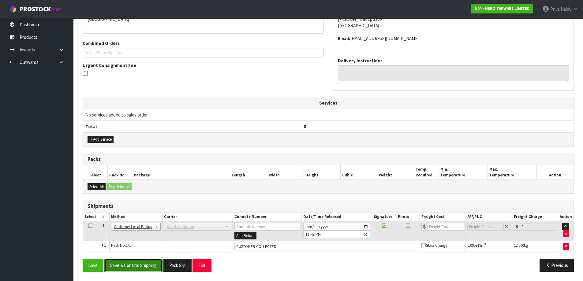
click at [132, 267] on button "Save & Confirm Shipping" at bounding box center [133, 265] width 58 height 13
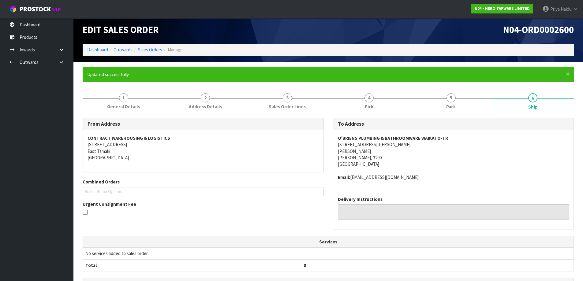
scroll to position [0, 0]
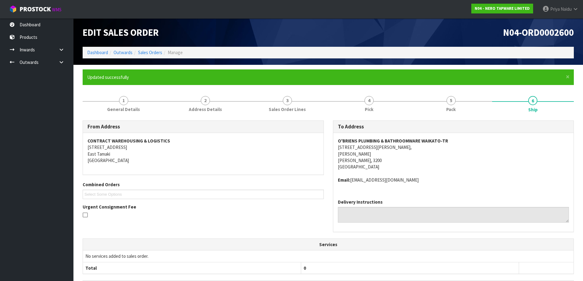
click at [103, 56] on li "Dashboard" at bounding box center [97, 52] width 21 height 6
click at [101, 53] on link "Dashboard" at bounding box center [97, 53] width 21 height 6
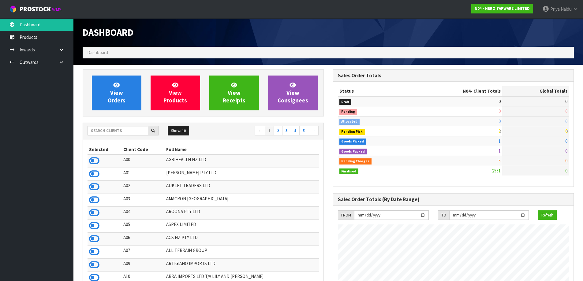
scroll to position [477, 250]
click at [113, 133] on input "text" at bounding box center [118, 130] width 61 height 9
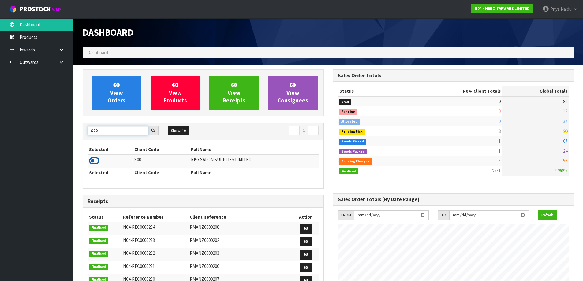
type input "S00"
click at [95, 160] on icon at bounding box center [94, 160] width 10 height 9
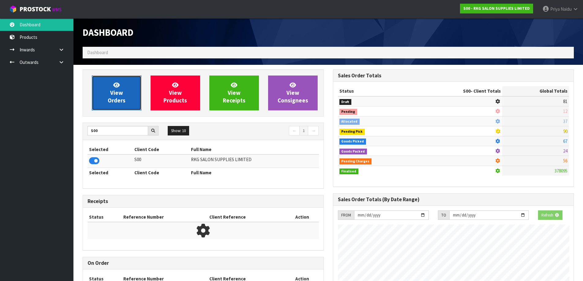
click at [113, 103] on span "View Orders" at bounding box center [117, 92] width 18 height 23
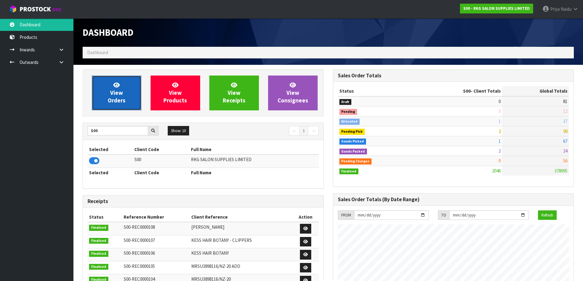
scroll to position [464, 250]
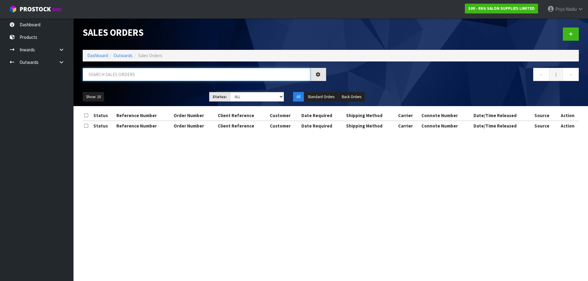
click at [134, 72] on input "text" at bounding box center [196, 74] width 227 height 13
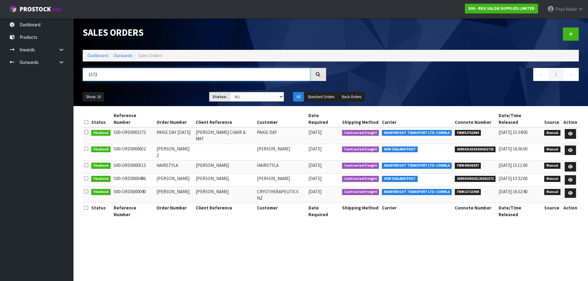
type input "1572"
click at [173, 88] on div "Show: 10 5 10 25 50 Status: Draft Pending Allocated Pending Pick Goods Picked G…" at bounding box center [330, 97] width 505 height 19
click at [99, 57] on link "Dashboard" at bounding box center [97, 56] width 21 height 6
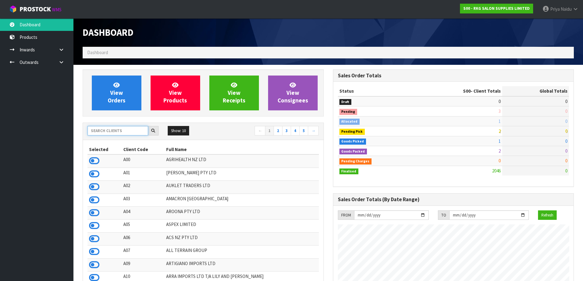
click at [111, 133] on input "text" at bounding box center [118, 130] width 61 height 9
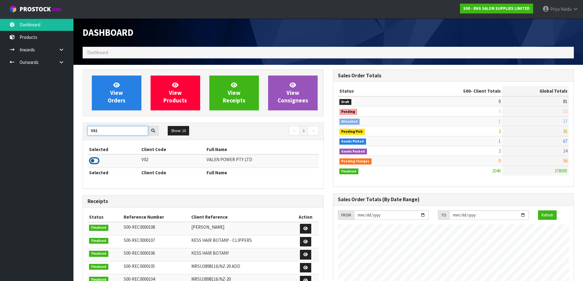
type input "V02"
click at [97, 157] on icon at bounding box center [94, 160] width 10 height 9
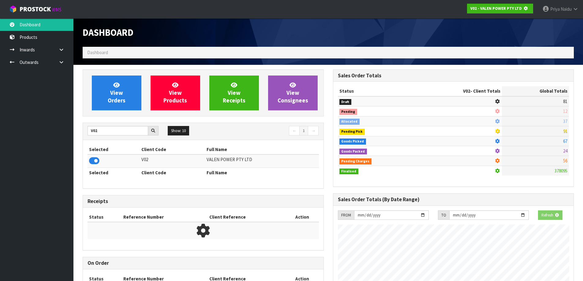
scroll to position [382, 250]
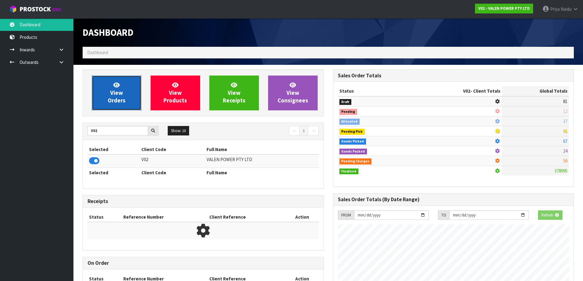
click at [120, 103] on span "View Orders" at bounding box center [117, 92] width 18 height 23
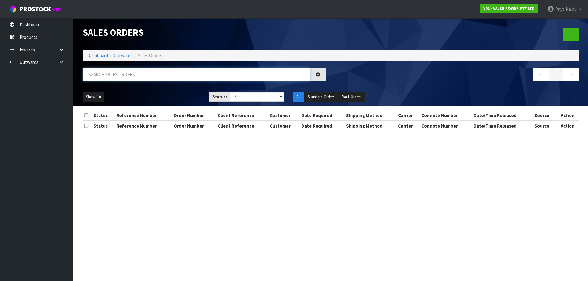
click at [135, 80] on input "text" at bounding box center [196, 74] width 227 height 13
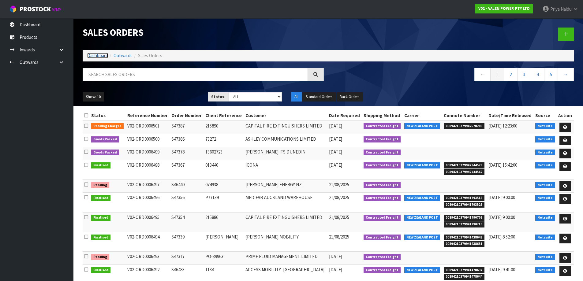
click at [94, 55] on link "Dashboard" at bounding box center [97, 56] width 21 height 6
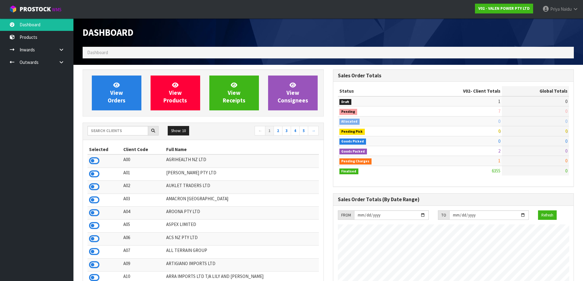
scroll to position [464, 250]
click at [102, 133] on input "text" at bounding box center [118, 130] width 61 height 9
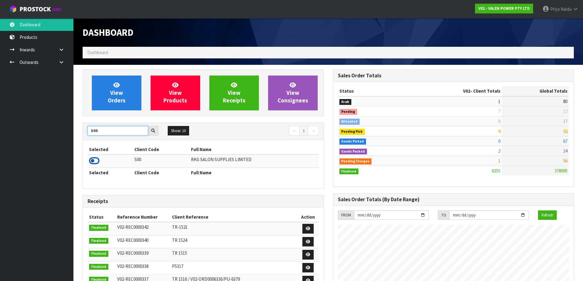
type input "S00"
click at [95, 160] on icon at bounding box center [94, 160] width 10 height 9
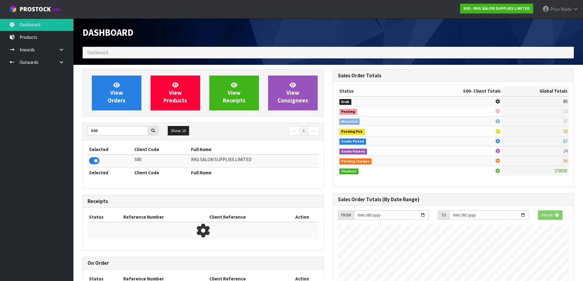
click at [111, 113] on div "View Orders View Products View Receipts View Consignees" at bounding box center [203, 92] width 241 height 47
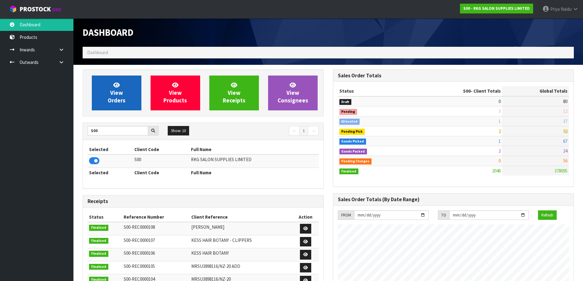
scroll to position [464, 250]
click at [113, 104] on link "View Orders" at bounding box center [117, 93] width 50 height 35
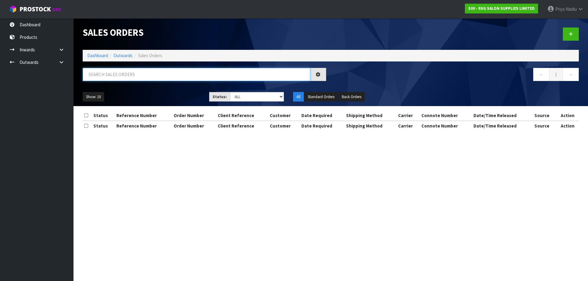
click at [140, 75] on input "text" at bounding box center [196, 74] width 227 height 13
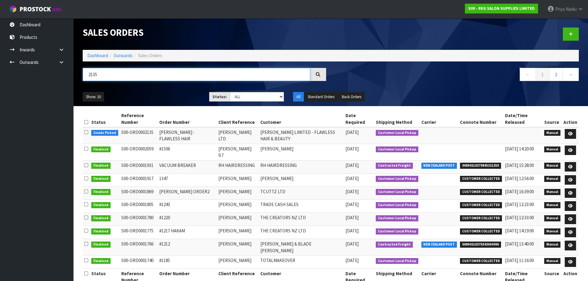
type input "2135"
click at [170, 94] on ul "Show: 10 5 10 25 50" at bounding box center [141, 97] width 117 height 10
click at [569, 129] on link at bounding box center [569, 134] width 11 height 10
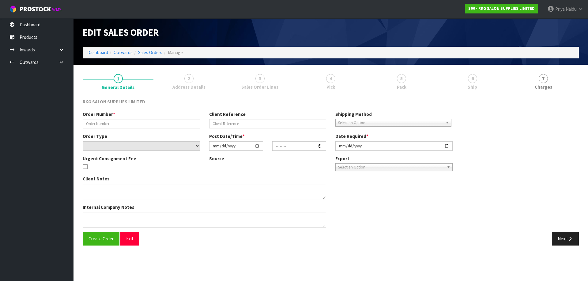
type input "[PERSON_NAME] - FLAWLESS HAIR"
type input "[PERSON_NAME] LTD"
select select "number:0"
type input "[DATE]"
type input "00:00:00.000"
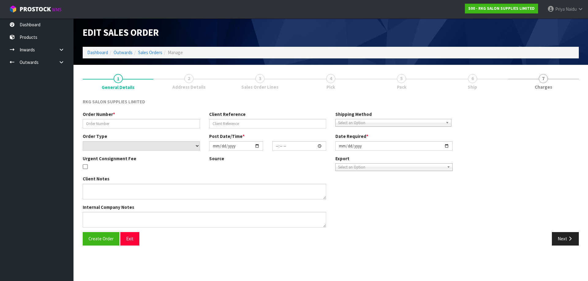
type input "[DATE]"
type textarea "PICK UP [DATE]"
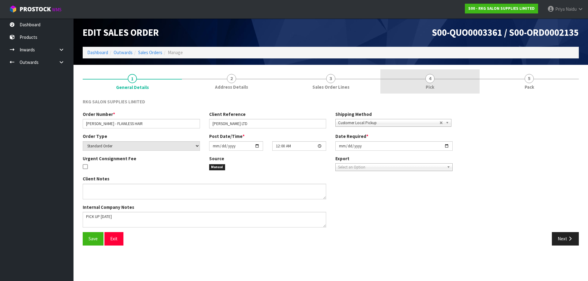
click at [461, 80] on link "4 Pick" at bounding box center [429, 81] width 99 height 24
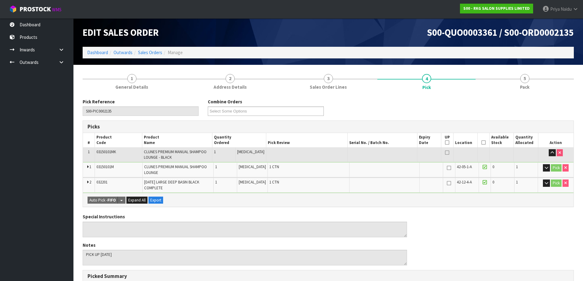
click at [484, 144] on th "Picked" at bounding box center [483, 140] width 12 height 14
click at [481, 143] on icon at bounding box center [483, 143] width 4 height 0
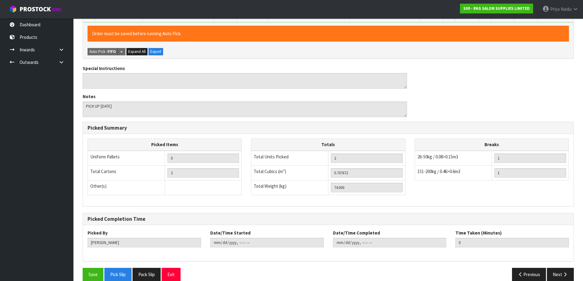
scroll to position [180, 0]
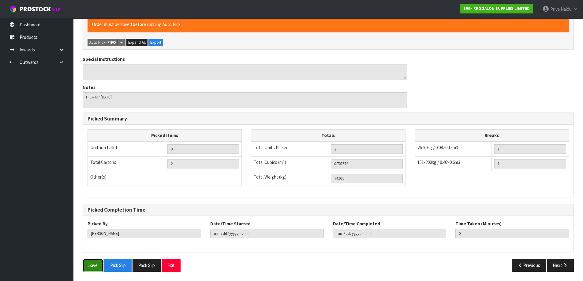
click at [96, 266] on button "Save" at bounding box center [93, 265] width 21 height 13
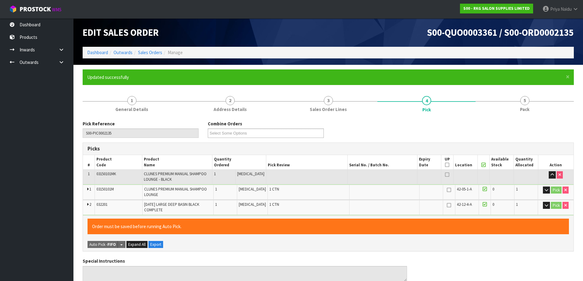
type input "[PERSON_NAME]"
type input "[DATE]T13:12:31"
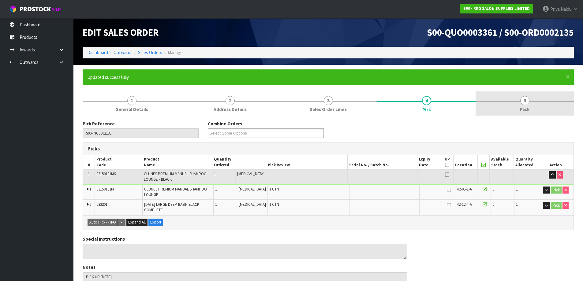
click at [527, 109] on span "Pack" at bounding box center [524, 109] width 9 height 6
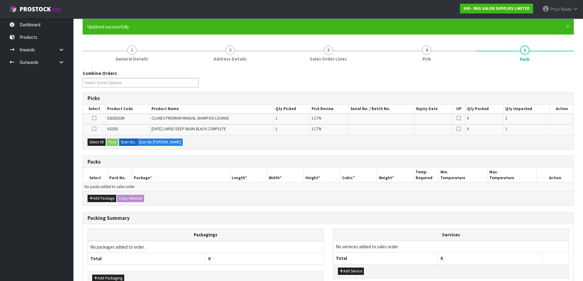
scroll to position [61, 0]
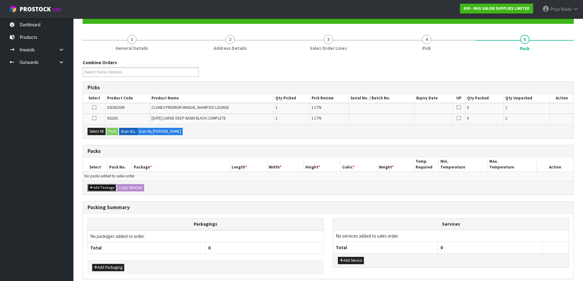
click at [100, 186] on button "Add Package" at bounding box center [102, 187] width 29 height 7
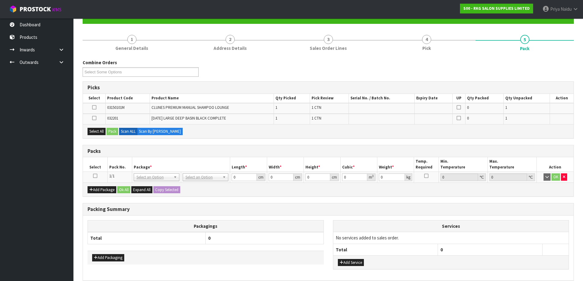
drag, startPoint x: 94, startPoint y: 175, endPoint x: 96, endPoint y: 165, distance: 10.0
click at [94, 176] on icon at bounding box center [95, 176] width 4 height 0
click at [96, 133] on button "Select All" at bounding box center [97, 131] width 18 height 7
click at [109, 129] on button "Pack" at bounding box center [113, 131] width 12 height 7
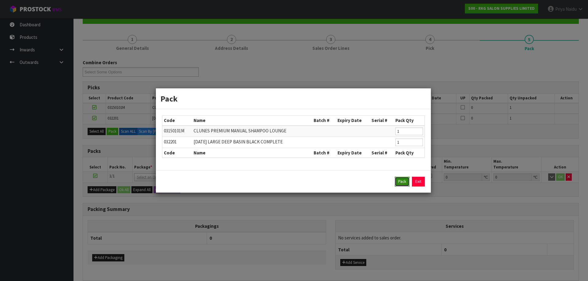
click at [400, 181] on button "Pack" at bounding box center [402, 182] width 15 height 10
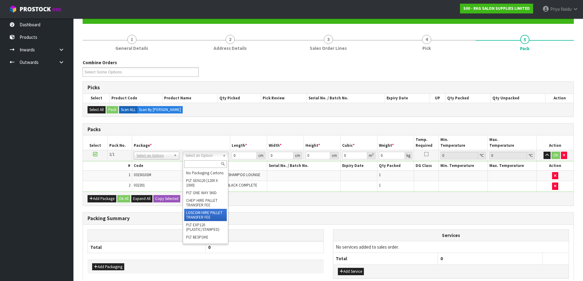
scroll to position [31, 0]
type input "74"
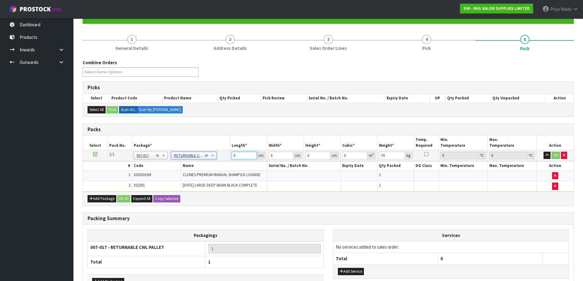
click at [246, 157] on input "0" at bounding box center [244, 156] width 25 height 8
type input "120"
type input "100"
type input "1"
type input "0.012"
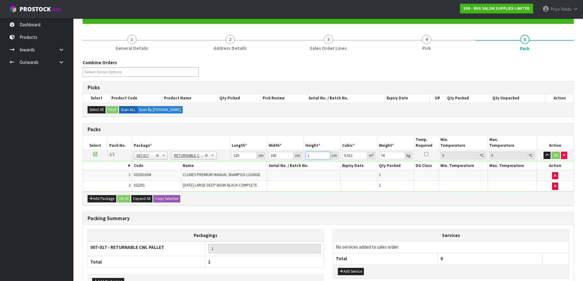
type input "15"
type input "0.18"
type input "150"
type input "1.8"
click at [553, 156] on button "OK" at bounding box center [556, 155] width 9 height 7
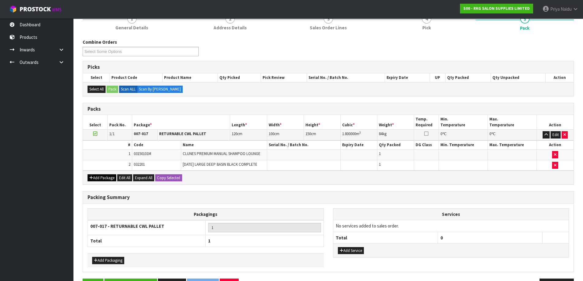
scroll to position [102, 0]
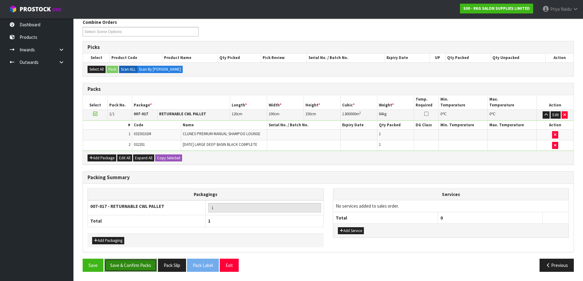
click at [123, 265] on button "Save & Confirm Packs" at bounding box center [130, 265] width 53 height 13
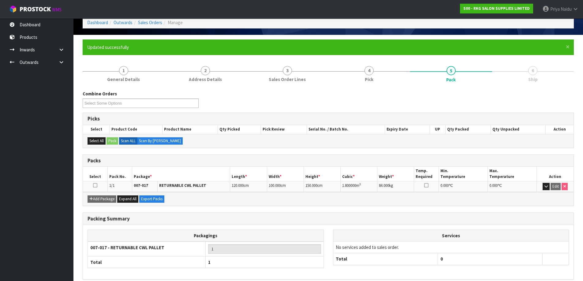
scroll to position [58, 0]
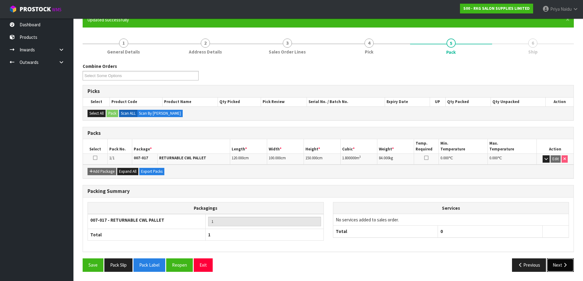
click at [562, 264] on button "Next" at bounding box center [560, 265] width 27 height 13
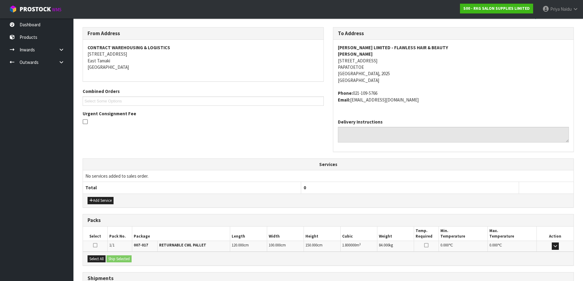
scroll to position [144, 0]
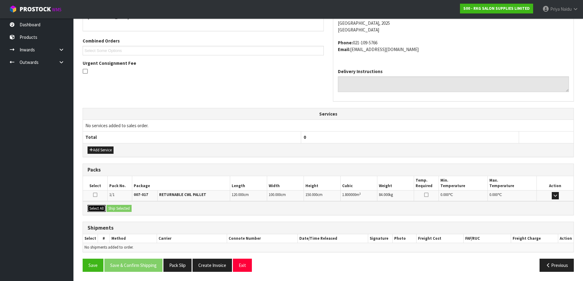
click at [99, 207] on button "Select All" at bounding box center [97, 208] width 18 height 7
click at [116, 207] on button "Ship Selected" at bounding box center [119, 208] width 25 height 7
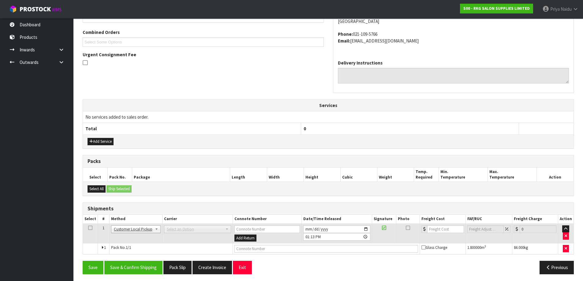
scroll to position [155, 0]
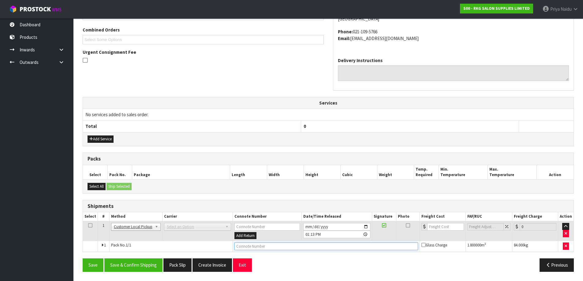
click at [255, 246] on input "text" at bounding box center [326, 247] width 184 height 8
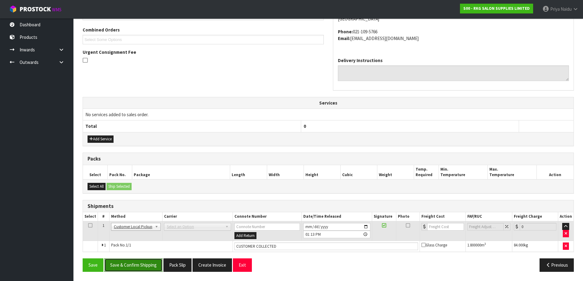
click at [129, 265] on button "Save & Confirm Shipping" at bounding box center [133, 265] width 58 height 13
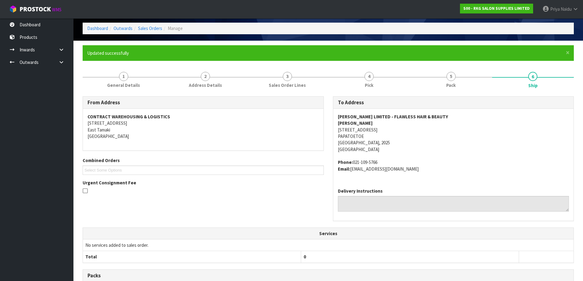
scroll to position [0, 0]
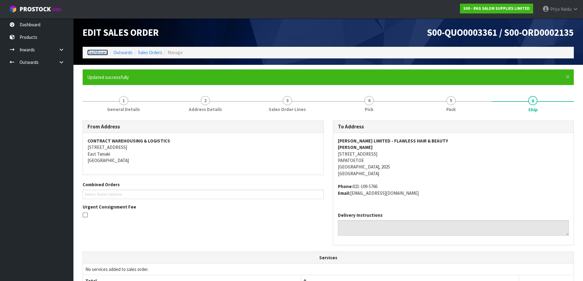
click at [103, 52] on link "Dashboard" at bounding box center [97, 53] width 21 height 6
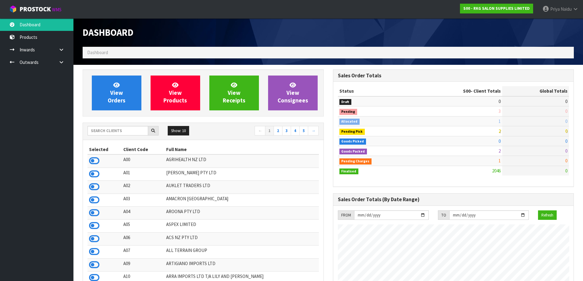
scroll to position [464, 250]
click at [128, 129] on input "text" at bounding box center [118, 130] width 61 height 9
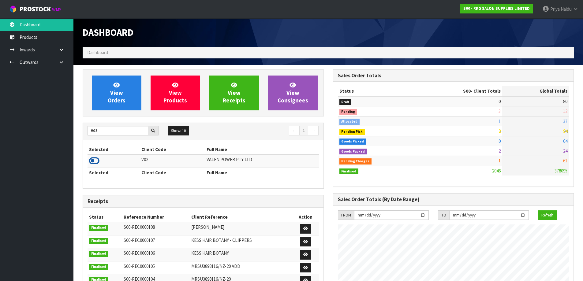
drag, startPoint x: 94, startPoint y: 163, endPoint x: 97, endPoint y: 161, distance: 3.7
click at [95, 163] on icon at bounding box center [94, 160] width 10 height 9
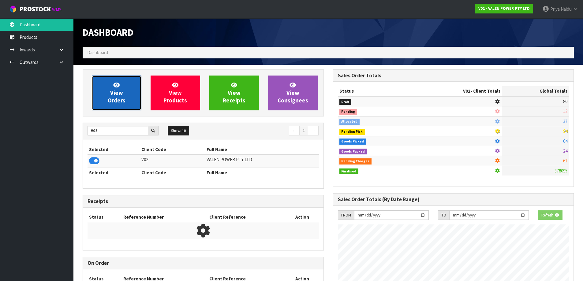
click at [112, 87] on link "View Orders" at bounding box center [117, 93] width 50 height 35
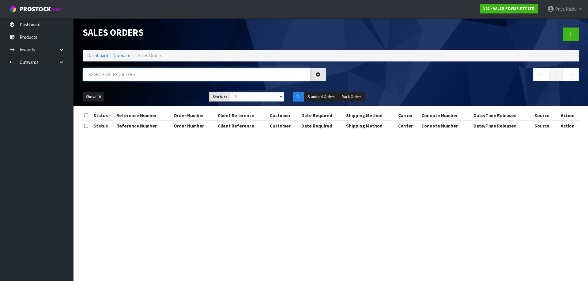
click at [128, 69] on input "text" at bounding box center [196, 74] width 227 height 13
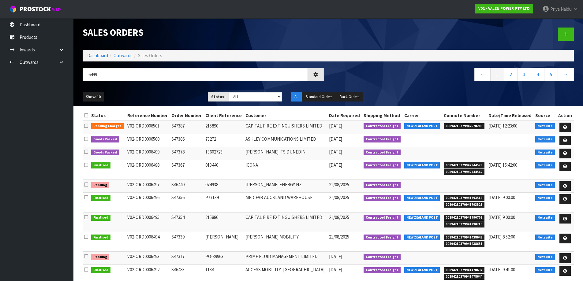
click at [137, 92] on ul "Show: 10 5 10 25 50" at bounding box center [141, 97] width 116 height 10
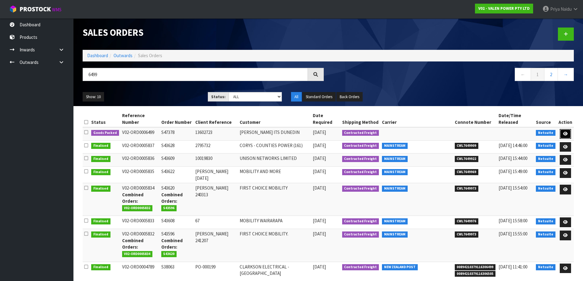
click at [565, 132] on icon at bounding box center [565, 134] width 5 height 4
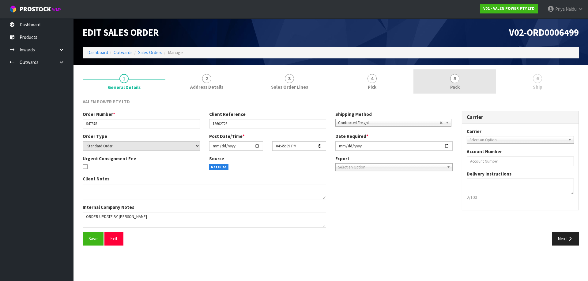
click at [458, 81] on span "5" at bounding box center [454, 78] width 9 height 9
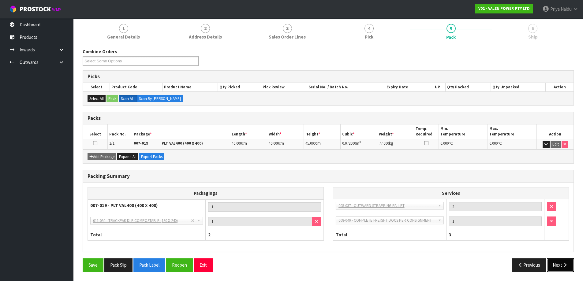
click at [556, 266] on button "Next" at bounding box center [560, 265] width 27 height 13
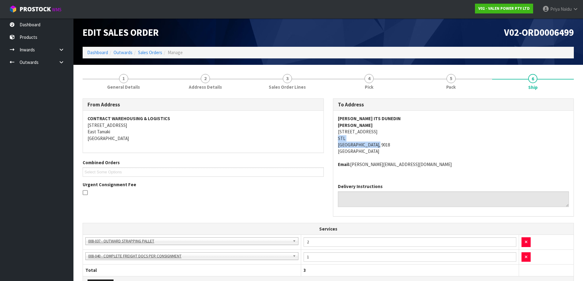
drag, startPoint x: 336, startPoint y: 136, endPoint x: 393, endPoint y: 140, distance: 57.4
click at [394, 141] on div "[PERSON_NAME] ITS DUNEDIN [PERSON_NAME] [STREET_ADDRESS] Email: [PERSON_NAME][E…" at bounding box center [453, 145] width 241 height 68
click at [337, 130] on div "[PERSON_NAME] ITS DUNEDIN [PERSON_NAME] [STREET_ADDRESS] Email: [PERSON_NAME][E…" at bounding box center [453, 145] width 241 height 68
copy address "[STREET_ADDRESS]"
drag, startPoint x: 337, startPoint y: 131, endPoint x: 389, endPoint y: 146, distance: 54.8
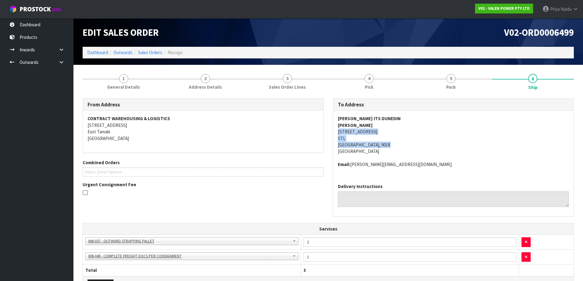
click at [389, 146] on div "[PERSON_NAME] ITS DUNEDIN [PERSON_NAME] [STREET_ADDRESS] Email: [PERSON_NAME][E…" at bounding box center [453, 145] width 241 height 68
drag, startPoint x: 333, startPoint y: 117, endPoint x: 388, endPoint y: 116, distance: 55.4
click at [388, 116] on div "[PERSON_NAME] ITS DUNEDIN [PERSON_NAME] [STREET_ADDRESS] Email: [PERSON_NAME][E…" at bounding box center [453, 145] width 241 height 68
click at [401, 140] on address "[PERSON_NAME] ITS DUNEDIN [PERSON_NAME] [STREET_ADDRESS]" at bounding box center [453, 134] width 231 height 39
copy strong "[PERSON_NAME] ITS DUNEDIN"
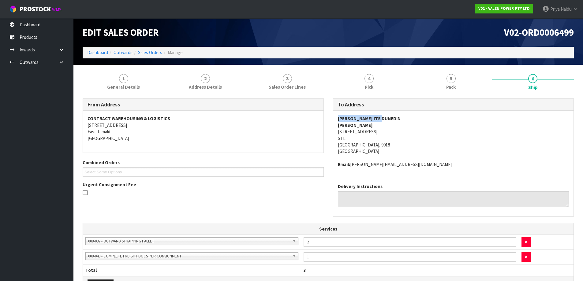
drag, startPoint x: 336, startPoint y: 118, endPoint x: 405, endPoint y: 120, distance: 69.5
click at [405, 120] on div "[PERSON_NAME] ITS DUNEDIN [PERSON_NAME] [STREET_ADDRESS] Email: [PERSON_NAME][E…" at bounding box center [453, 145] width 241 height 68
drag, startPoint x: 336, startPoint y: 163, endPoint x: 358, endPoint y: 169, distance: 22.7
click at [409, 165] on div "[PERSON_NAME] ITS DUNEDIN [PERSON_NAME] [STREET_ADDRESS] Email: [PERSON_NAME][E…" at bounding box center [453, 145] width 241 height 68
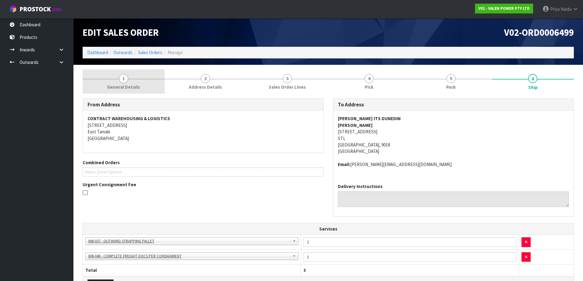
drag, startPoint x: 122, startPoint y: 86, endPoint x: 123, endPoint y: 93, distance: 6.4
click at [122, 86] on span "General Details" at bounding box center [123, 87] width 33 height 6
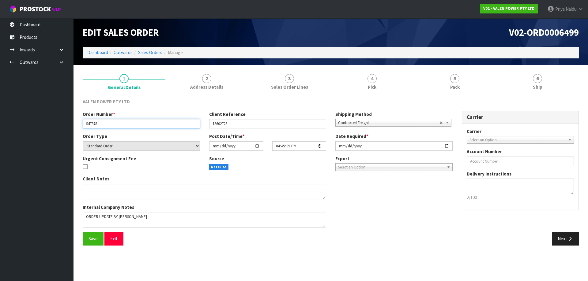
drag, startPoint x: 84, startPoint y: 122, endPoint x: 107, endPoint y: 122, distance: 23.6
click at [107, 122] on input "S47378" at bounding box center [141, 123] width 117 height 9
drag, startPoint x: 211, startPoint y: 125, endPoint x: 239, endPoint y: 125, distance: 27.2
click at [239, 125] on input "13602723" at bounding box center [267, 123] width 117 height 9
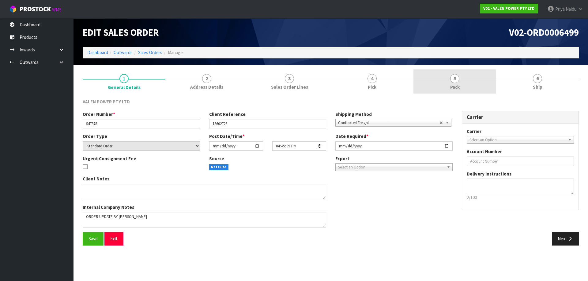
drag, startPoint x: 488, startPoint y: 88, endPoint x: 481, endPoint y: 93, distance: 8.8
click at [487, 88] on link "5 Pack" at bounding box center [454, 81] width 83 height 24
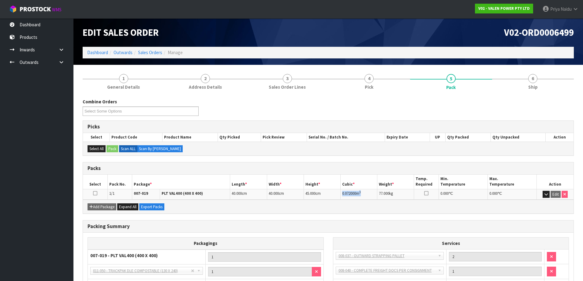
drag, startPoint x: 342, startPoint y: 193, endPoint x: 373, endPoint y: 195, distance: 31.3
click at [373, 195] on td "0.072000 m 3" at bounding box center [359, 194] width 37 height 11
click at [546, 79] on div at bounding box center [533, 79] width 82 height 0
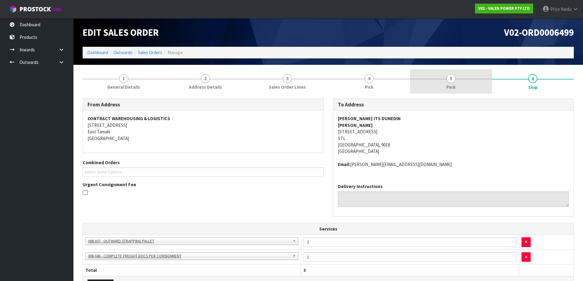
click at [463, 90] on link "5 Pack" at bounding box center [451, 81] width 82 height 24
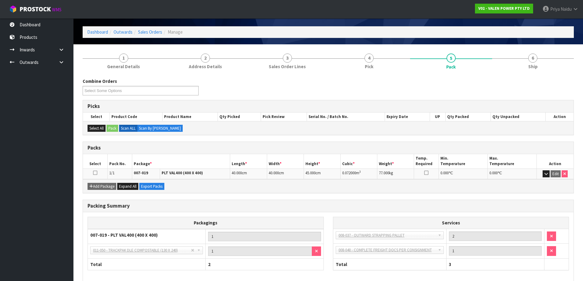
scroll to position [31, 0]
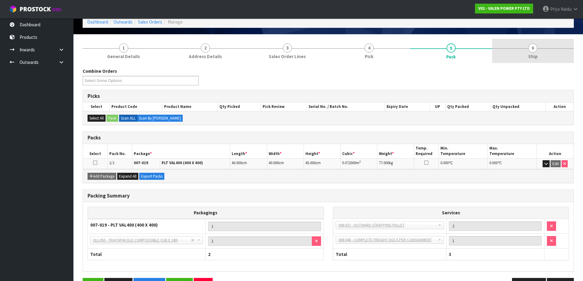
drag, startPoint x: 544, startPoint y: 48, endPoint x: 536, endPoint y: 57, distance: 12.0
click at [544, 48] on link "6 Ship" at bounding box center [533, 51] width 82 height 24
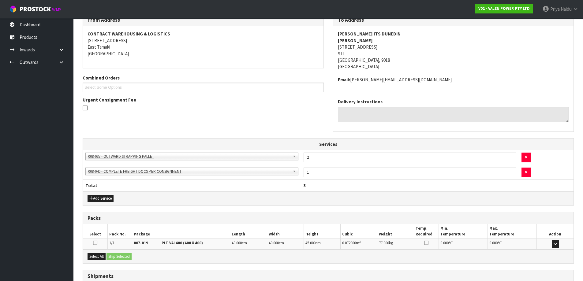
scroll to position [133, 0]
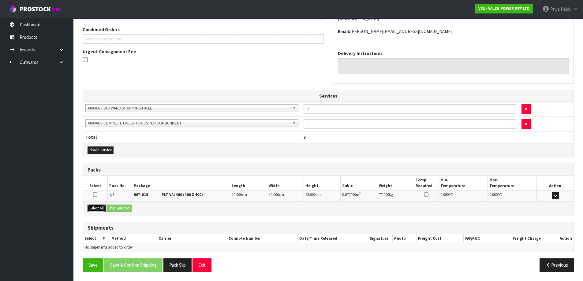
click at [96, 208] on button "Select All" at bounding box center [97, 208] width 18 height 7
click at [125, 208] on button "Ship Selected" at bounding box center [119, 208] width 25 height 7
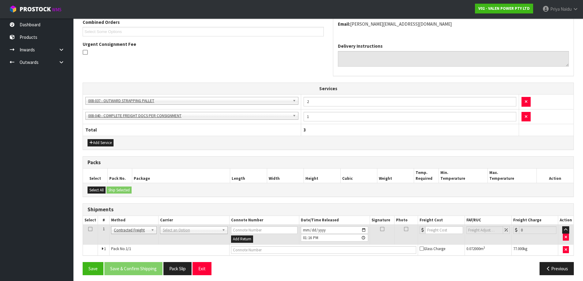
scroll to position [144, 0]
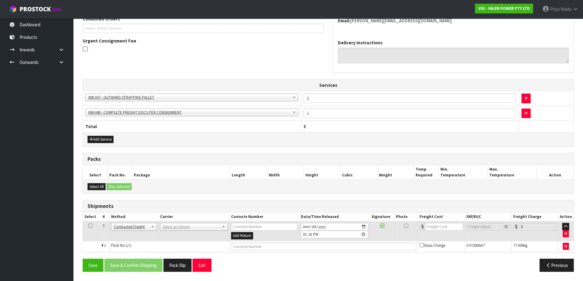
drag, startPoint x: 172, startPoint y: 223, endPoint x: 175, endPoint y: 230, distance: 7.4
click at [172, 224] on td "ANGEL - ANGEL TRANSPORT [PERSON_NAME] REMOVALS DEAEXPAKL - DEADLINE EXPRESS COU…" at bounding box center [193, 232] width 71 height 20
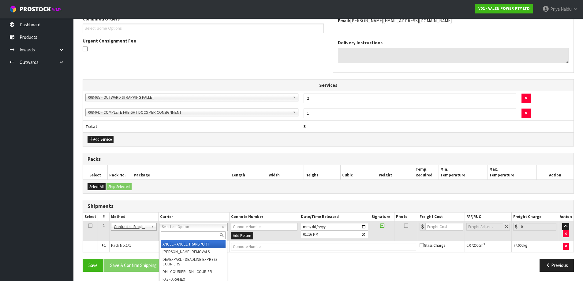
click at [178, 234] on input "text" at bounding box center [193, 236] width 65 height 8
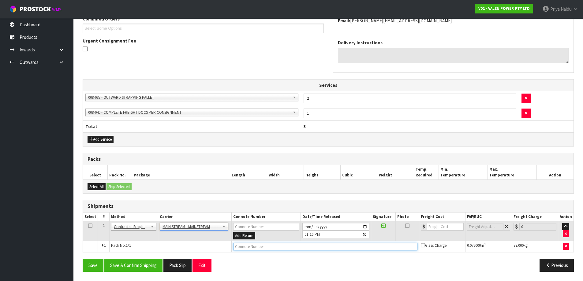
click at [275, 247] on input "text" at bounding box center [325, 247] width 184 height 8
paste input "CWL7717426"
click at [446, 227] on input "number" at bounding box center [445, 227] width 37 height 8
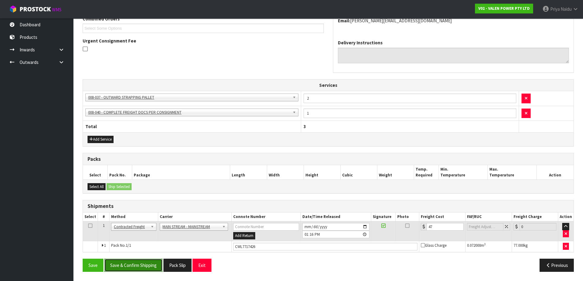
click at [144, 268] on button "Save & Confirm Shipping" at bounding box center [133, 265] width 58 height 13
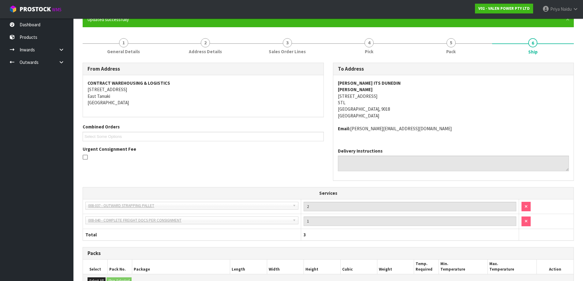
scroll to position [0, 0]
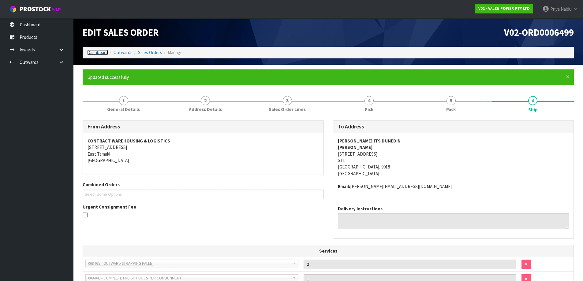
click at [99, 52] on link "Dashboard" at bounding box center [97, 53] width 21 height 6
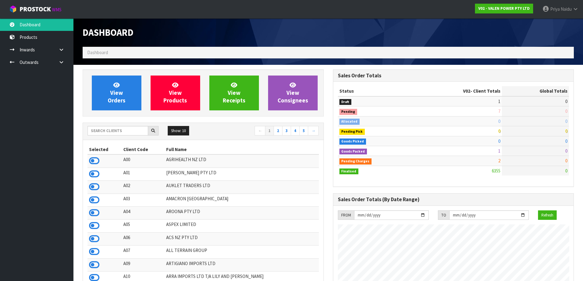
scroll to position [464, 250]
click at [128, 130] on input "text" at bounding box center [118, 130] width 61 height 9
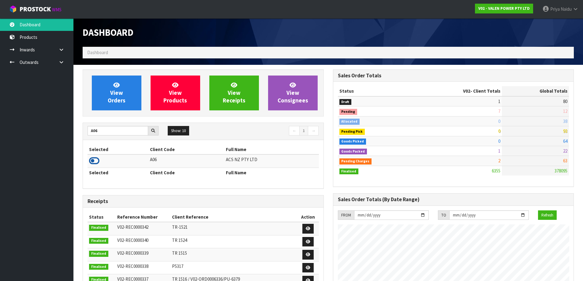
click at [92, 159] on icon at bounding box center [94, 160] width 10 height 9
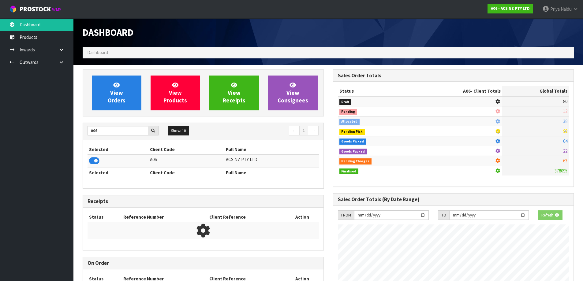
scroll to position [305681, 305812]
click at [118, 106] on link "View Orders" at bounding box center [117, 93] width 50 height 35
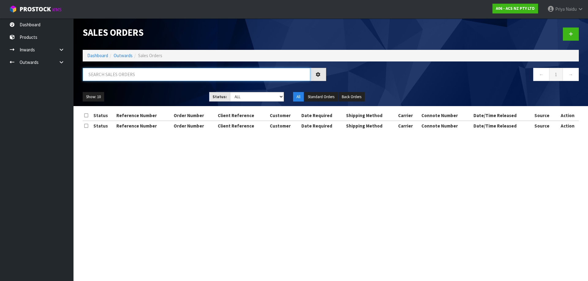
click at [132, 78] on input "text" at bounding box center [196, 74] width 227 height 13
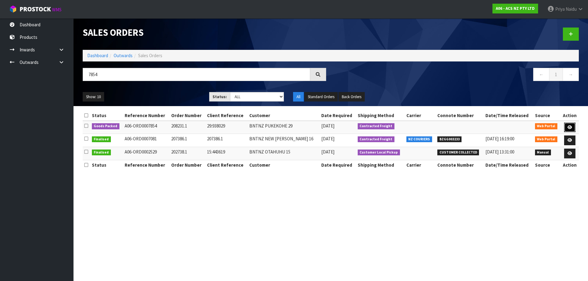
click at [570, 126] on icon at bounding box center [569, 127] width 5 height 4
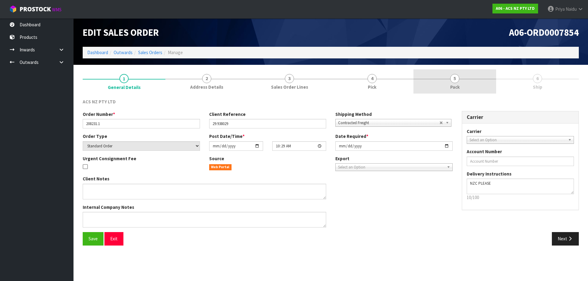
click at [455, 86] on span "Pack" at bounding box center [454, 87] width 9 height 6
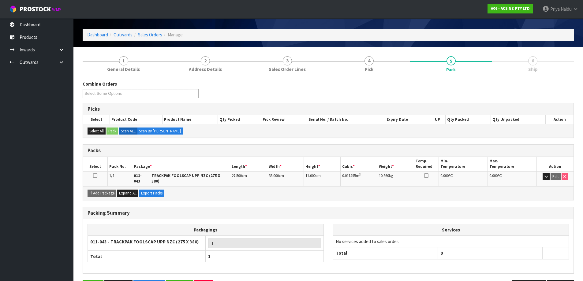
scroll to position [35, 0]
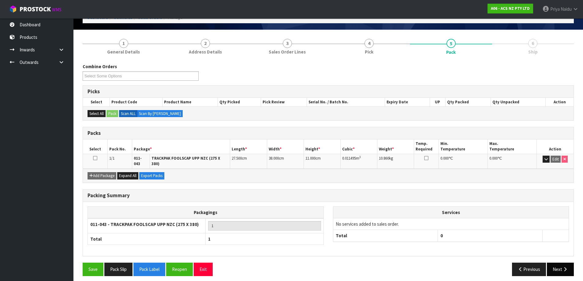
drag, startPoint x: 574, startPoint y: 262, endPoint x: 562, endPoint y: 264, distance: 12.0
click at [572, 263] on div "Previous Next" at bounding box center [453, 269] width 250 height 13
click at [561, 265] on button "Next" at bounding box center [560, 269] width 27 height 13
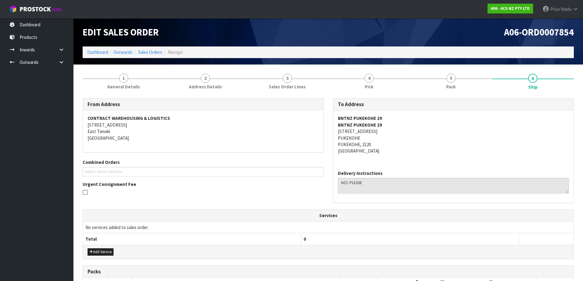
scroll to position [0, 0]
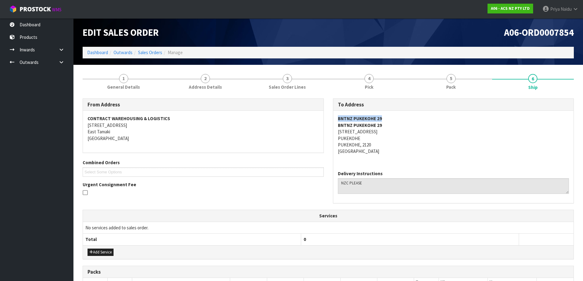
drag, startPoint x: 336, startPoint y: 118, endPoint x: 254, endPoint y: 135, distance: 83.7
click at [403, 118] on div "BNTNZ PUKEKOHE 29 BNTNZ [STREET_ADDRESS]" at bounding box center [453, 138] width 241 height 55
drag, startPoint x: 330, startPoint y: 131, endPoint x: 392, endPoint y: 133, distance: 61.9
click at [392, 133] on div "To Address BNTNZ PUKEKOHE 29 BNTNZ [STREET_ADDRESS] Delivery Instructions" at bounding box center [453, 155] width 250 height 112
drag, startPoint x: 338, startPoint y: 137, endPoint x: 259, endPoint y: 144, distance: 79.0
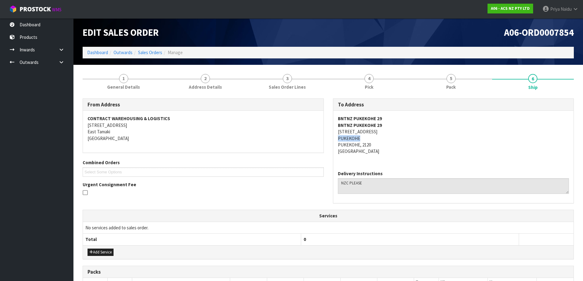
click at [369, 138] on address "BNTNZ PUKEKOHE 29 BNTNZ [STREET_ADDRESS]" at bounding box center [453, 134] width 231 height 39
click at [118, 84] on span "General Details" at bounding box center [123, 87] width 33 height 6
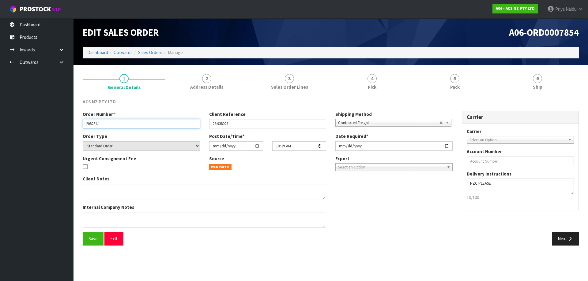
drag, startPoint x: 83, startPoint y: 124, endPoint x: 115, endPoint y: 123, distance: 31.9
click at [115, 123] on input "208231.1" at bounding box center [141, 123] width 117 height 9
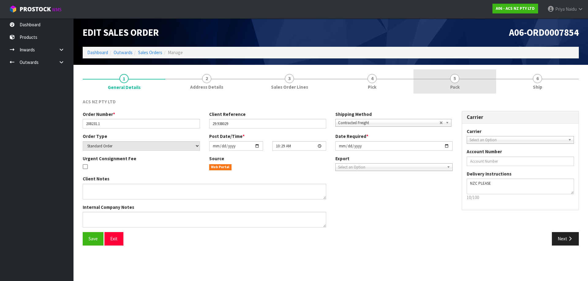
click at [452, 82] on span "5" at bounding box center [454, 78] width 9 height 9
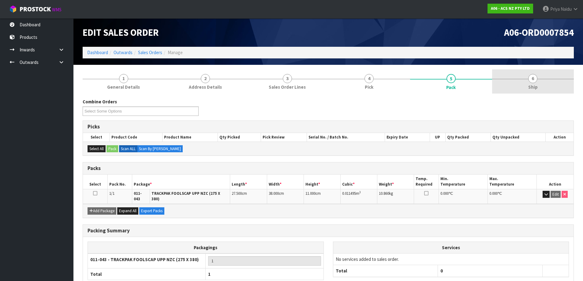
click at [519, 75] on link "6 Ship" at bounding box center [533, 81] width 82 height 24
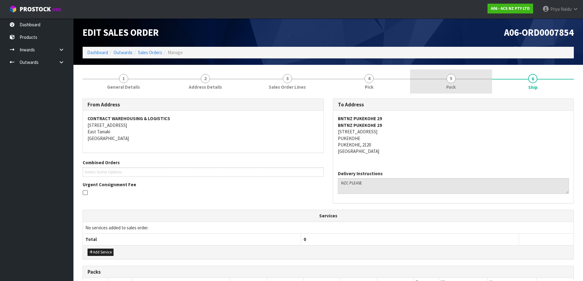
click at [439, 82] on link "5 Pack" at bounding box center [451, 81] width 82 height 24
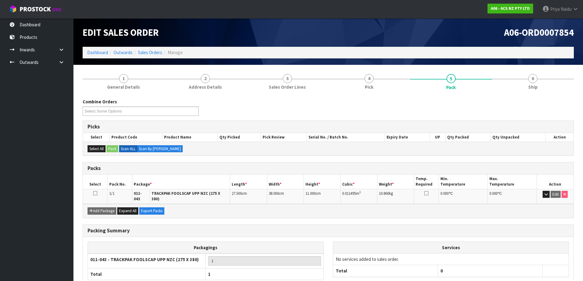
scroll to position [31, 0]
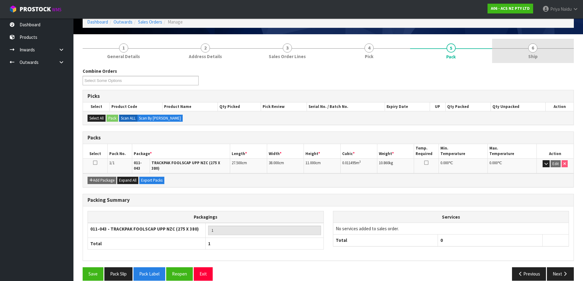
drag, startPoint x: 526, startPoint y: 59, endPoint x: 518, endPoint y: 60, distance: 7.8
click at [526, 58] on link "6 Ship" at bounding box center [533, 51] width 82 height 24
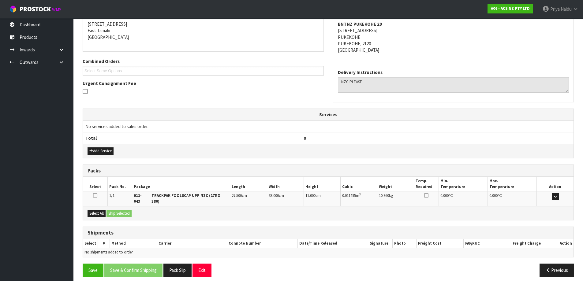
scroll to position [102, 0]
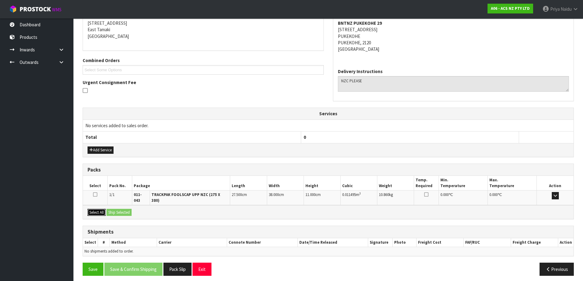
drag, startPoint x: 99, startPoint y: 209, endPoint x: 113, endPoint y: 208, distance: 14.4
click at [100, 209] on button "Select All" at bounding box center [97, 212] width 18 height 7
click at [116, 209] on button "Ship Selected" at bounding box center [119, 212] width 25 height 7
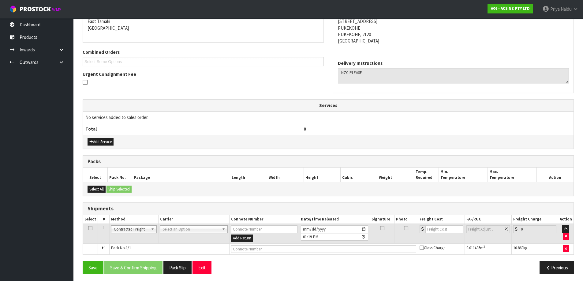
scroll to position [113, 0]
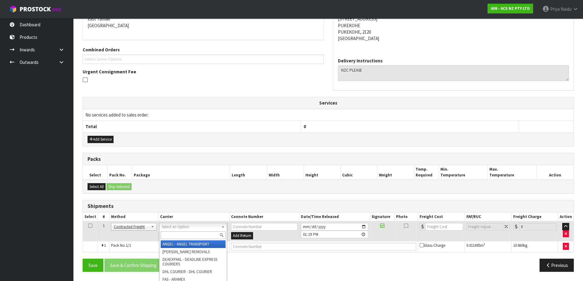
click at [166, 234] on input "text" at bounding box center [193, 236] width 65 height 8
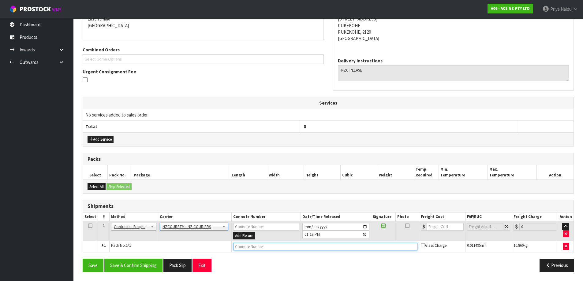
click at [269, 246] on input "text" at bounding box center [325, 247] width 184 height 8
paste input "BZGG003902"
click at [439, 229] on input "number" at bounding box center [445, 227] width 37 height 8
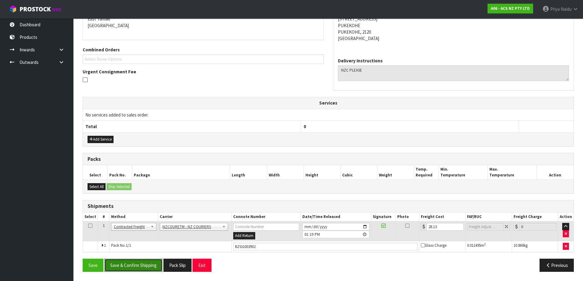
click at [130, 269] on button "Save & Confirm Shipping" at bounding box center [133, 265] width 58 height 13
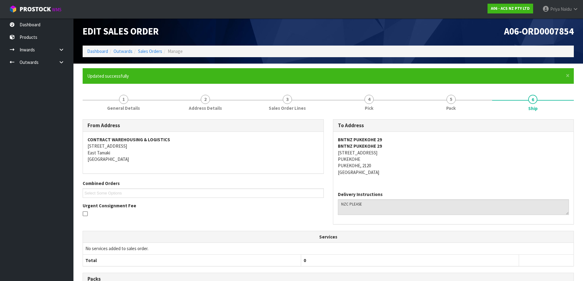
scroll to position [0, 0]
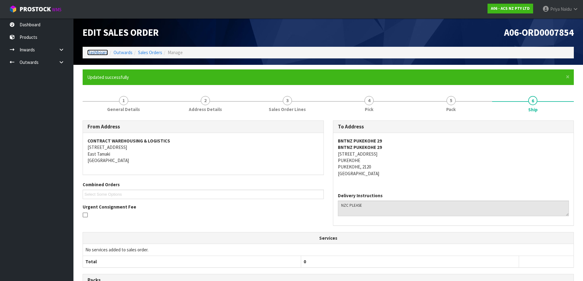
click at [93, 54] on link "Dashboard" at bounding box center [97, 53] width 21 height 6
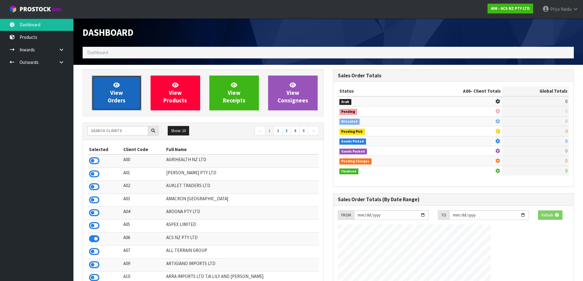
click at [121, 104] on span "View Orders" at bounding box center [117, 92] width 18 height 23
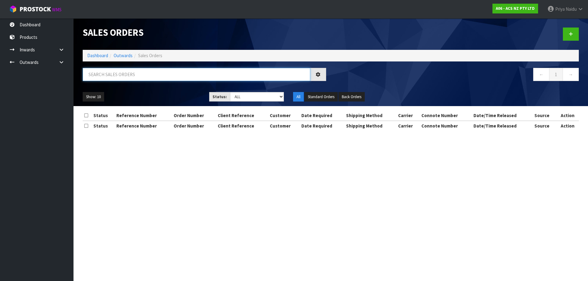
click at [129, 73] on input "text" at bounding box center [196, 74] width 227 height 13
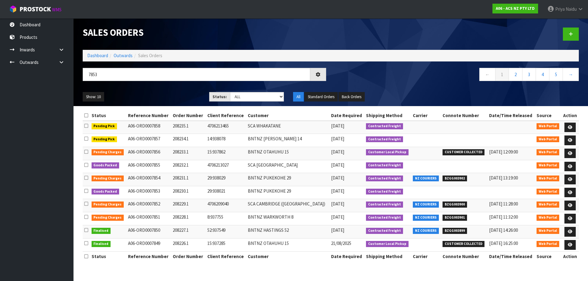
click at [133, 92] on ul "Show: 10 5 10 25 50" at bounding box center [141, 97] width 117 height 10
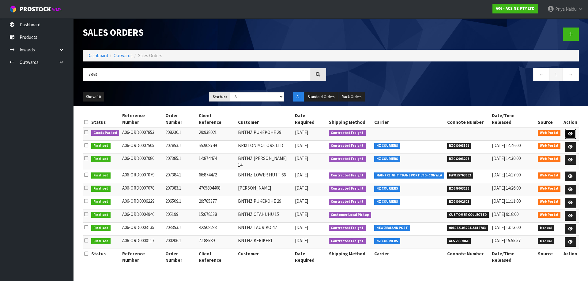
click at [571, 132] on icon at bounding box center [570, 134] width 5 height 4
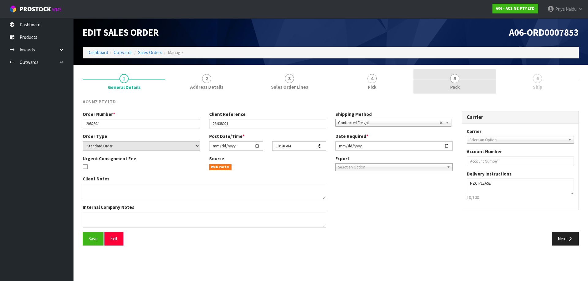
click at [491, 86] on link "5 Pack" at bounding box center [454, 81] width 83 height 24
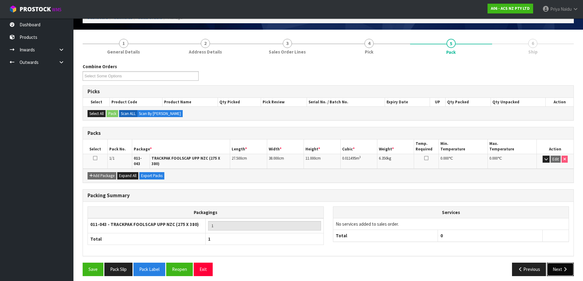
click at [561, 266] on button "Next" at bounding box center [560, 269] width 27 height 13
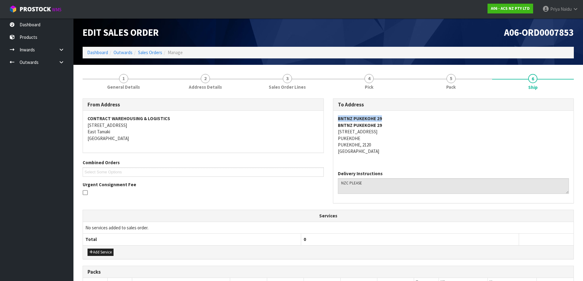
drag, startPoint x: 336, startPoint y: 116, endPoint x: 401, endPoint y: 115, distance: 65.5
click at [401, 115] on div "BNTNZ PUKEKOHE 29 BNTNZ [STREET_ADDRESS]" at bounding box center [453, 138] width 241 height 55
drag, startPoint x: 334, startPoint y: 132, endPoint x: 401, endPoint y: 133, distance: 66.4
click at [401, 133] on div "BNTNZ PUKEKOHE 29 BNTNZ [STREET_ADDRESS]" at bounding box center [453, 138] width 241 height 55
drag, startPoint x: 332, startPoint y: 138, endPoint x: 363, endPoint y: 138, distance: 30.3
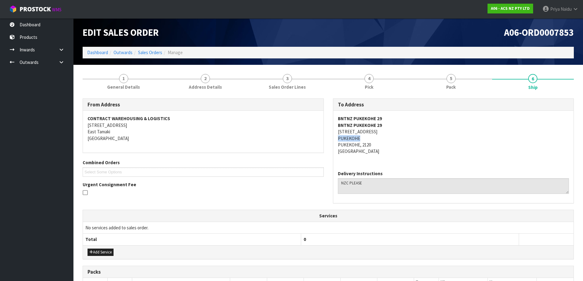
click at [363, 138] on div "To Address BNTNZ PUKEKOHE 29 BNTNZ [STREET_ADDRESS] Delivery Instructions" at bounding box center [453, 155] width 250 height 112
click at [125, 88] on span "General Details" at bounding box center [123, 87] width 33 height 6
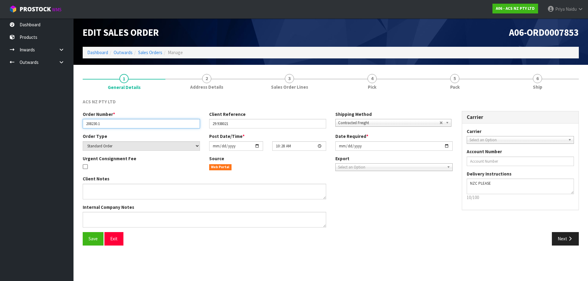
drag, startPoint x: 84, startPoint y: 125, endPoint x: 108, endPoint y: 125, distance: 23.6
click at [108, 125] on input "208230.1" at bounding box center [141, 123] width 117 height 9
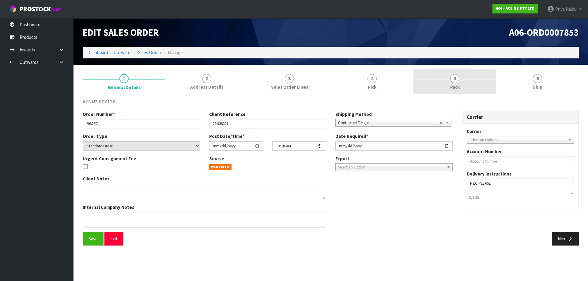
drag, startPoint x: 477, startPoint y: 82, endPoint x: 469, endPoint y: 86, distance: 8.2
click at [477, 82] on link "5 Pack" at bounding box center [454, 81] width 83 height 24
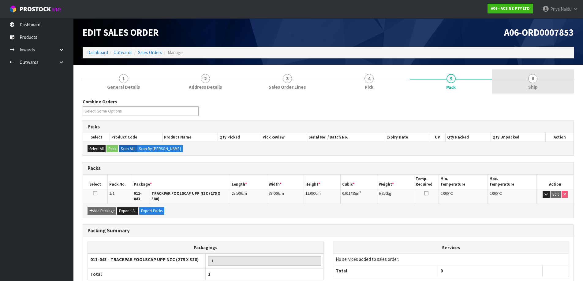
drag, startPoint x: 514, startPoint y: 87, endPoint x: 515, endPoint y: 92, distance: 5.6
click at [514, 87] on link "6 Ship" at bounding box center [533, 81] width 82 height 24
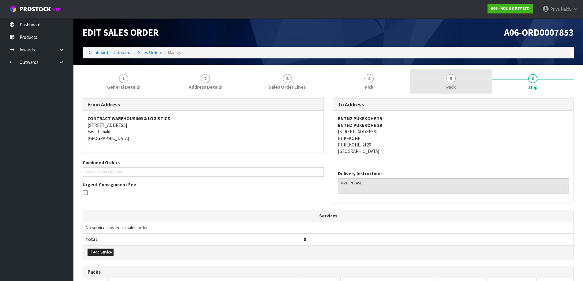
click at [454, 89] on span "Pack" at bounding box center [450, 87] width 9 height 6
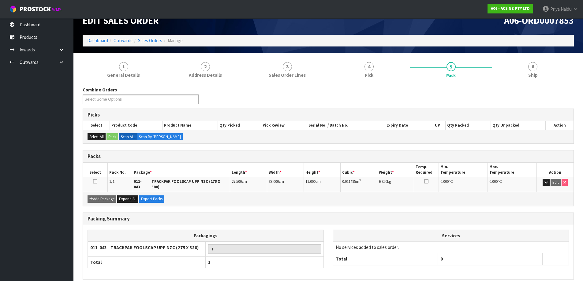
scroll to position [31, 0]
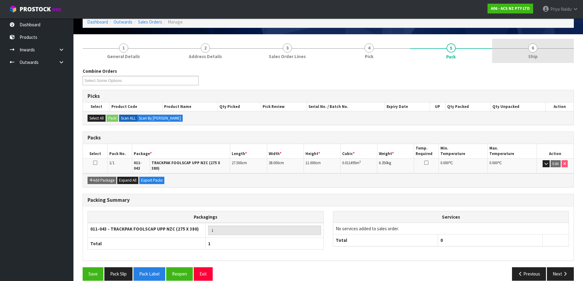
click at [540, 59] on link "6 Ship" at bounding box center [533, 51] width 82 height 24
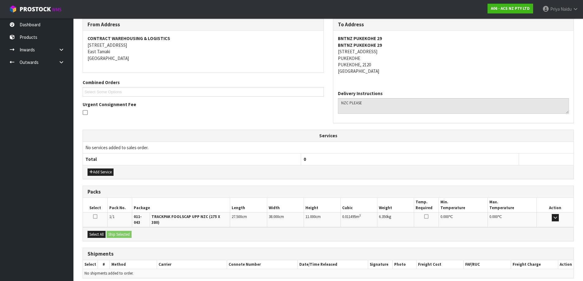
scroll to position [102, 0]
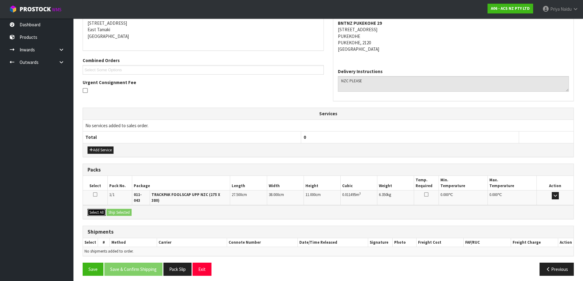
drag, startPoint x: 99, startPoint y: 207, endPoint x: 107, endPoint y: 207, distance: 8.0
click at [99, 209] on button "Select All" at bounding box center [97, 212] width 18 height 7
drag, startPoint x: 107, startPoint y: 207, endPoint x: 126, endPoint y: 210, distance: 18.5
click at [108, 209] on button "Ship Selected" at bounding box center [119, 212] width 25 height 7
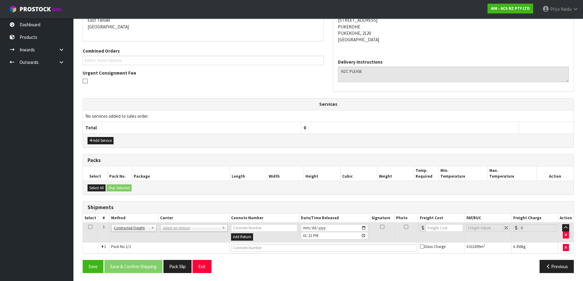
scroll to position [113, 0]
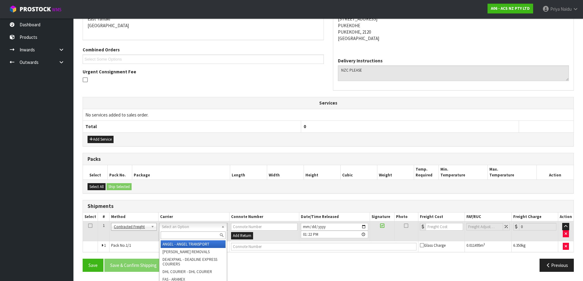
click at [173, 233] on input "text" at bounding box center [193, 236] width 65 height 8
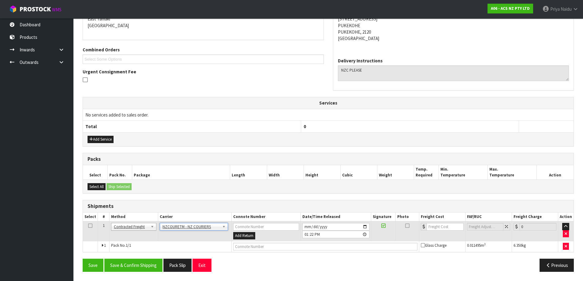
click at [262, 249] on td at bounding box center [326, 246] width 188 height 11
click at [262, 249] on input "text" at bounding box center [325, 247] width 184 height 8
paste input "BZGG003903"
click at [440, 225] on input "number" at bounding box center [445, 227] width 37 height 8
click at [135, 270] on button "Save & Confirm Shipping" at bounding box center [133, 265] width 58 height 13
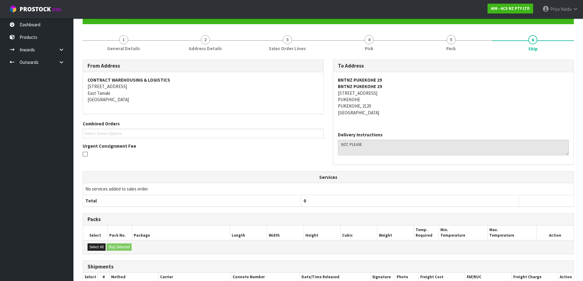
scroll to position [0, 0]
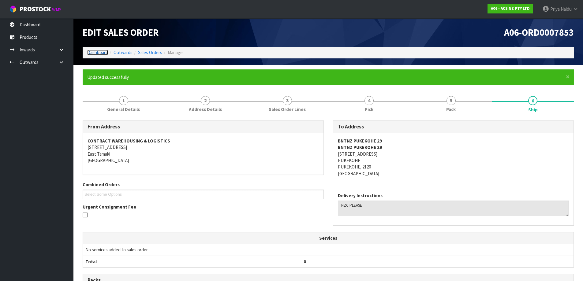
click at [98, 52] on link "Dashboard" at bounding box center [97, 53] width 21 height 6
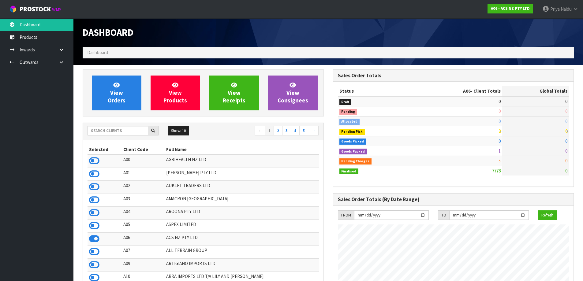
scroll to position [464, 250]
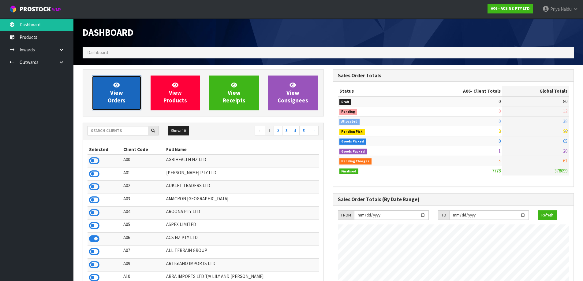
click at [110, 93] on link "View Orders" at bounding box center [117, 93] width 50 height 35
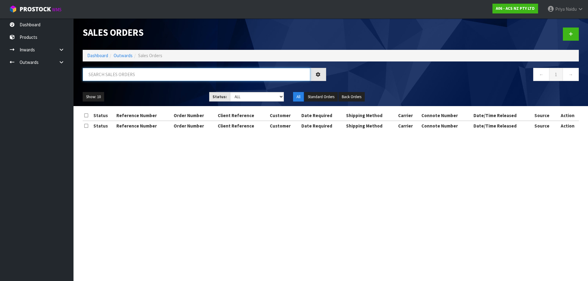
click at [132, 75] on input "text" at bounding box center [196, 74] width 227 height 13
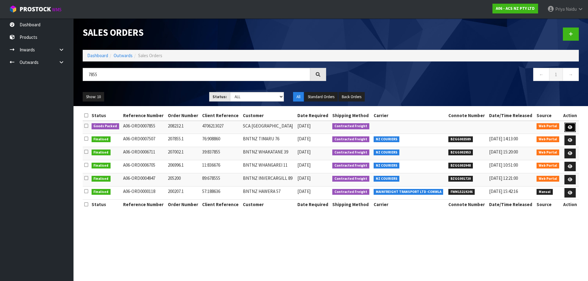
click at [570, 126] on icon at bounding box center [569, 127] width 5 height 4
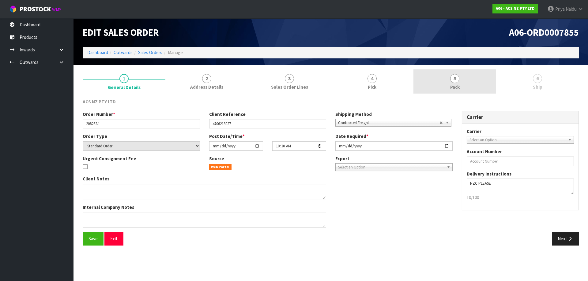
click at [463, 86] on link "5 Pack" at bounding box center [454, 81] width 83 height 24
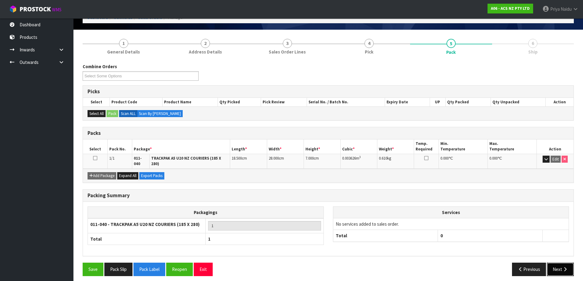
click at [553, 266] on button "Next" at bounding box center [560, 269] width 27 height 13
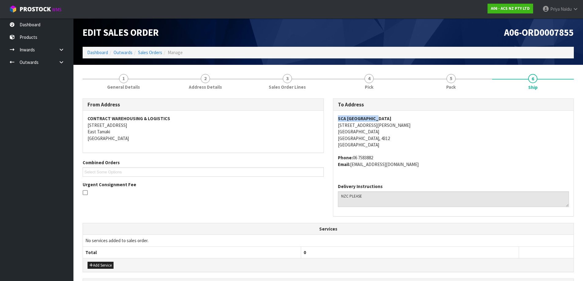
drag, startPoint x: 353, startPoint y: 117, endPoint x: 389, endPoint y: 115, distance: 36.1
click at [389, 115] on div "SCA [GEOGRAPHIC_DATA] [STREET_ADDRESS][PERSON_NAME] Phone: [PHONE_NUMBER] Email…" at bounding box center [453, 145] width 241 height 68
drag, startPoint x: 342, startPoint y: 127, endPoint x: 413, endPoint y: 125, distance: 70.7
click at [413, 125] on div "SCA [GEOGRAPHIC_DATA] [STREET_ADDRESS][PERSON_NAME] Phone: [PHONE_NUMBER] Email…" at bounding box center [453, 145] width 241 height 68
drag, startPoint x: 333, startPoint y: 133, endPoint x: 387, endPoint y: 129, distance: 54.0
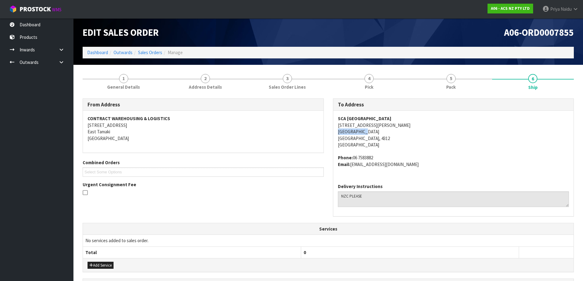
click at [387, 129] on div "To Address SCA [GEOGRAPHIC_DATA] [STREET_ADDRESS][PERSON_NAME] Phone: [PHONE_NU…" at bounding box center [453, 158] width 241 height 118
drag, startPoint x: 354, startPoint y: 158, endPoint x: 48, endPoint y: 185, distance: 306.6
click at [376, 155] on address "Phone: [PHONE_NUMBER] Email: [EMAIL_ADDRESS][DOMAIN_NAME]" at bounding box center [453, 161] width 231 height 13
drag, startPoint x: 352, startPoint y: 166, endPoint x: 433, endPoint y: 173, distance: 81.3
click at [433, 173] on div "SCA [GEOGRAPHIC_DATA] [STREET_ADDRESS][PERSON_NAME] Phone: [PHONE_NUMBER] Email…" at bounding box center [453, 145] width 241 height 68
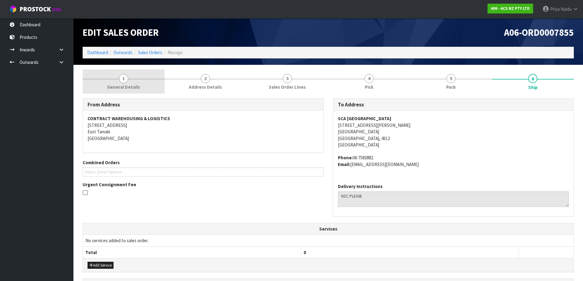
drag, startPoint x: 125, startPoint y: 71, endPoint x: 125, endPoint y: 76, distance: 5.2
click at [125, 71] on link "1 General Details" at bounding box center [124, 81] width 82 height 24
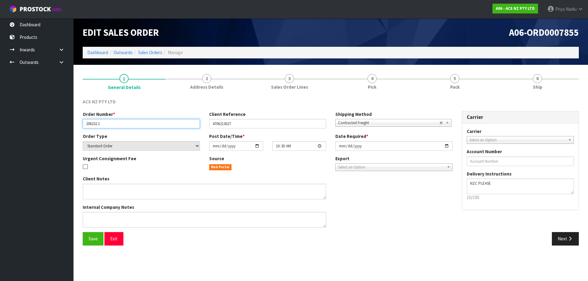
drag, startPoint x: 85, startPoint y: 124, endPoint x: 113, endPoint y: 118, distance: 28.5
click at [122, 119] on input "208232.1" at bounding box center [141, 123] width 117 height 9
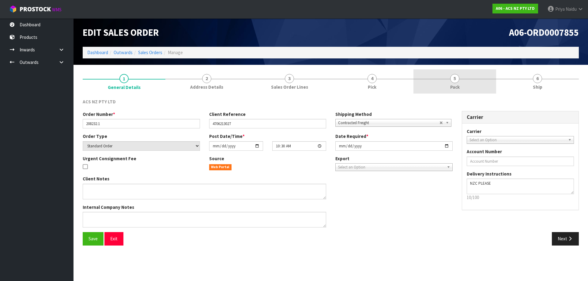
click at [451, 89] on span "Pack" at bounding box center [454, 87] width 9 height 6
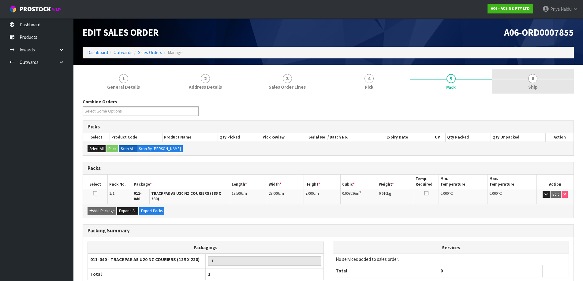
click at [559, 88] on link "6 Ship" at bounding box center [533, 81] width 82 height 24
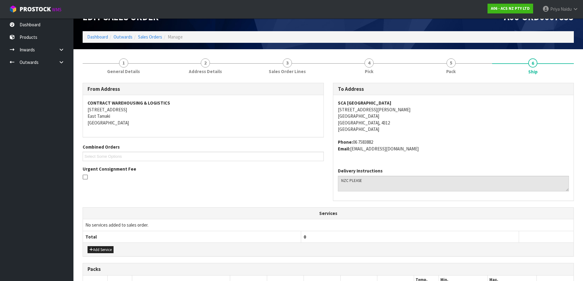
scroll to position [31, 0]
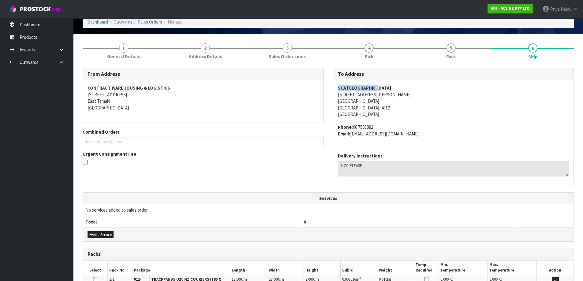
drag, startPoint x: 338, startPoint y: 89, endPoint x: 401, endPoint y: 87, distance: 63.7
click at [401, 87] on address "SCA [GEOGRAPHIC_DATA] [STREET_ADDRESS][PERSON_NAME]" at bounding box center [453, 101] width 231 height 33
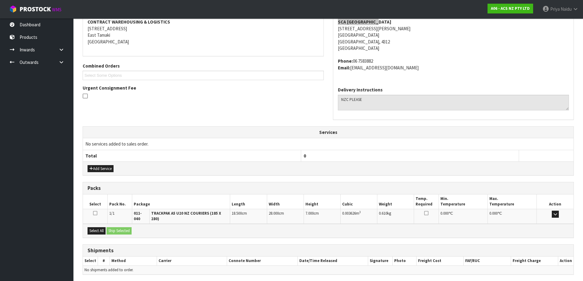
scroll to position [115, 0]
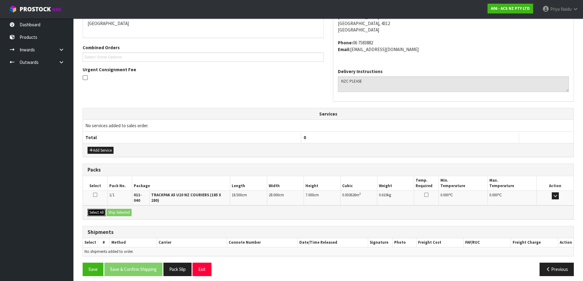
drag, startPoint x: 100, startPoint y: 207, endPoint x: 104, endPoint y: 207, distance: 4.0
click at [101, 209] on button "Select All" at bounding box center [97, 212] width 18 height 7
click at [129, 209] on button "Ship Selected" at bounding box center [119, 212] width 25 height 7
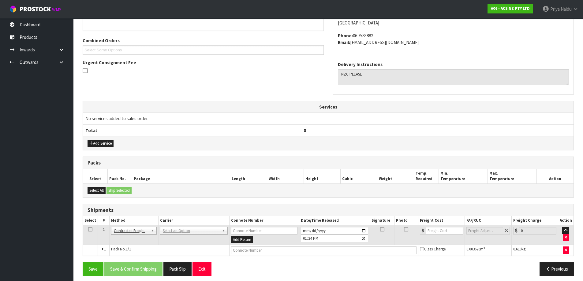
scroll to position [126, 0]
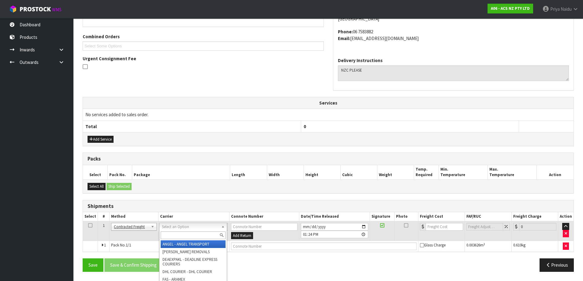
click at [180, 234] on input "text" at bounding box center [193, 236] width 65 height 8
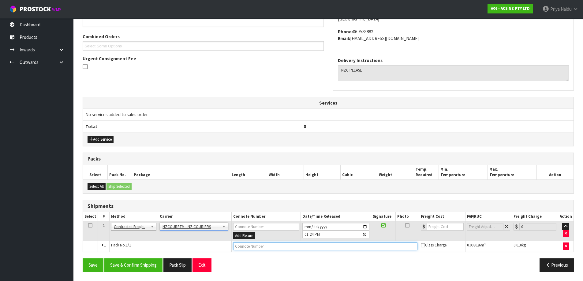
click at [277, 245] on input "text" at bounding box center [325, 247] width 184 height 8
paste input "BZGG003904"
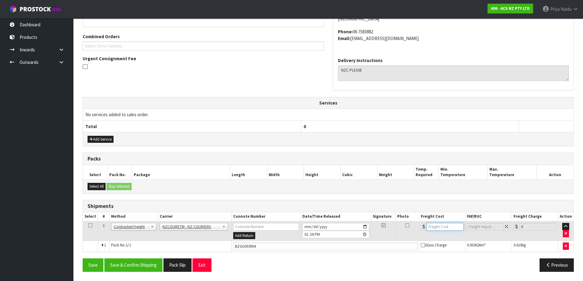
click at [447, 224] on input "number" at bounding box center [445, 227] width 37 height 8
click at [137, 264] on button "Save & Confirm Shipping" at bounding box center [133, 265] width 58 height 13
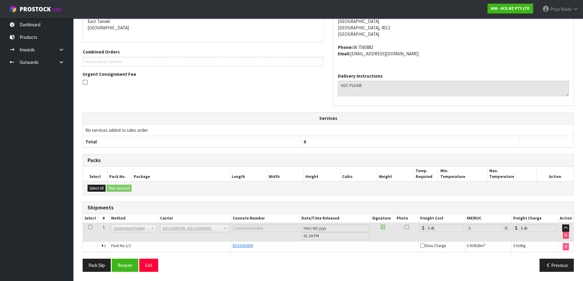
scroll to position [0, 0]
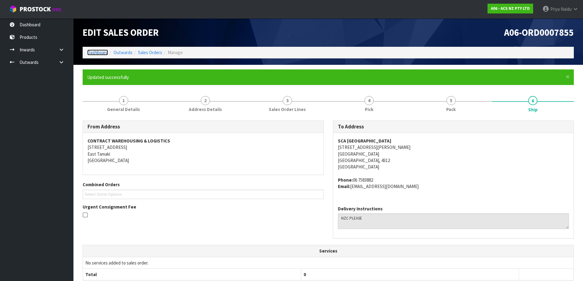
click at [103, 51] on link "Dashboard" at bounding box center [97, 53] width 21 height 6
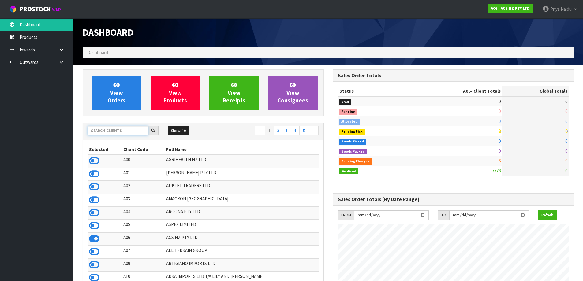
scroll to position [464, 250]
click at [108, 134] on input "text" at bounding box center [118, 130] width 61 height 9
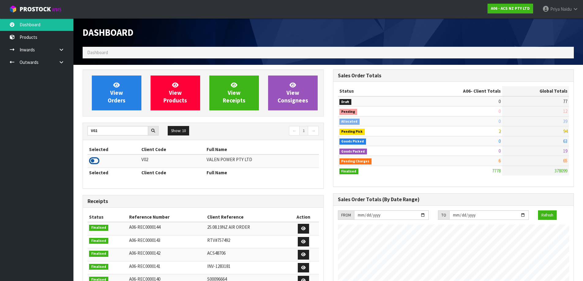
click at [95, 163] on icon at bounding box center [94, 160] width 10 height 9
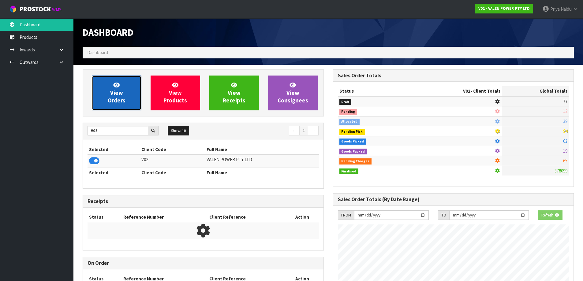
click at [114, 103] on span "View Orders" at bounding box center [117, 92] width 18 height 23
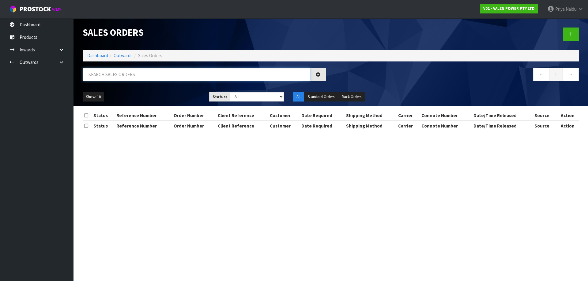
click at [131, 78] on input "text" at bounding box center [196, 74] width 227 height 13
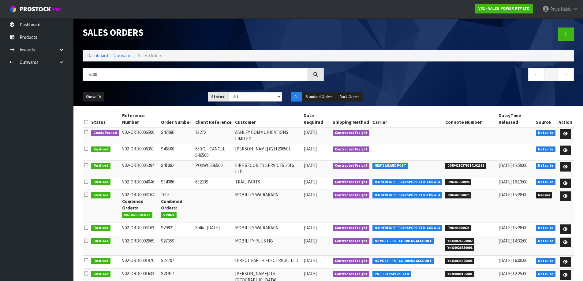
click at [155, 103] on div "Show: 10 5 10 25 50 Status: Draft Pending Allocated Pending Pick Goods Picked G…" at bounding box center [328, 97] width 500 height 19
